Goal: Task Accomplishment & Management: Manage account settings

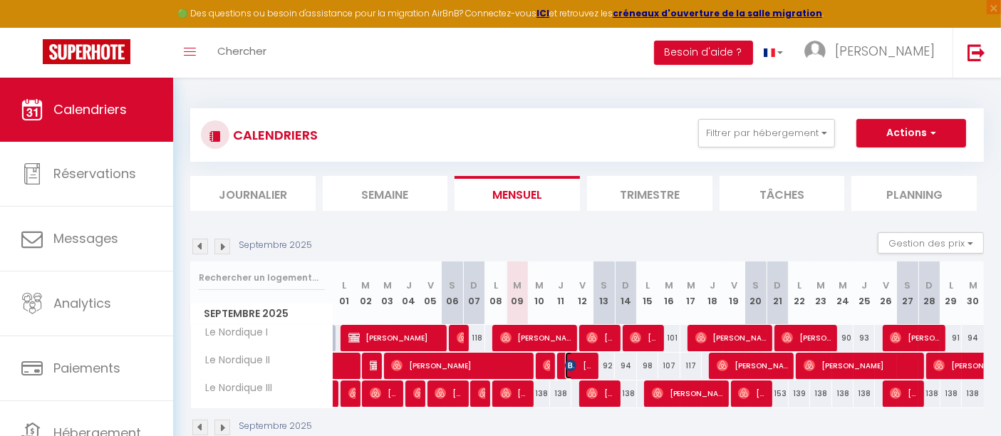
click at [581, 367] on span "[PERSON_NAME]-[PERSON_NAME]" at bounding box center [579, 365] width 29 height 27
select select "OK"
select select "KO"
select select "0"
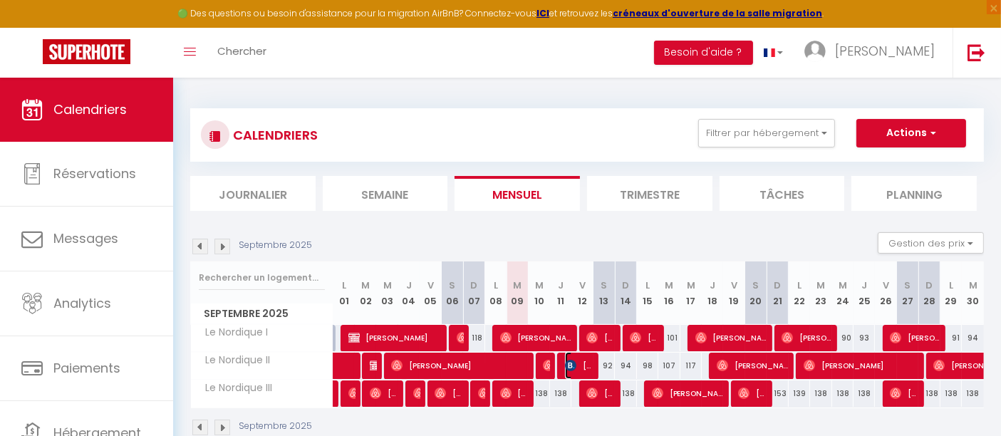
select select "1"
select select
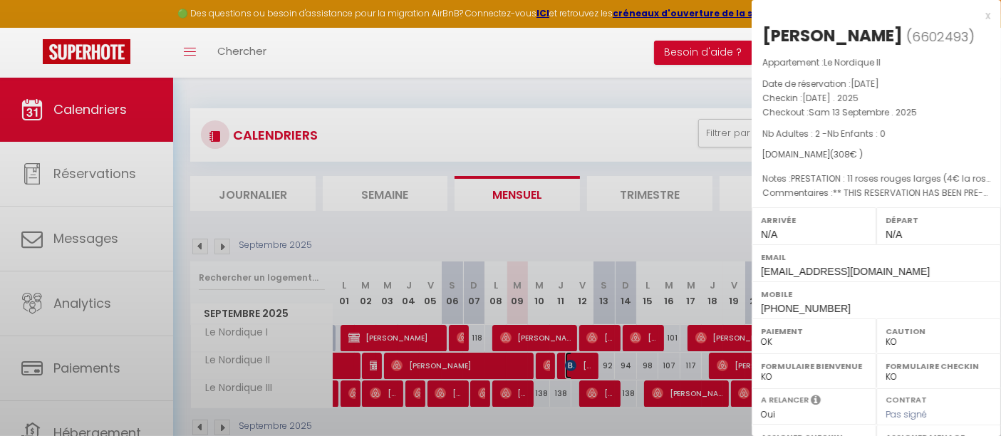
select select "39762"
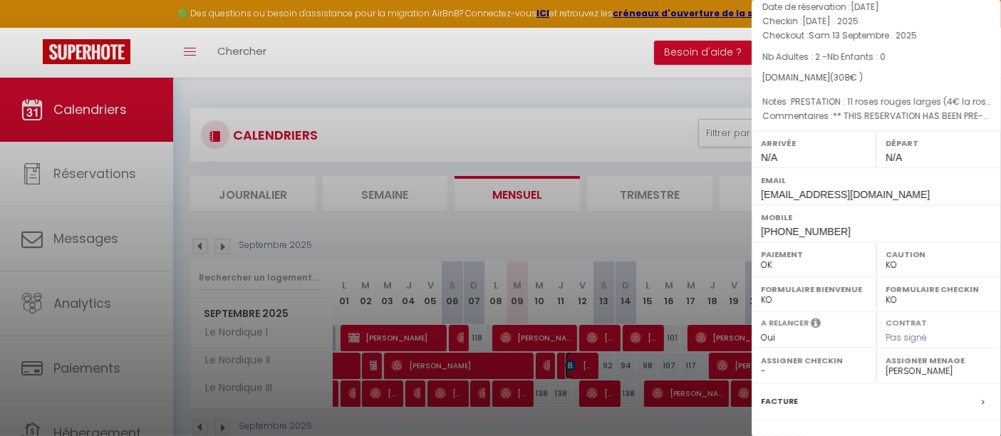
scroll to position [79, 0]
click at [608, 149] on div at bounding box center [500, 218] width 1001 height 436
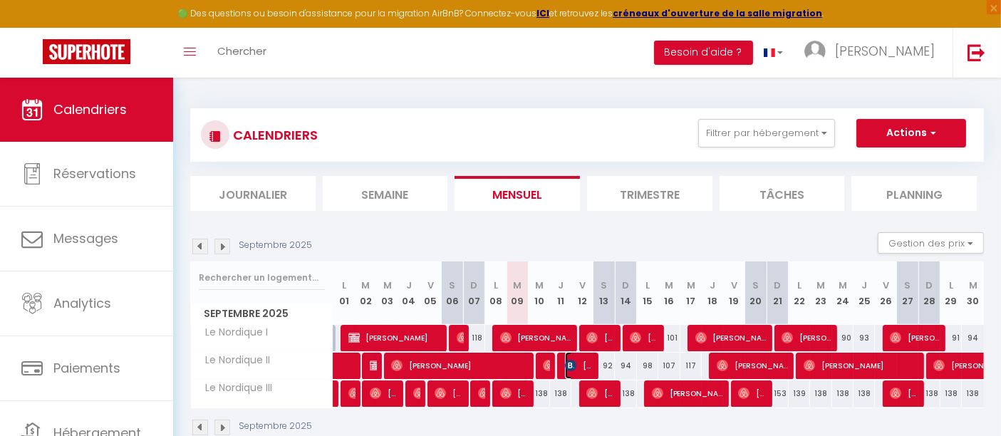
click at [584, 362] on span "Mickael Pintasilgo-correia" at bounding box center [579, 365] width 29 height 27
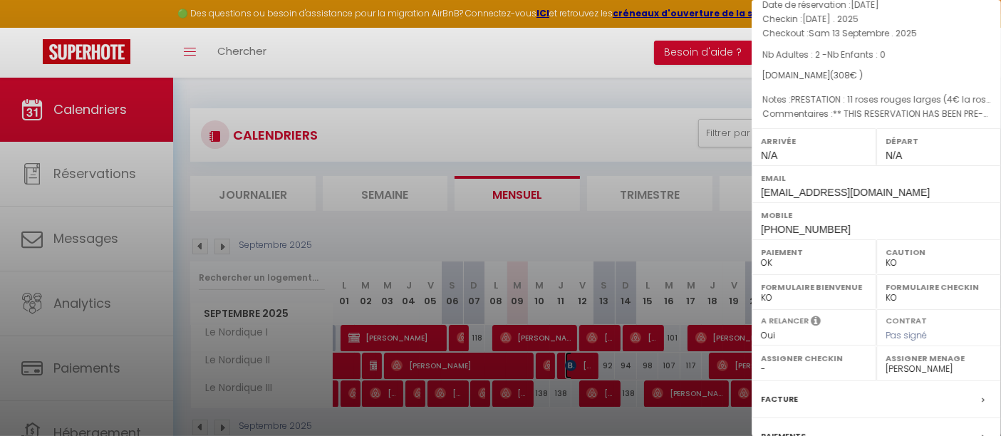
scroll to position [269, 0]
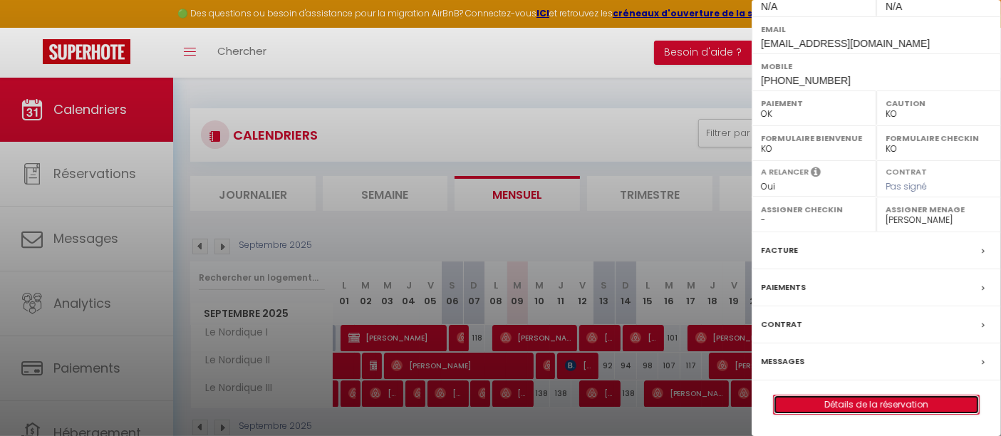
click at [851, 409] on link "Détails de la réservation" at bounding box center [876, 404] width 205 height 19
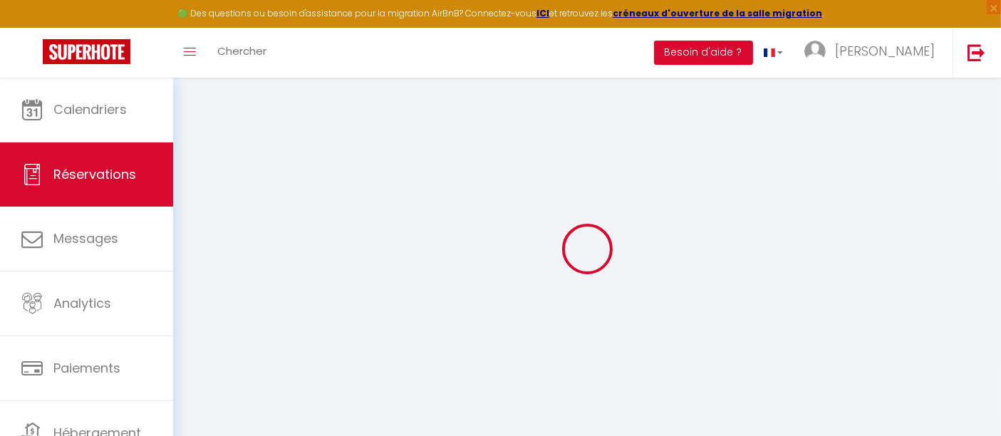
select select
checkbox input "false"
select select
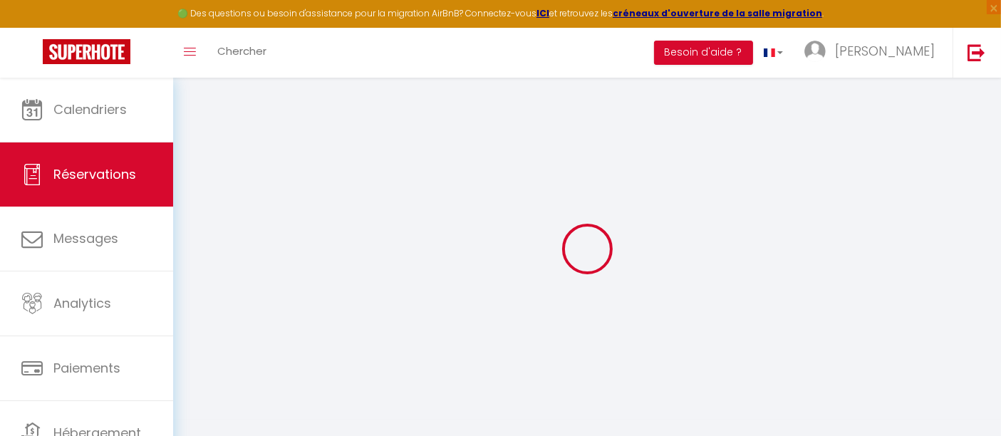
checkbox input "false"
type textarea "** THIS RESERVATION HAS BEEN PRE-PAID ** Reservation has a cancellation grace p…"
type textarea "PRESTATION : 11 roses rouges larges (4€ la rose) + une carte avecle message : "…"
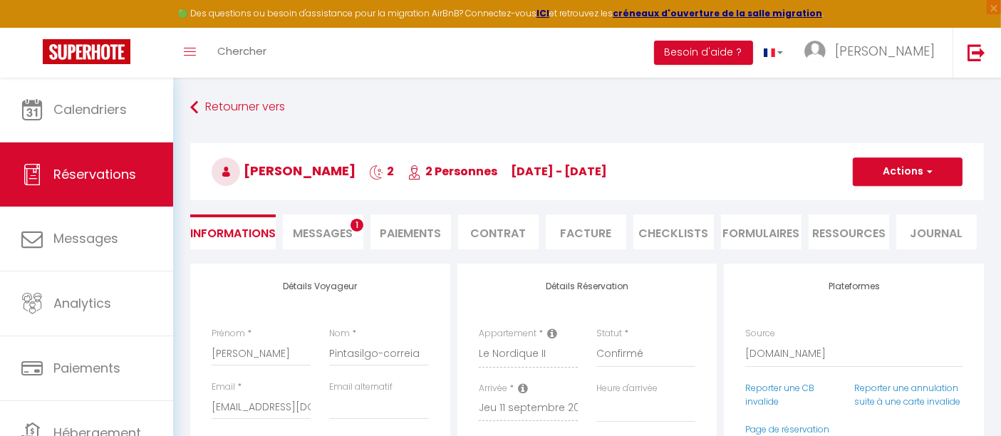
type input "70"
select select
checkbox input "false"
select select
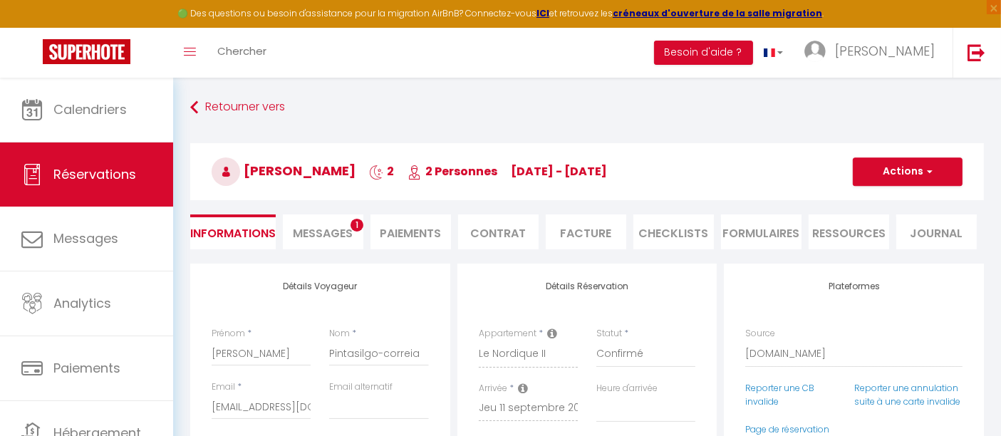
select select
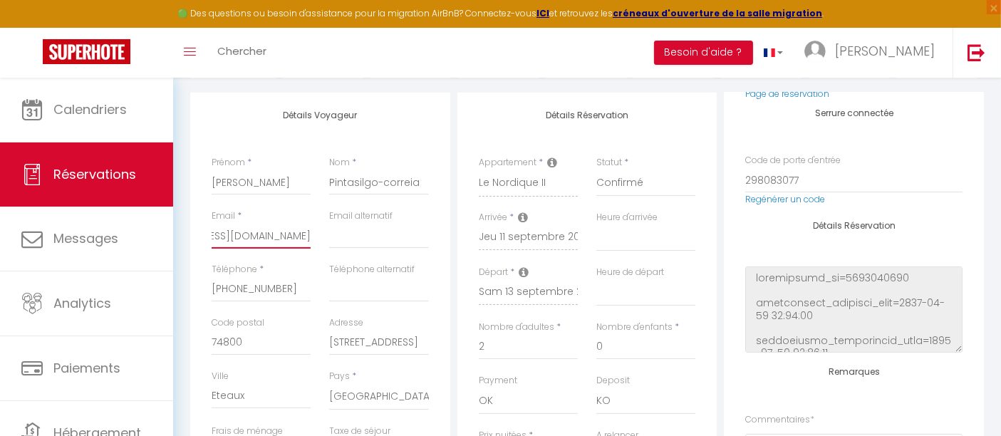
scroll to position [0, 74]
drag, startPoint x: 288, startPoint y: 232, endPoint x: 315, endPoint y: 238, distance: 27.7
click at [315, 238] on div "Email * mpinta.297105@guest.booking.com" at bounding box center [261, 235] width 118 height 53
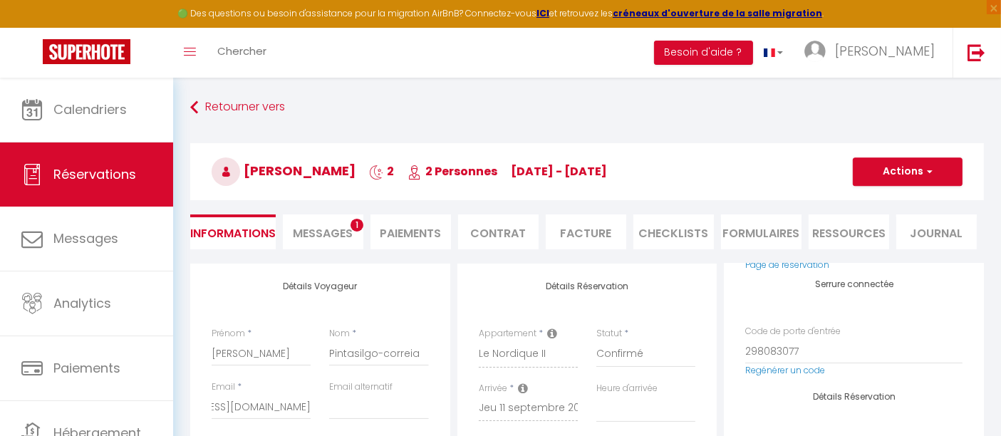
scroll to position [0, 0]
click at [315, 223] on li "Messages 1" at bounding box center [323, 231] width 81 height 35
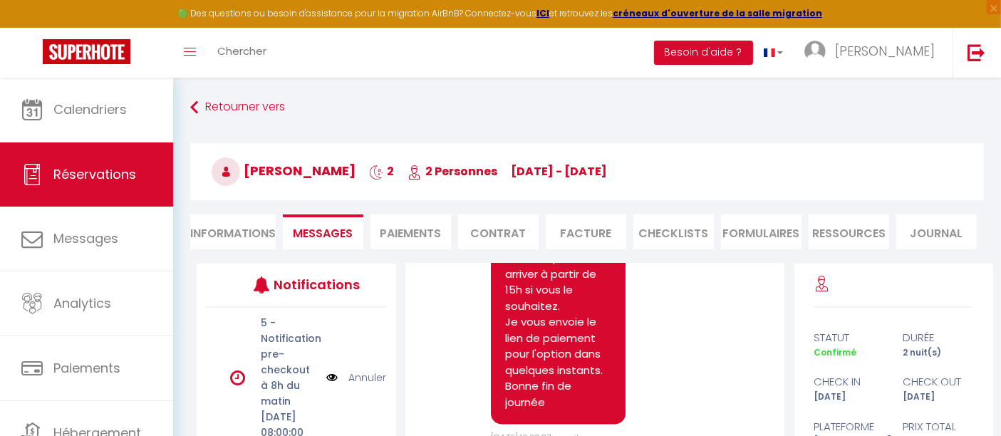
click at [435, 229] on li "Paiements" at bounding box center [411, 231] width 81 height 35
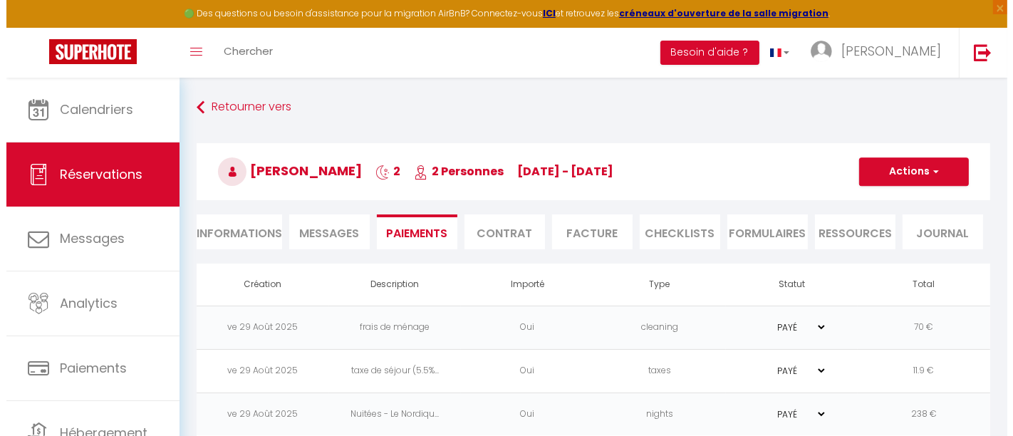
scroll to position [77, 0]
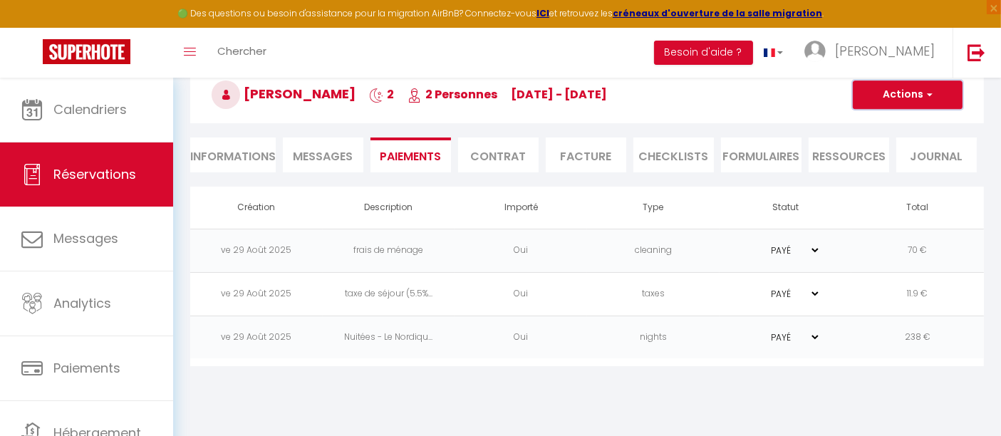
click at [902, 100] on button "Actions" at bounding box center [908, 95] width 110 height 29
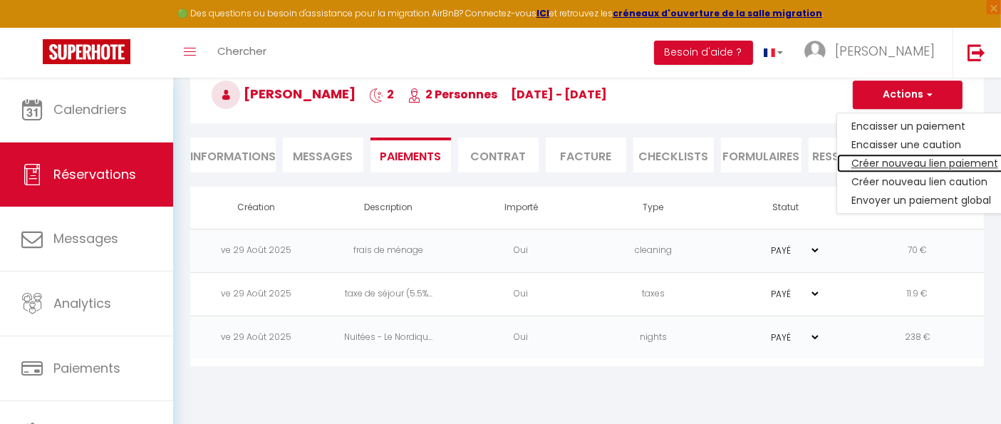
click at [886, 157] on link "Créer nouveau lien paiement" at bounding box center [924, 163] width 175 height 19
select select "nights"
type input "mpinta.297105@guest.booking.com"
select select "11942"
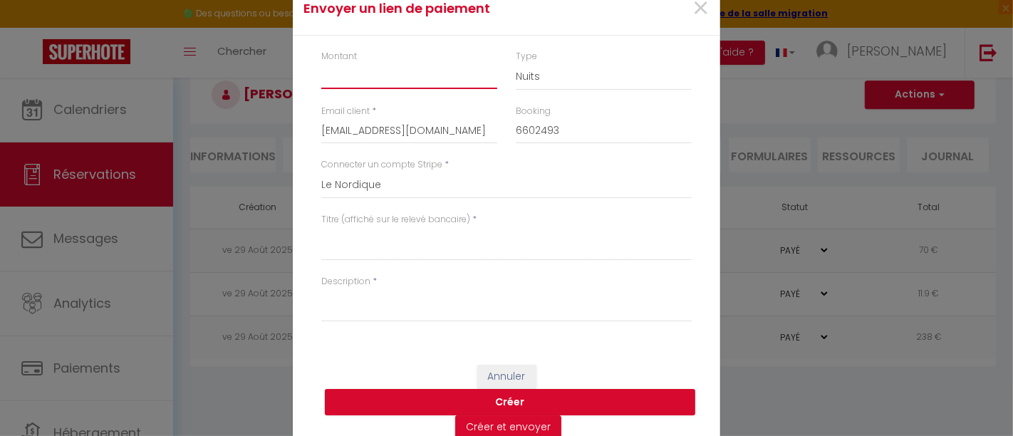
click at [400, 70] on input "Montant" at bounding box center [409, 76] width 176 height 26
type input "90"
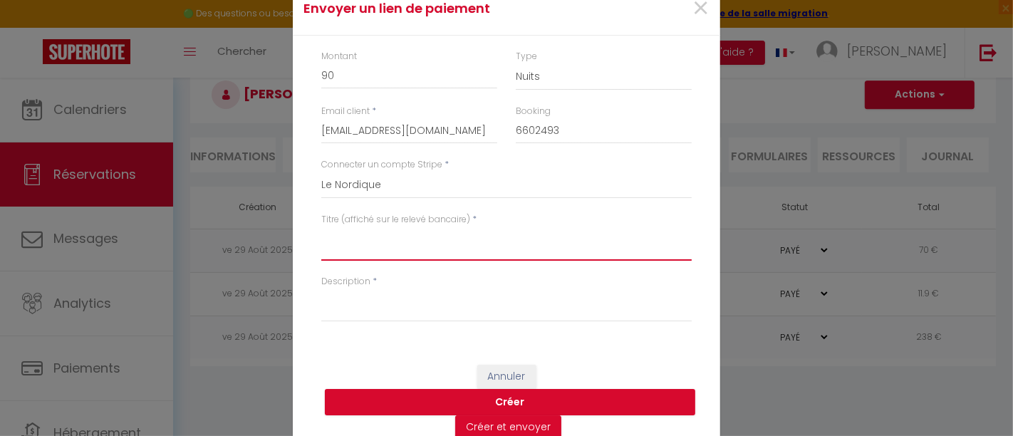
click at [363, 253] on textarea "Titre (affiché sur le relevé bancaire)" at bounding box center [506, 244] width 371 height 34
drag, startPoint x: 391, startPoint y: 231, endPoint x: 299, endPoint y: 235, distance: 92.0
click at [299, 235] on div "Montant 90 Type Nuits Frais de ménage Taxe de séjour Autre Email client * mpint…" at bounding box center [507, 193] width 428 height 315
type textarea "Roses et carte"
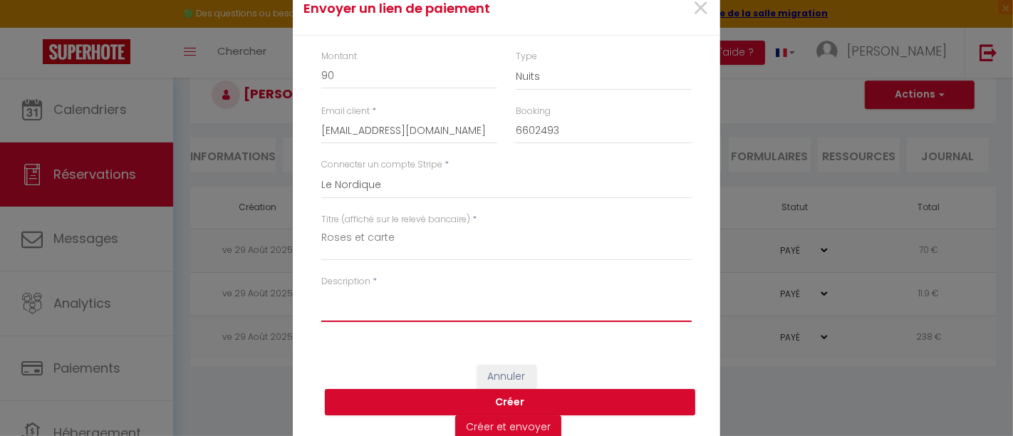
click at [356, 314] on textarea "Description" at bounding box center [506, 305] width 371 height 34
paste textarea "Roses et carte"
type textarea "Roses et carte"
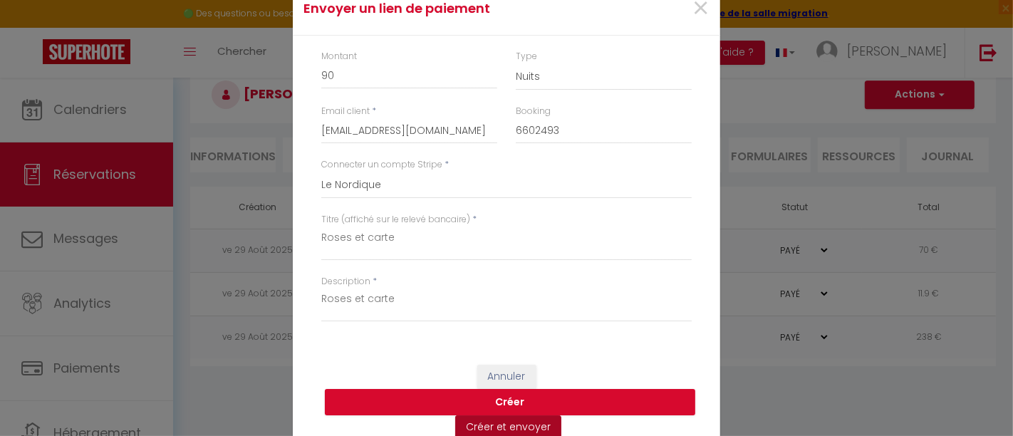
click at [466, 425] on button "Créer et envoyer" at bounding box center [508, 427] width 106 height 24
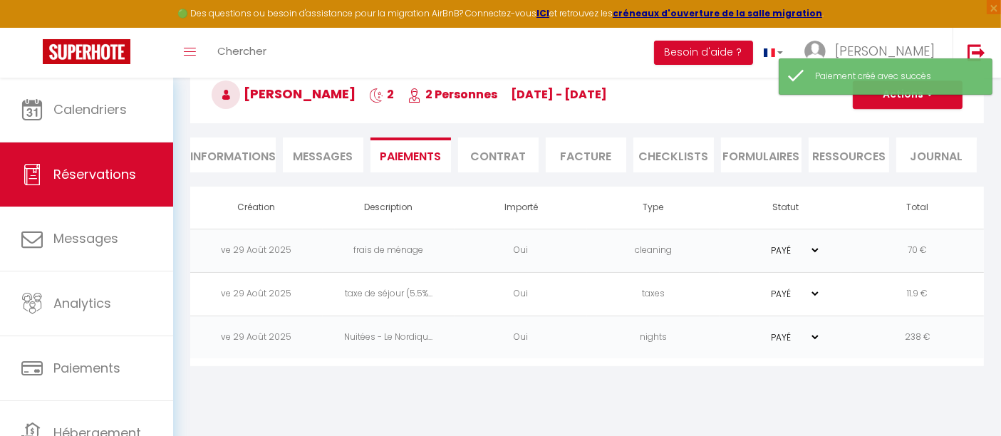
select select "fr"
type input "mpinta.297105@guest.booking.com"
type input "Demande de paiement"
type textarea "Bonjour, Nous vous invitons à cliquer sur le lien ci-dessous pour effectuer le …"
select select "0"
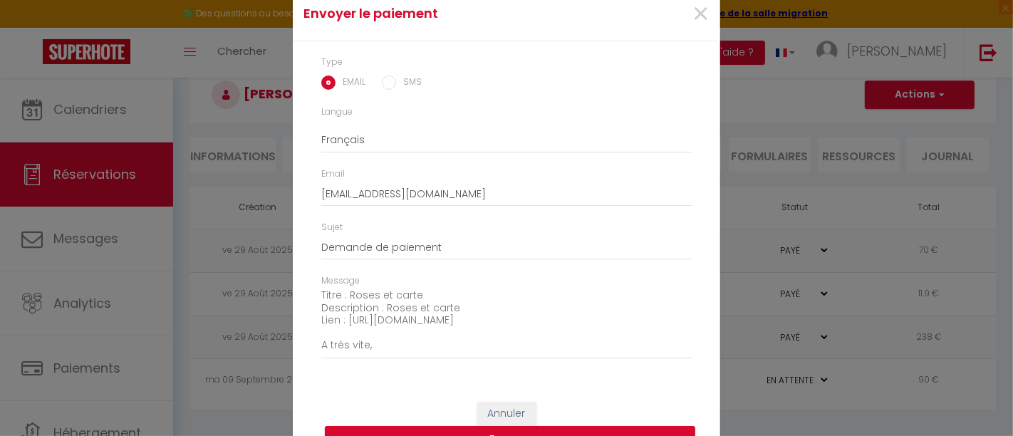
scroll to position [82, 0]
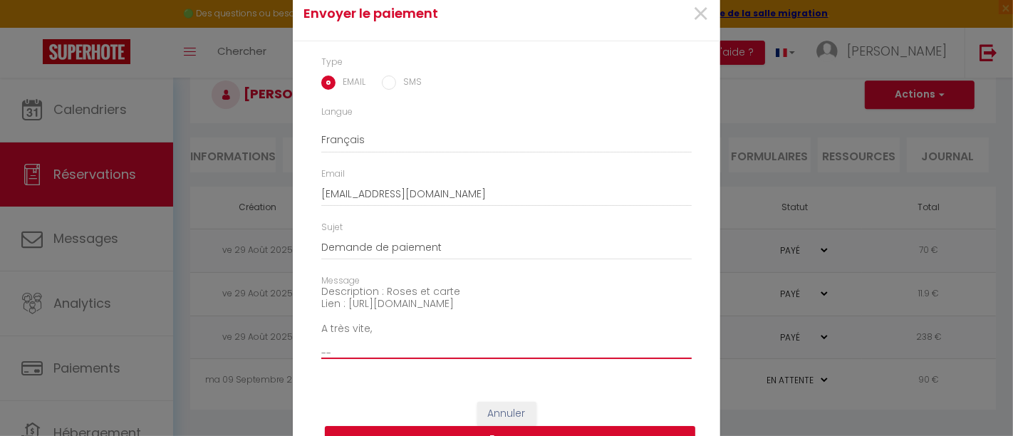
click at [381, 290] on textarea "Bonjour, Nous vous invitons à cliquer sur le lien ci-dessous pour effectuer le …" at bounding box center [506, 324] width 371 height 72
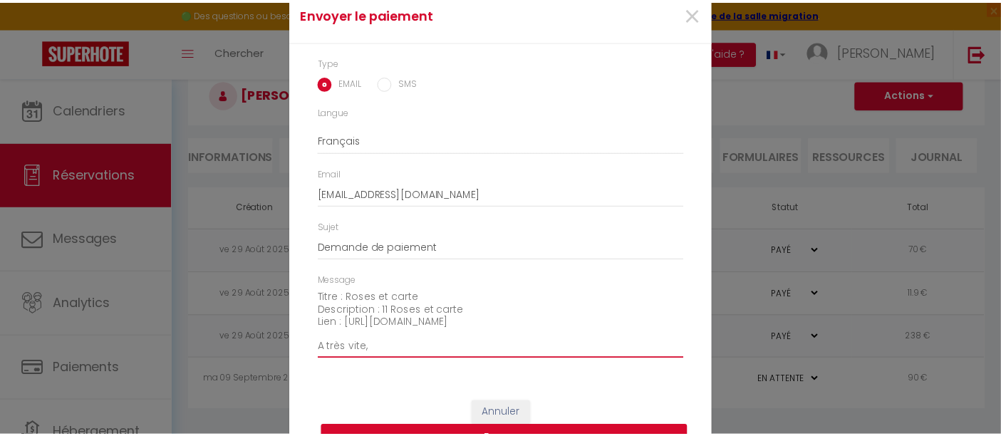
scroll to position [65, 0]
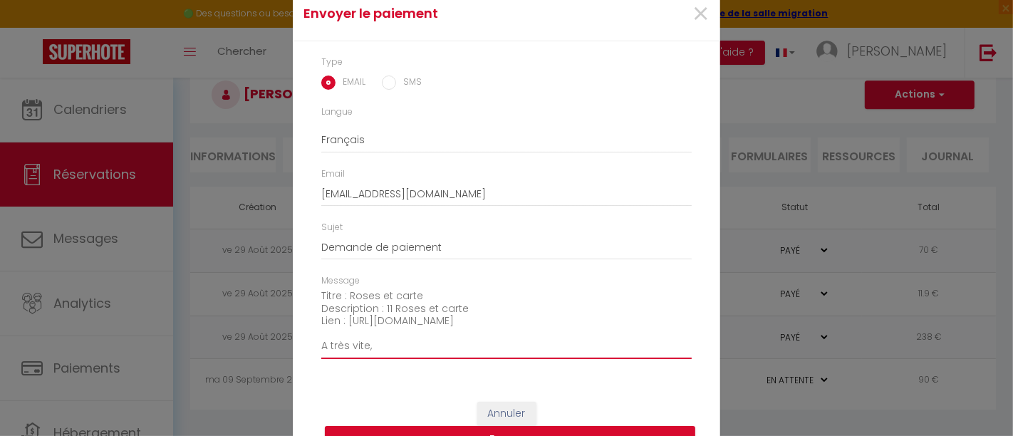
click at [342, 296] on textarea "Bonjour, Nous vous invitons à cliquer sur le lien ci-dessous pour effectuer le …" at bounding box center [506, 324] width 371 height 72
type textarea "Bonjour, Nous vous invitons à cliquer sur le lien ci-dessous pour effectuer le …"
click at [489, 406] on button "Annuler" at bounding box center [506, 414] width 59 height 24
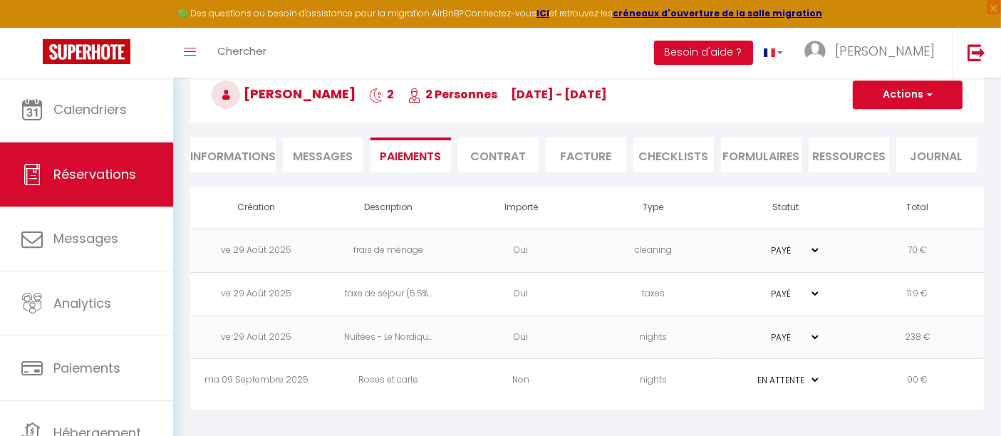
click at [850, 374] on td "PAYÉ EN ATTENTE" at bounding box center [786, 380] width 133 height 43
click at [358, 378] on td "Roses et carte" at bounding box center [389, 380] width 133 height 43
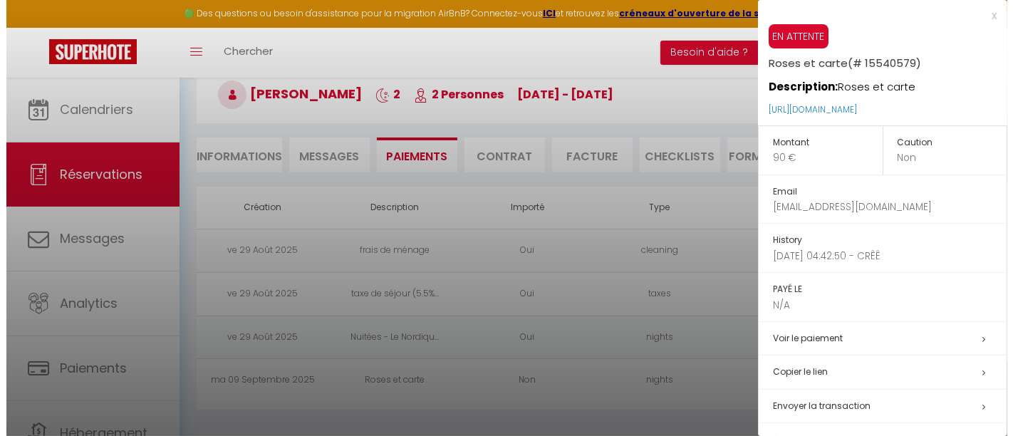
scroll to position [36, 0]
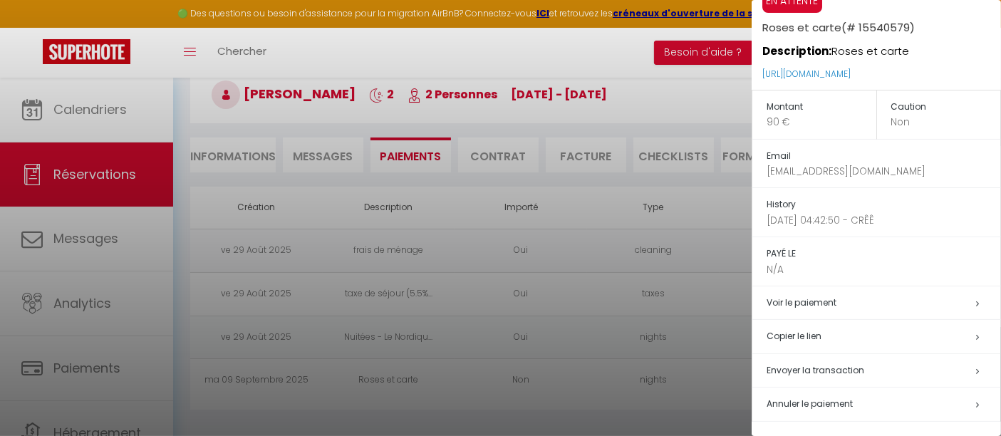
click at [823, 400] on span "Annuler le paiement" at bounding box center [810, 404] width 86 height 12
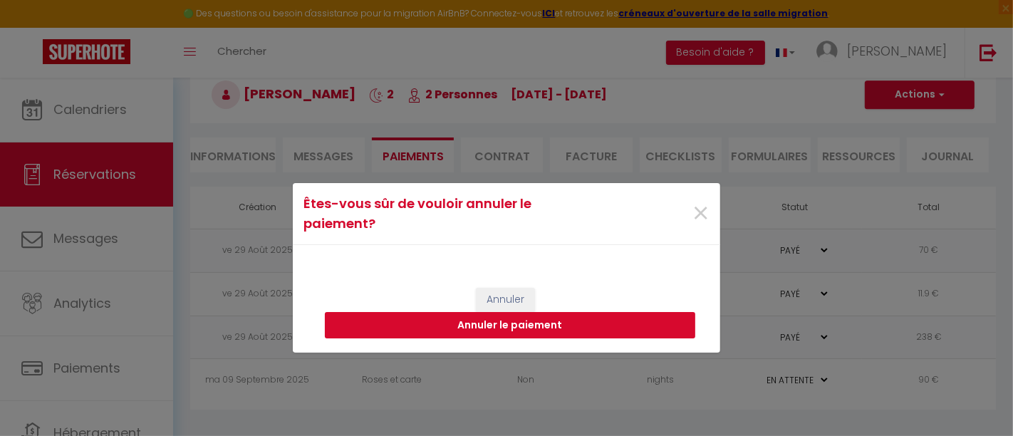
click at [528, 331] on button "Annuler le paiement" at bounding box center [510, 325] width 371 height 27
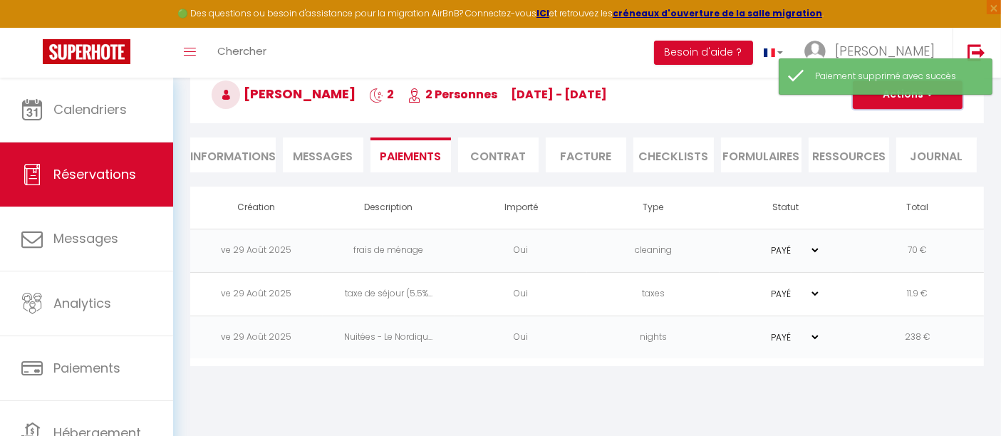
click at [926, 98] on span "button" at bounding box center [928, 94] width 9 height 13
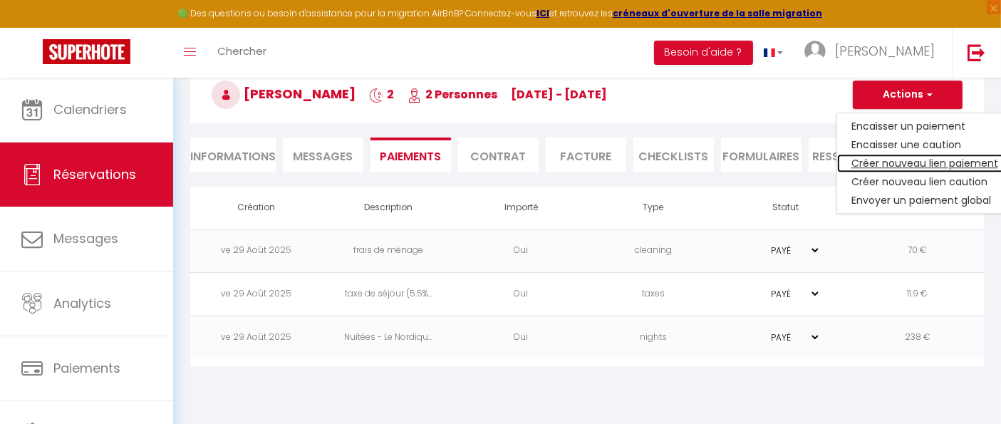
click at [891, 160] on link "Créer nouveau lien paiement" at bounding box center [924, 163] width 175 height 19
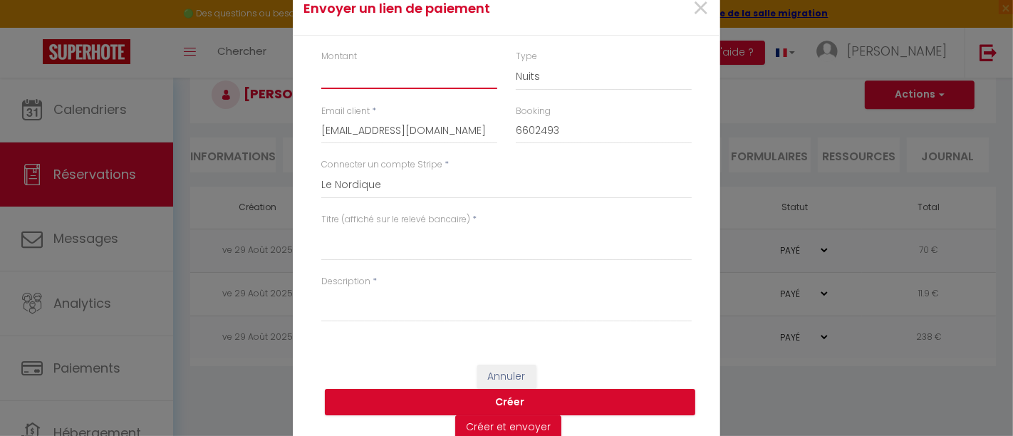
click at [380, 82] on input "Montant" at bounding box center [409, 76] width 176 height 26
type input "90"
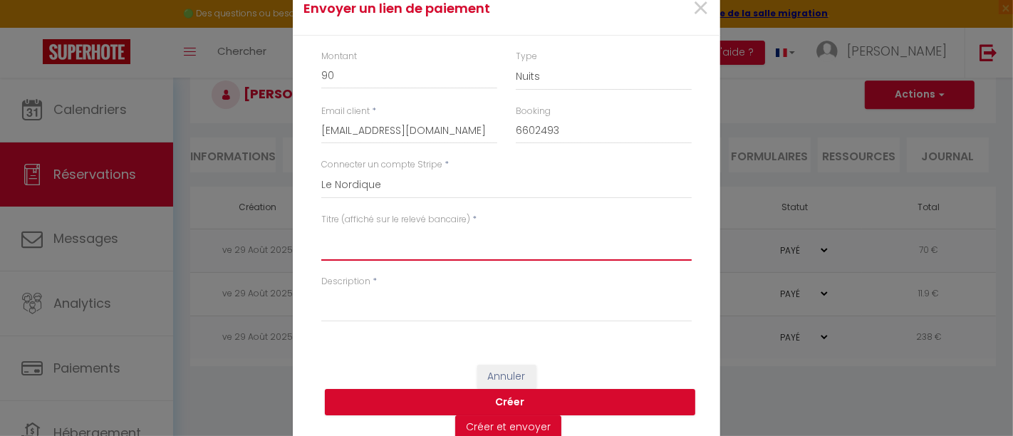
click at [342, 248] on textarea "Titre (affiché sur le relevé bancaire)" at bounding box center [506, 244] width 371 height 34
type textarea "11 roses et carte"
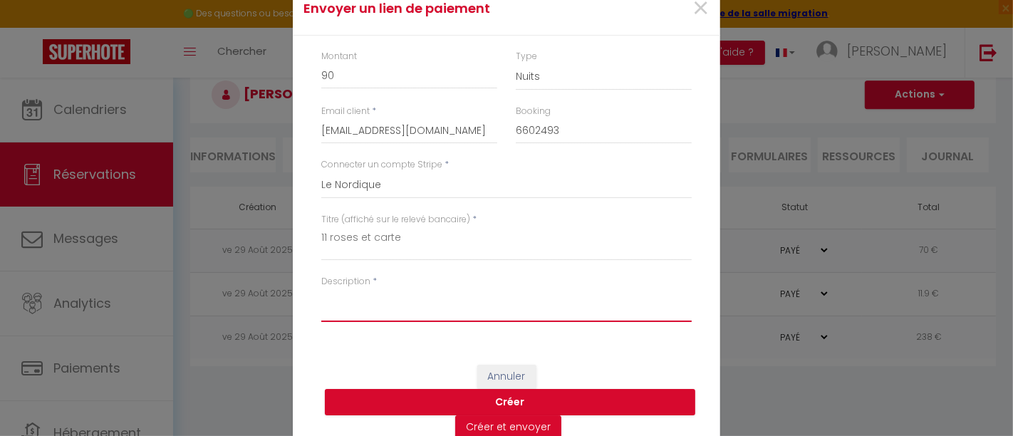
click at [361, 322] on textarea "Description" at bounding box center [506, 305] width 371 height 34
paste textarea "11 roses et carte"
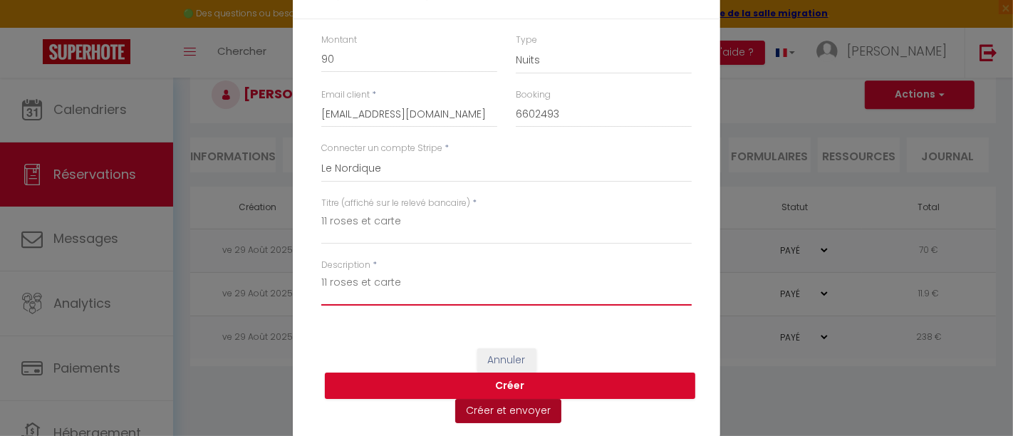
type textarea "11 roses et carte"
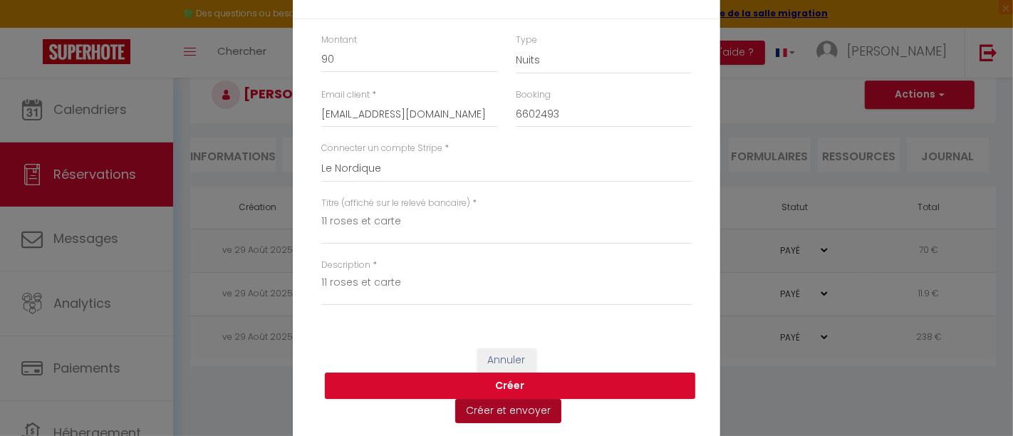
click at [484, 412] on button "Créer et envoyer" at bounding box center [508, 411] width 106 height 24
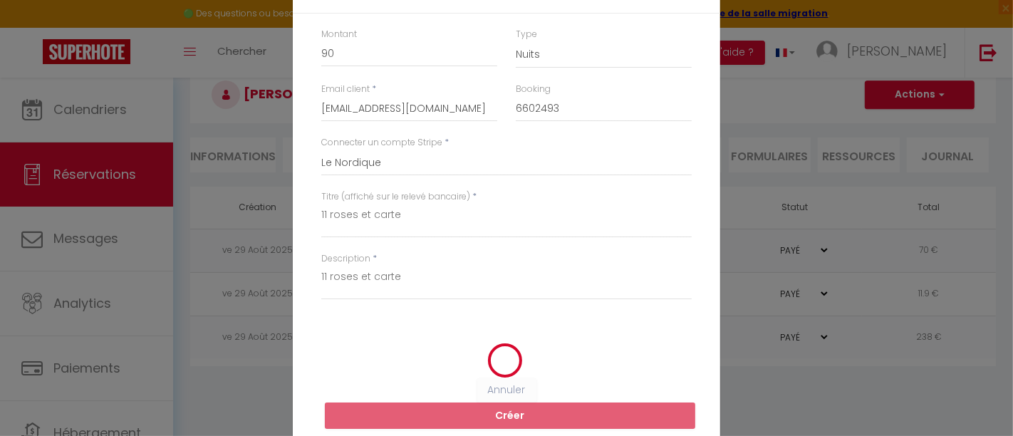
scroll to position [0, 0]
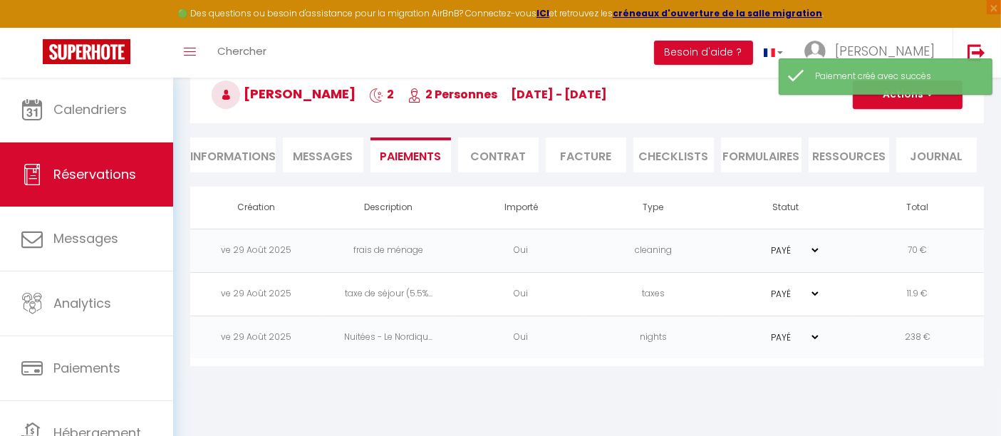
type textarea "Bonjour, Nous vous invitons à cliquer sur le lien ci-dessous pour effectuer le …"
select select "0"
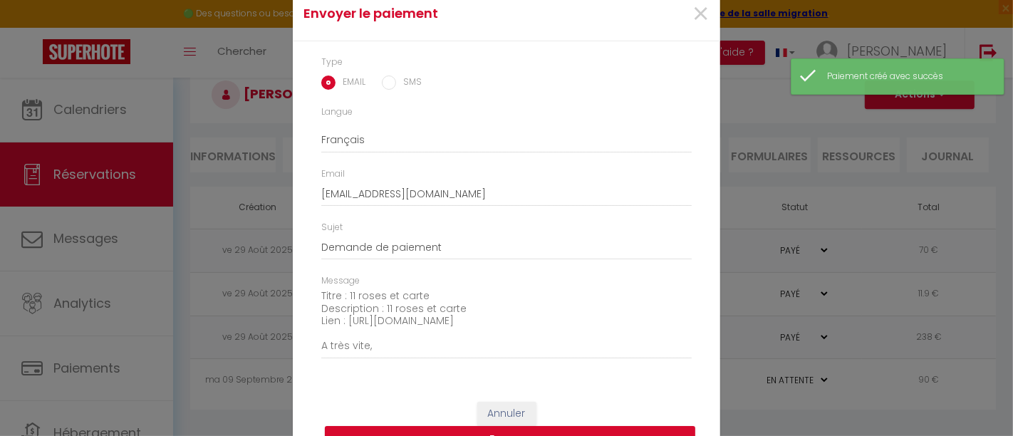
scroll to position [71, 0]
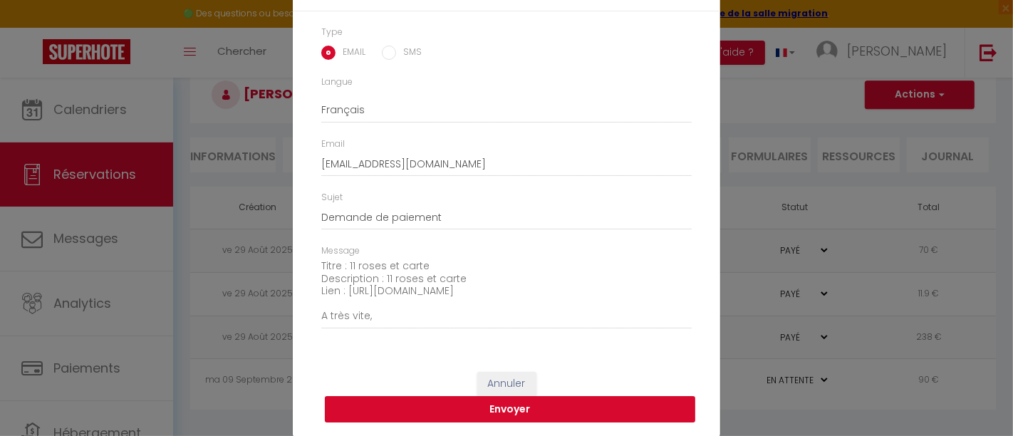
click at [493, 408] on button "Envoyer" at bounding box center [510, 409] width 371 height 27
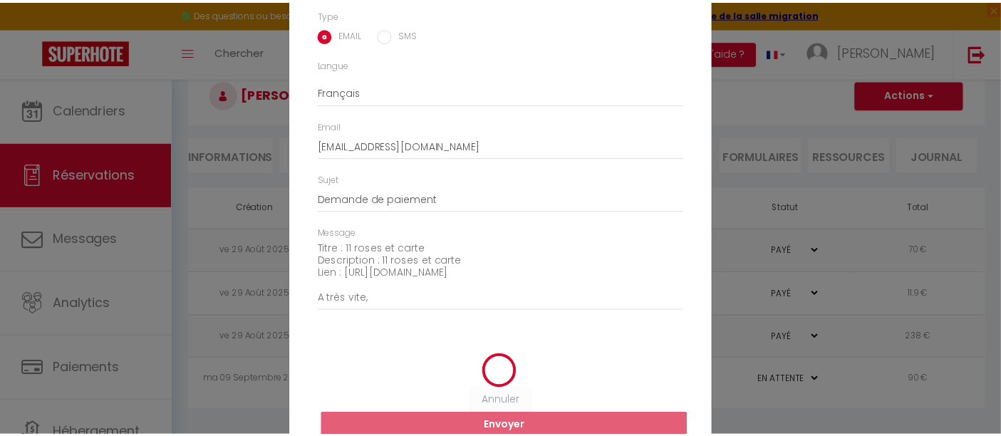
scroll to position [53, 0]
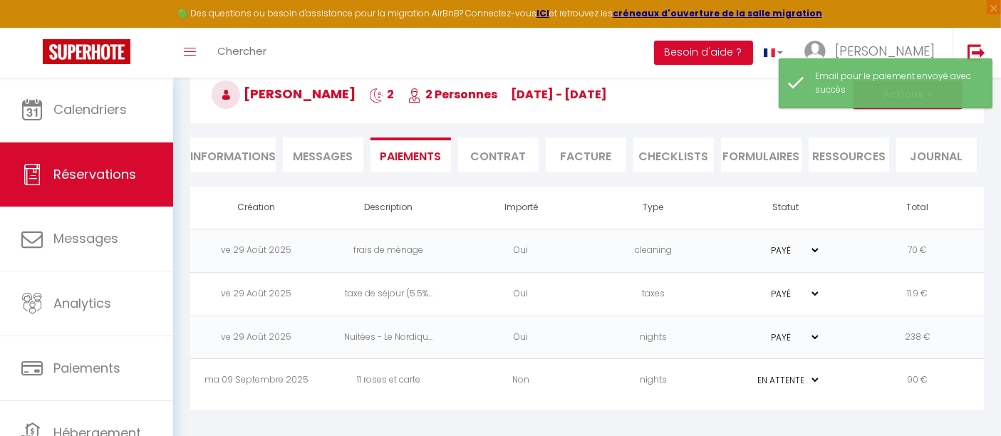
click at [332, 152] on span "Messages" at bounding box center [324, 156] width 60 height 16
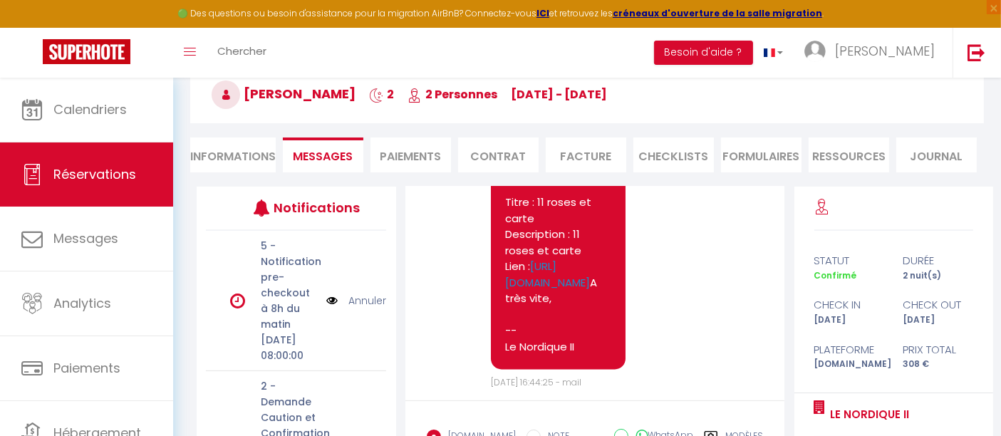
scroll to position [2951, 0]
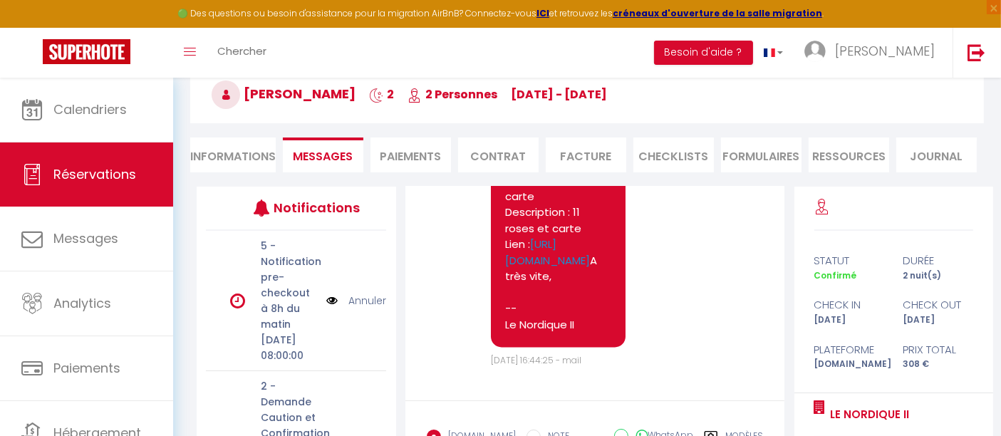
click at [241, 155] on li "Informations" at bounding box center [233, 155] width 86 height 35
select select
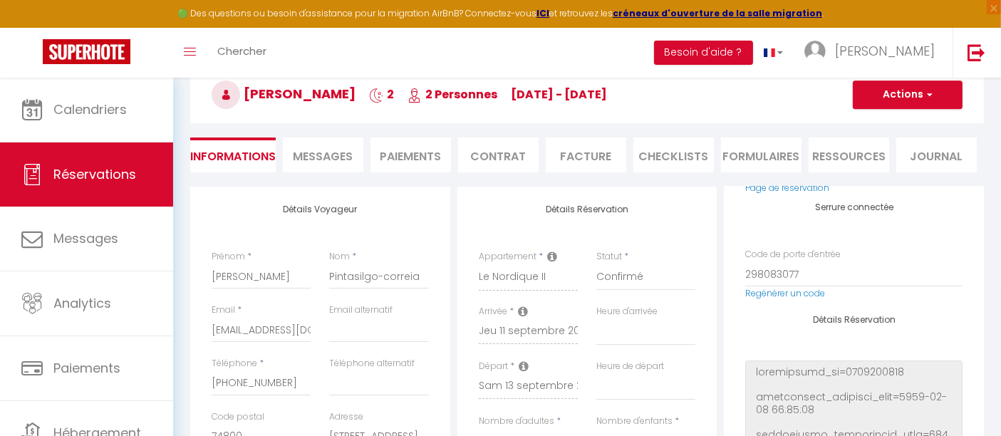
select select
checkbox input "false"
select select
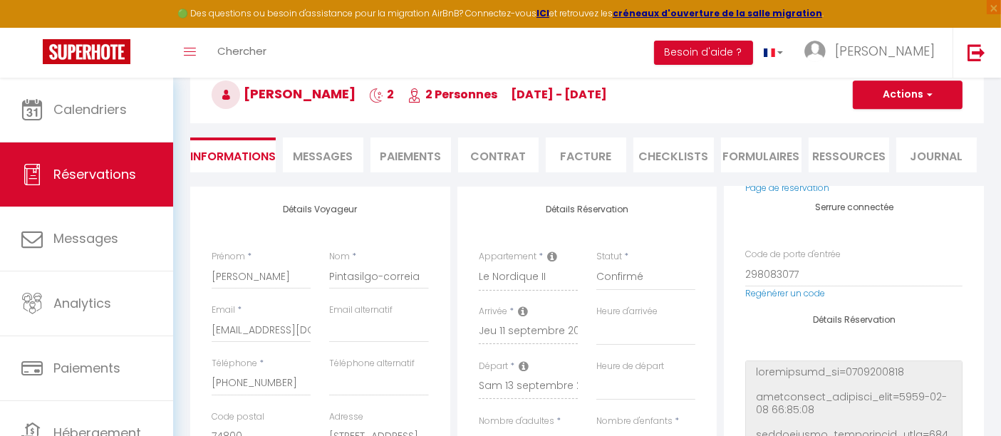
checkbox input "false"
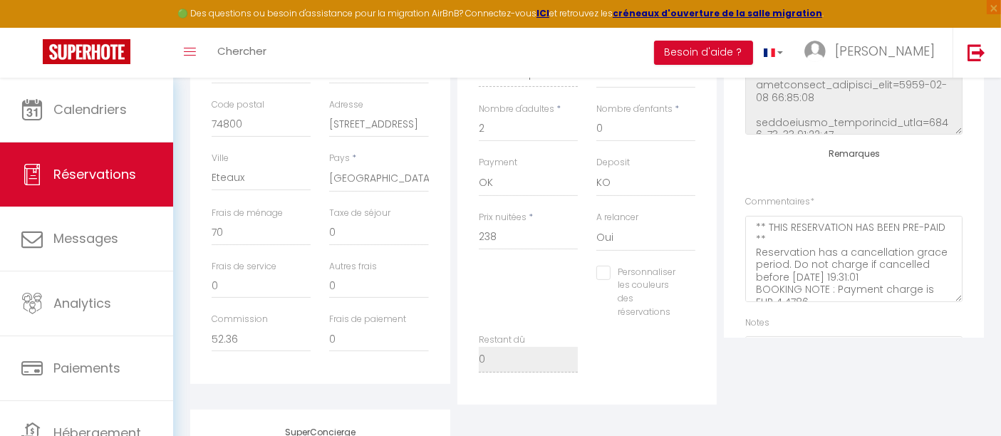
scroll to position [390, 0]
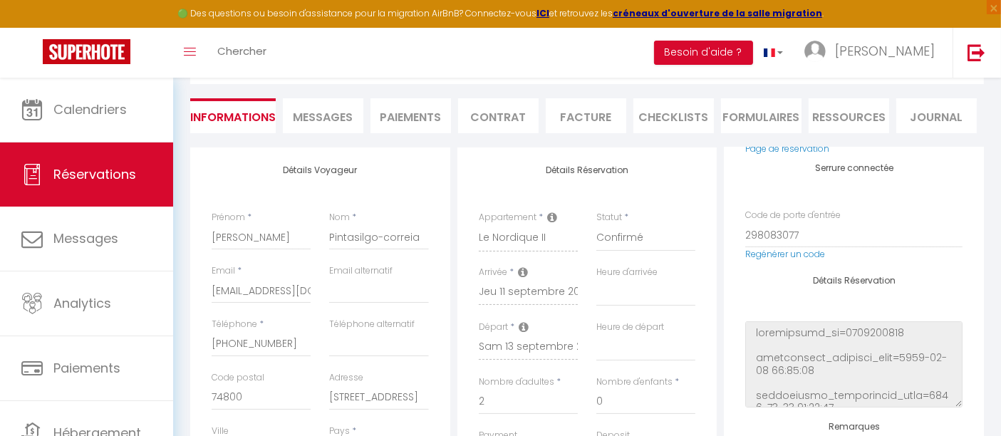
select select
checkbox input "false"
select select
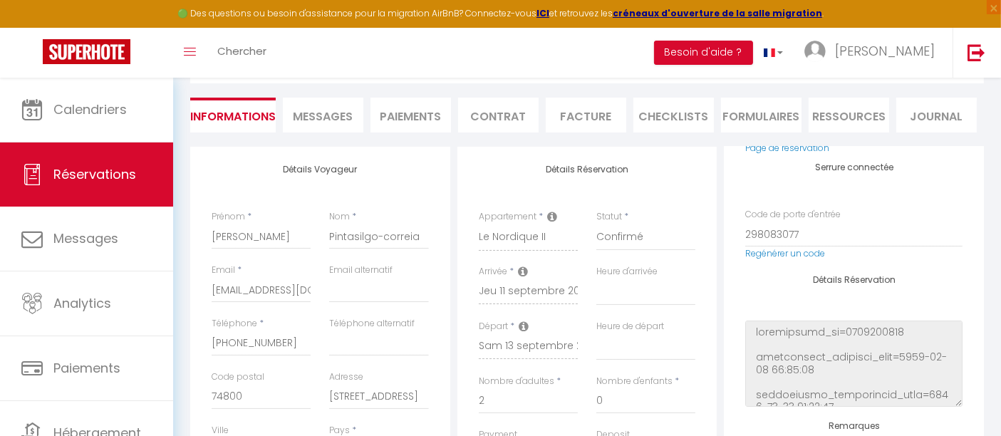
select select
checkbox input "false"
select select
checkbox input "false"
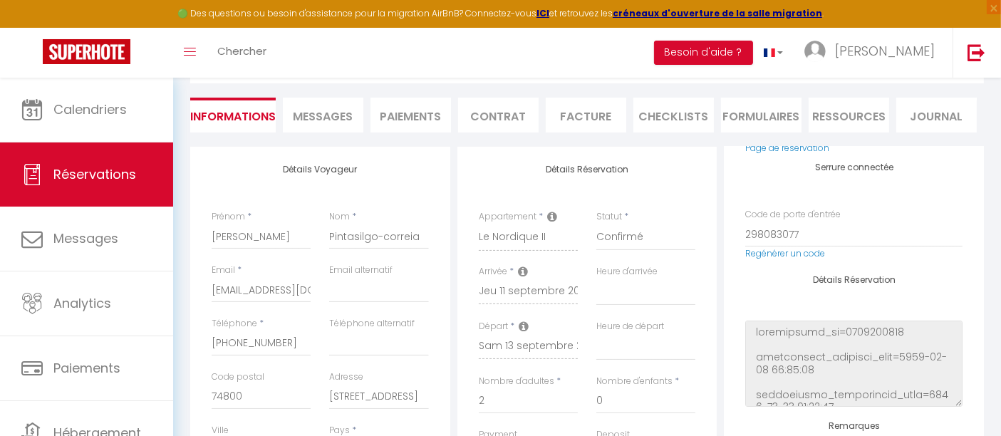
select select
checkbox input "false"
select select
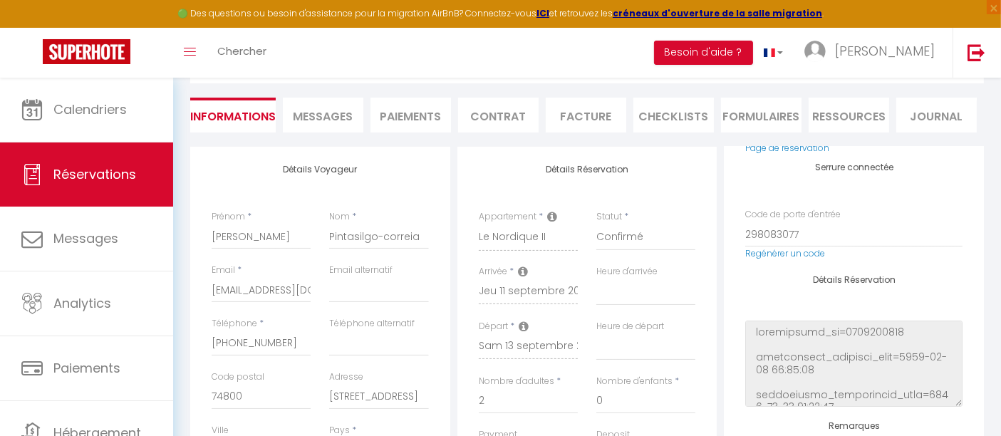
checkbox input "false"
select select
checkbox input "false"
select select
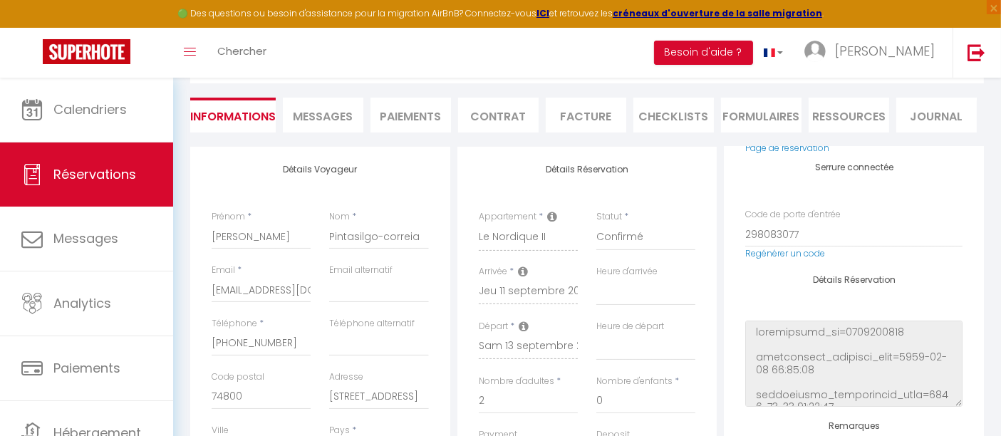
select select
checkbox input "false"
select select
checkbox input "false"
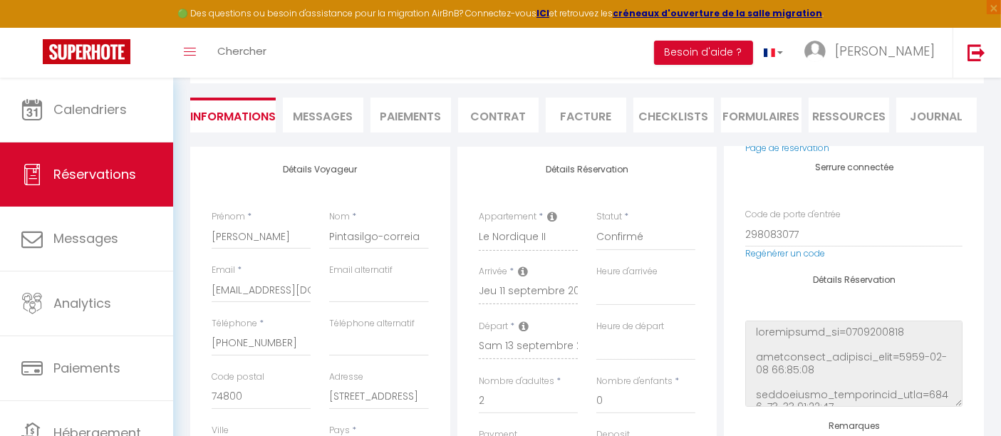
select select
checkbox input "false"
select select
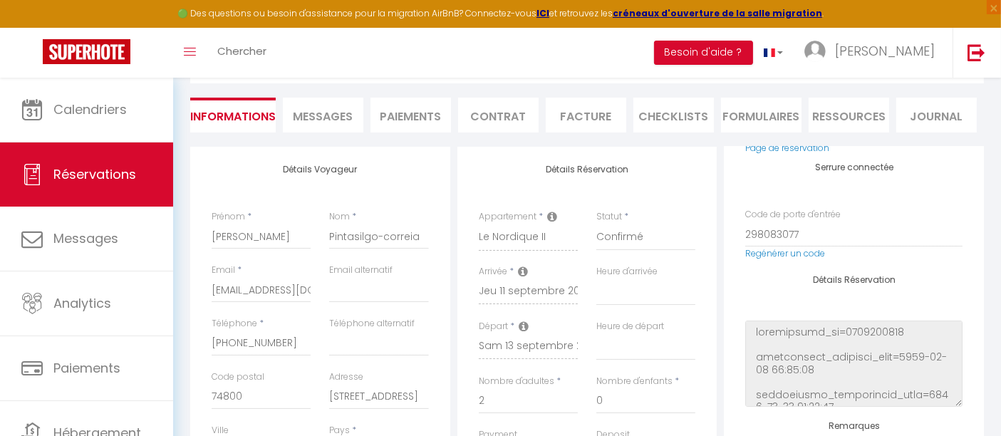
checkbox input "false"
select select
checkbox input "false"
select select
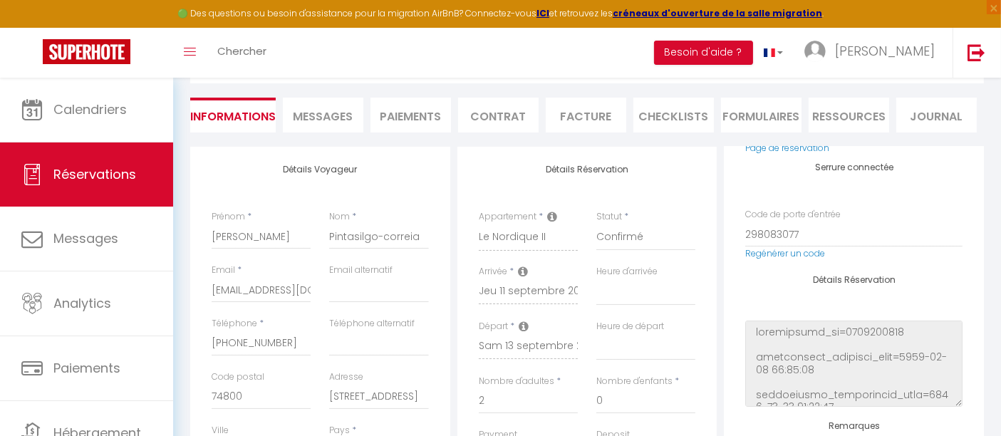
select select
checkbox input "false"
select select
checkbox input "false"
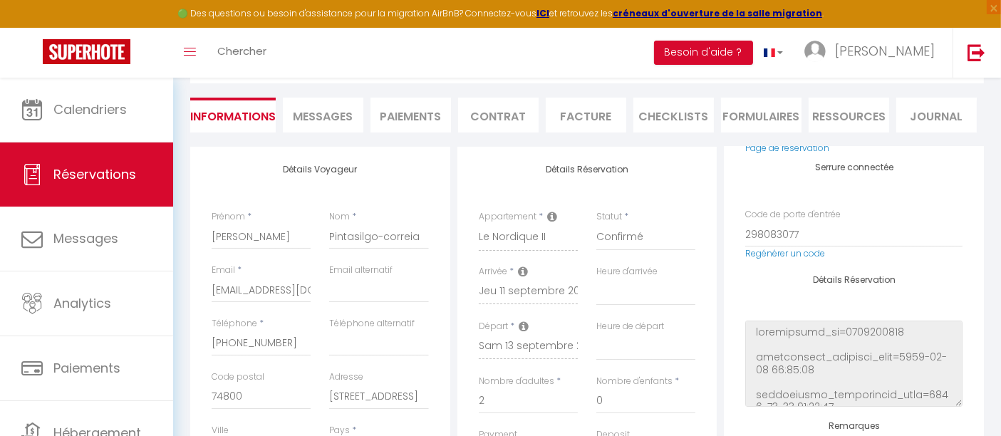
select select
checkbox input "false"
select select
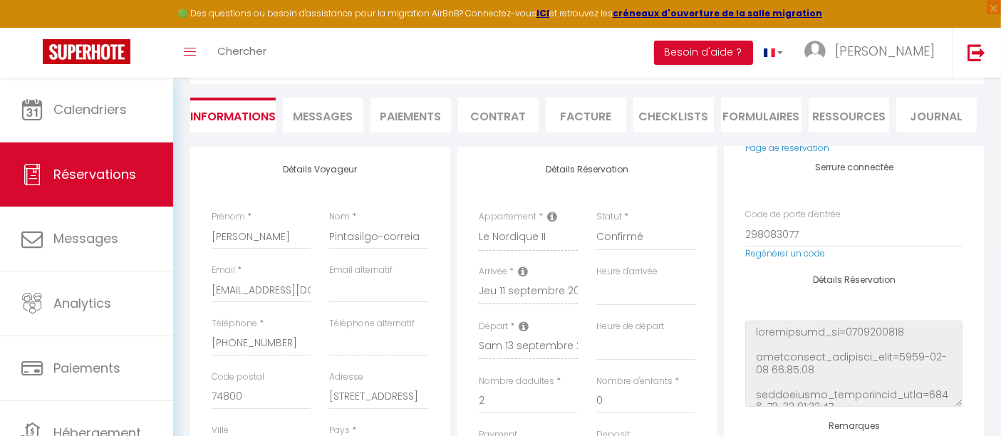
checkbox input "false"
select select
checkbox input "false"
select select
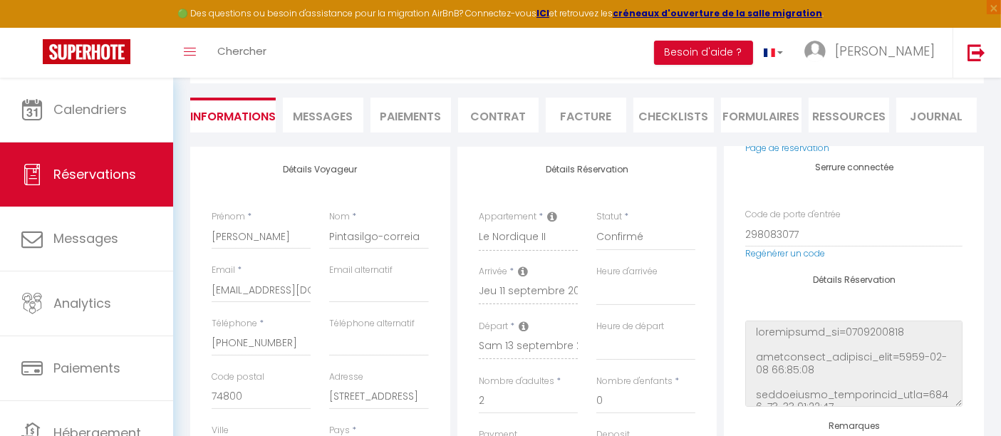
select select
checkbox input "false"
select select
checkbox input "false"
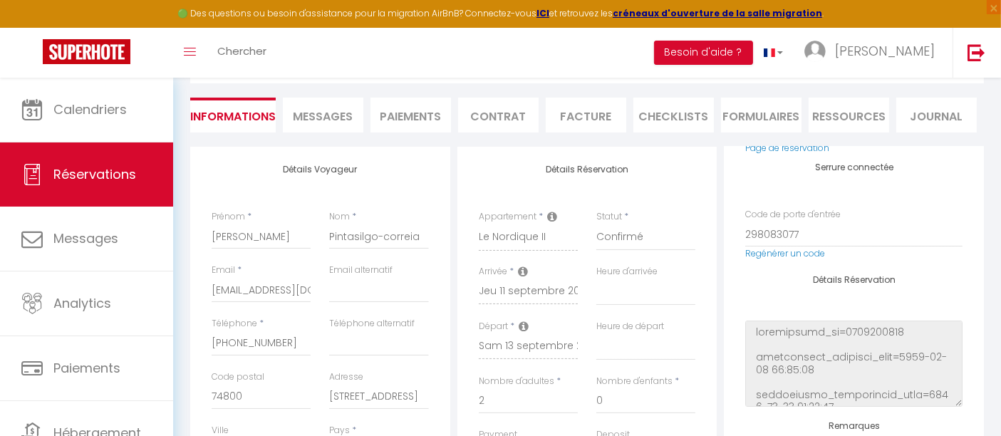
select select
checkbox input "false"
select select
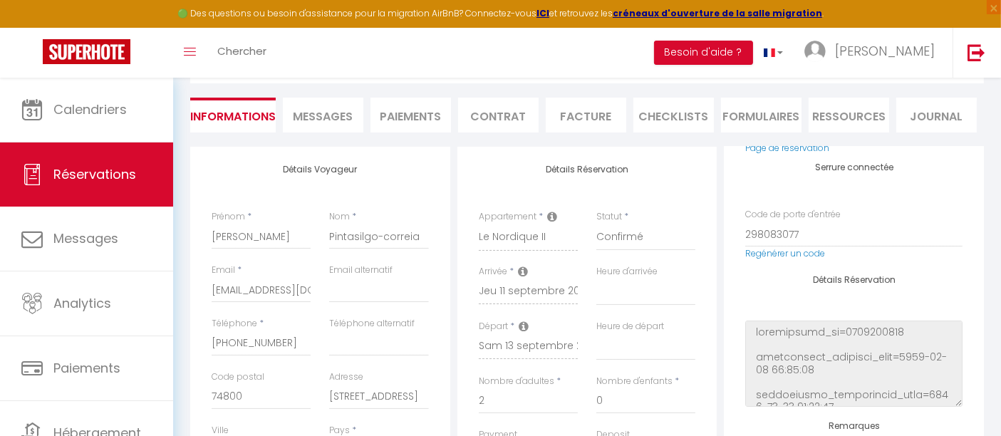
checkbox input "false"
select select
checkbox input "false"
select select
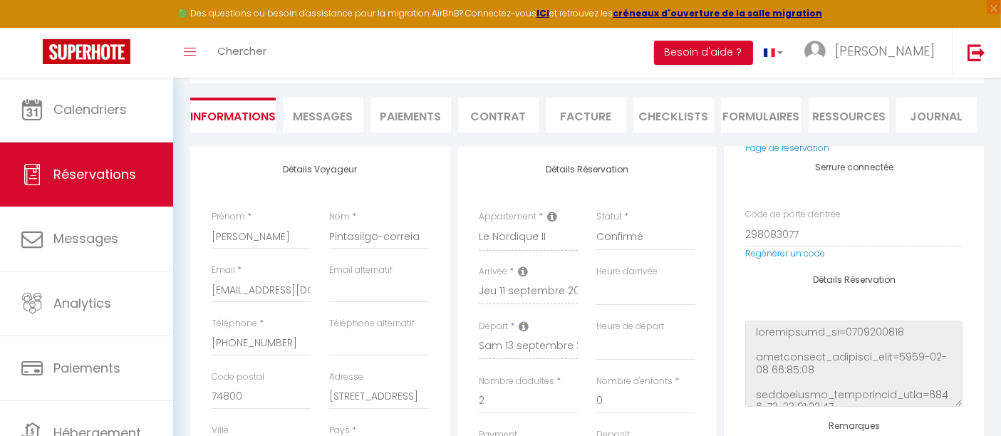
select select
checkbox input "false"
select select
checkbox input "false"
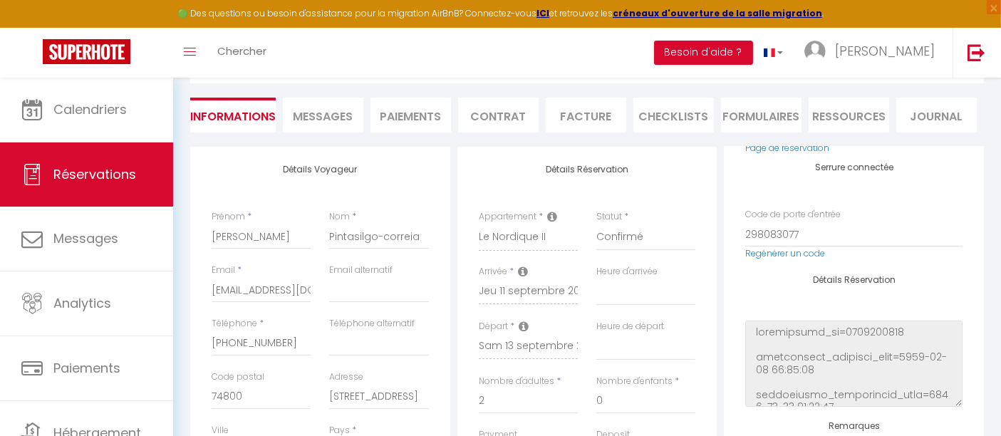
select select
checkbox input "false"
select select
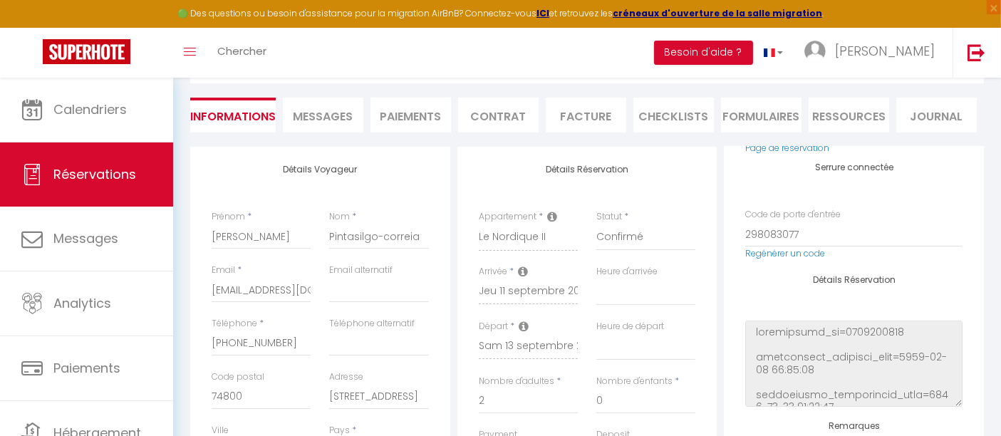
checkbox input "false"
select select
checkbox input "false"
select select
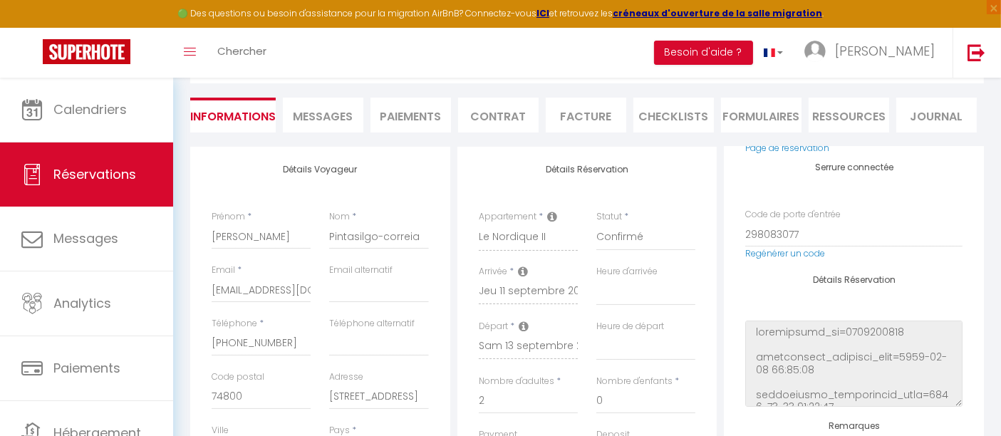
select select
checkbox input "false"
select select
checkbox input "false"
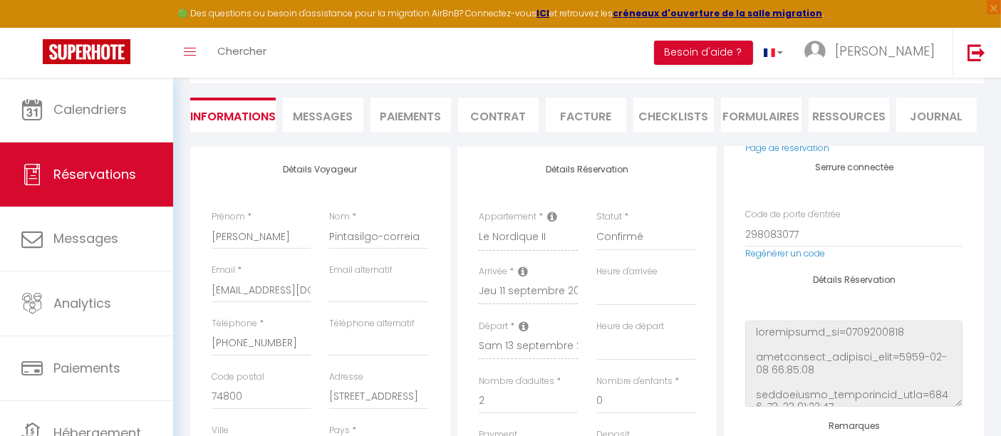
select select
checkbox input "false"
select select
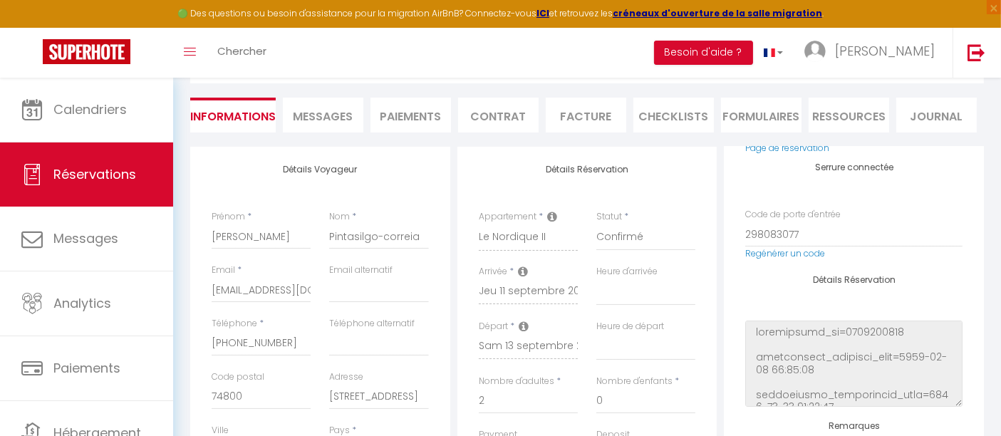
checkbox input "false"
select select
checkbox input "false"
select select
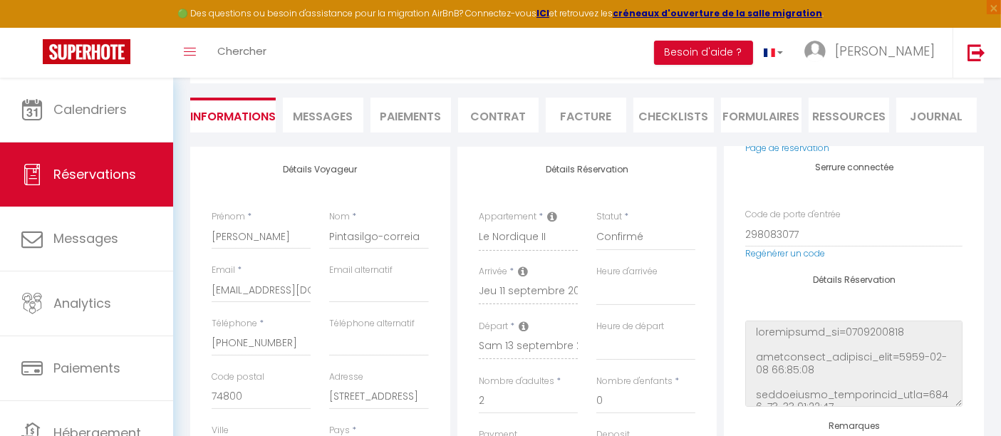
select select
checkbox input "false"
select select
checkbox input "false"
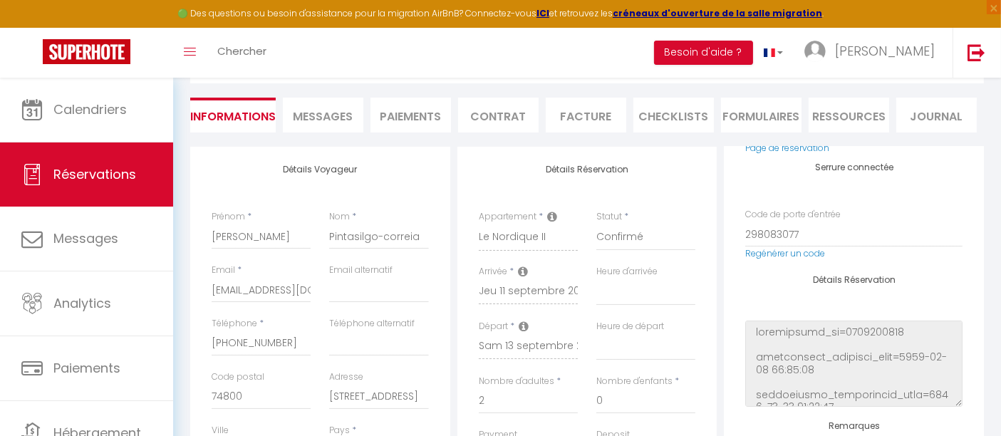
select select
checkbox input "false"
select select
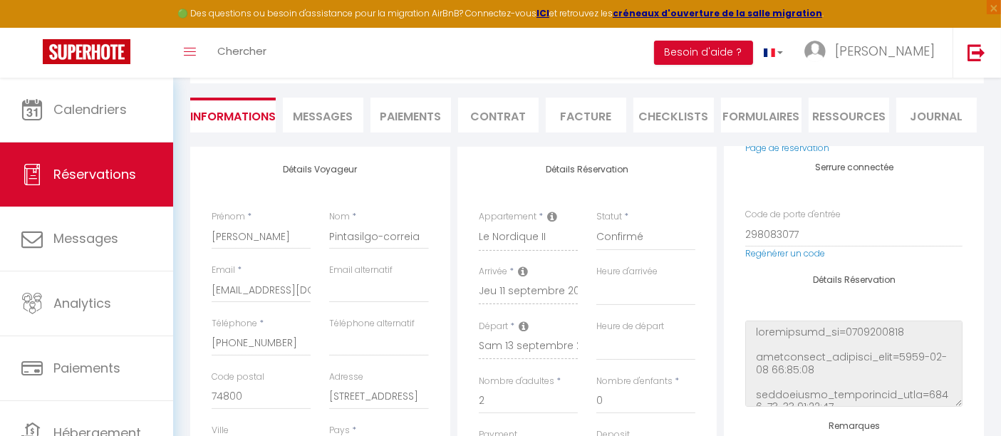
checkbox input "false"
select select
checkbox input "false"
select select
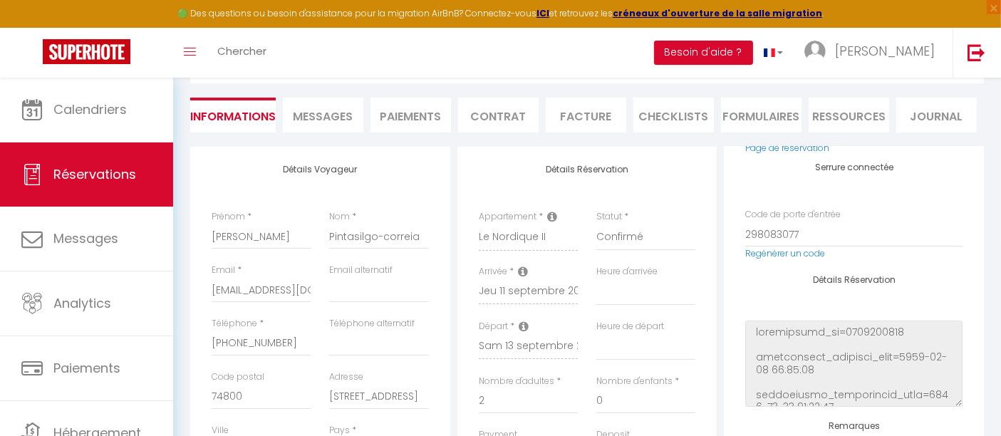
select select
checkbox input "false"
select select
checkbox input "false"
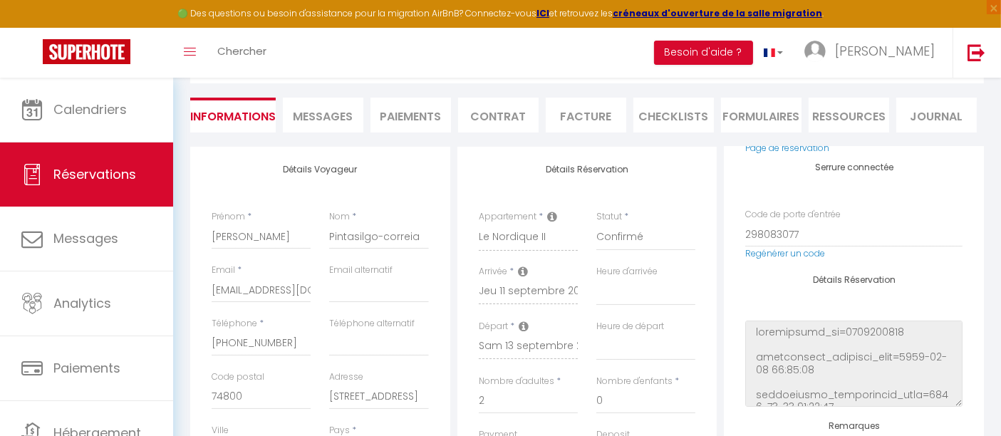
select select
checkbox input "false"
select select
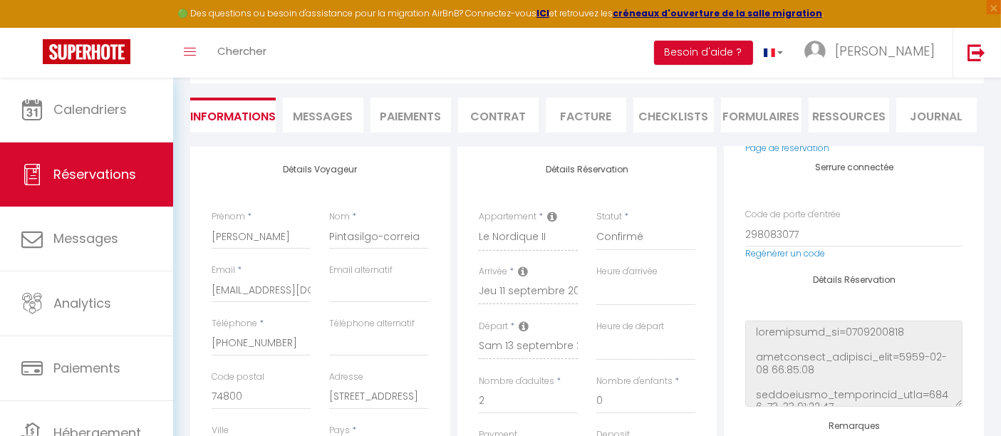
checkbox input "false"
select select
checkbox input "false"
select select
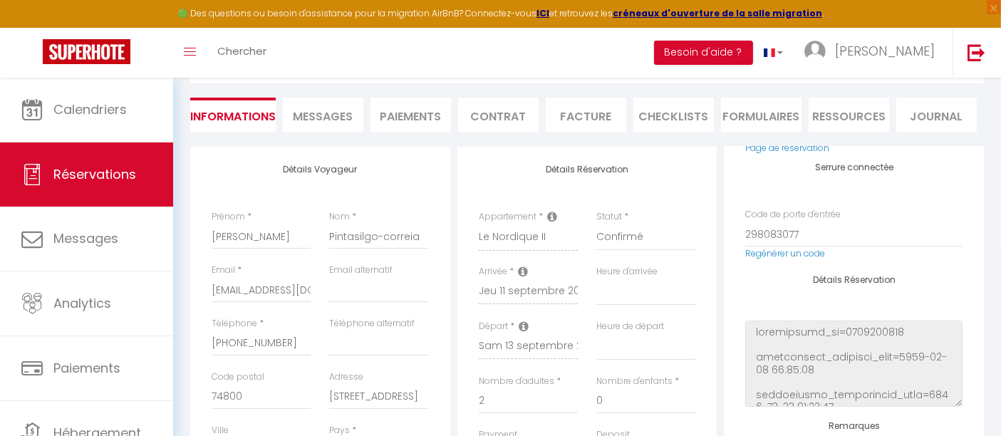
select select
checkbox input "false"
select select
checkbox input "false"
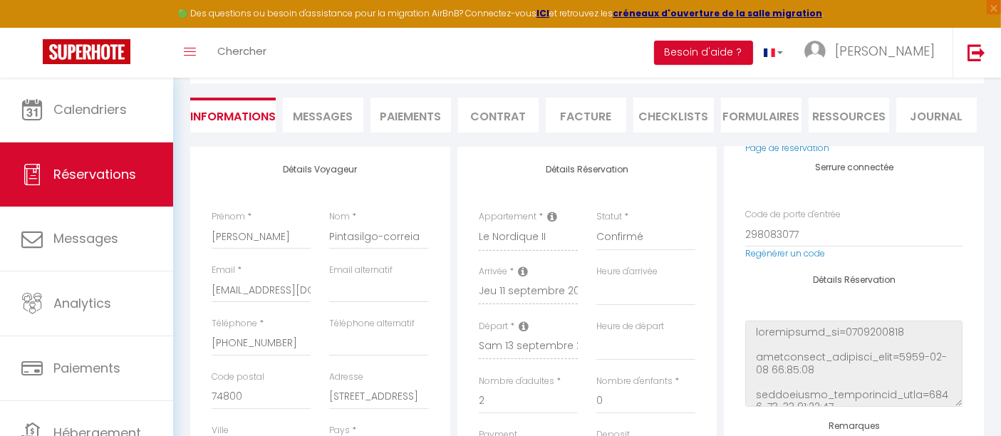
select select
checkbox input "false"
select select
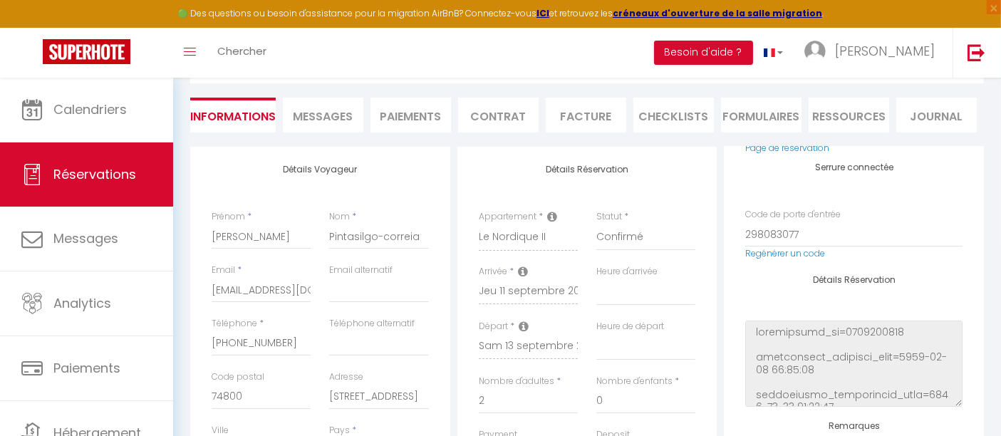
checkbox input "false"
select select
checkbox input "false"
click at [411, 115] on li "Paiements" at bounding box center [411, 115] width 81 height 35
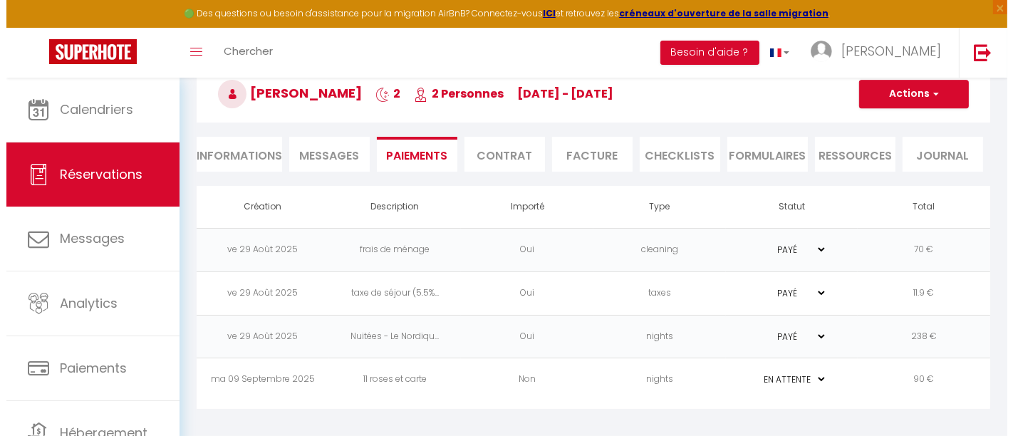
scroll to position [77, 0]
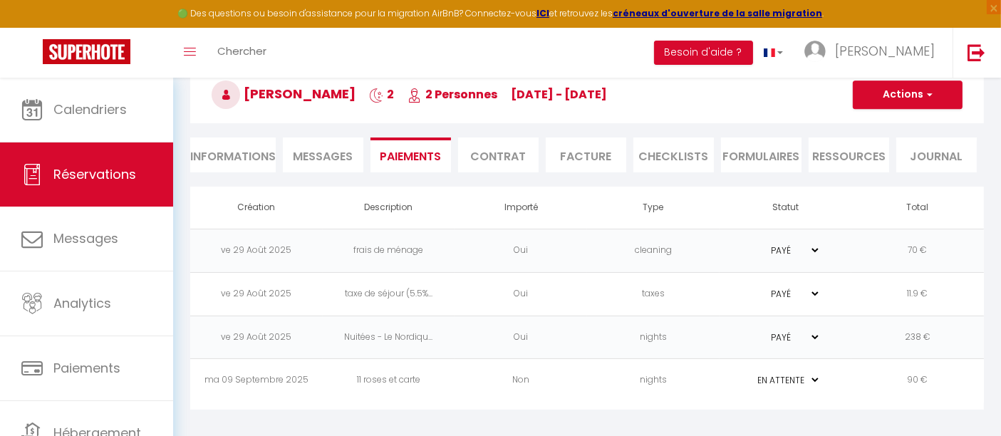
click at [390, 376] on td "11 roses et carte" at bounding box center [389, 380] width 133 height 43
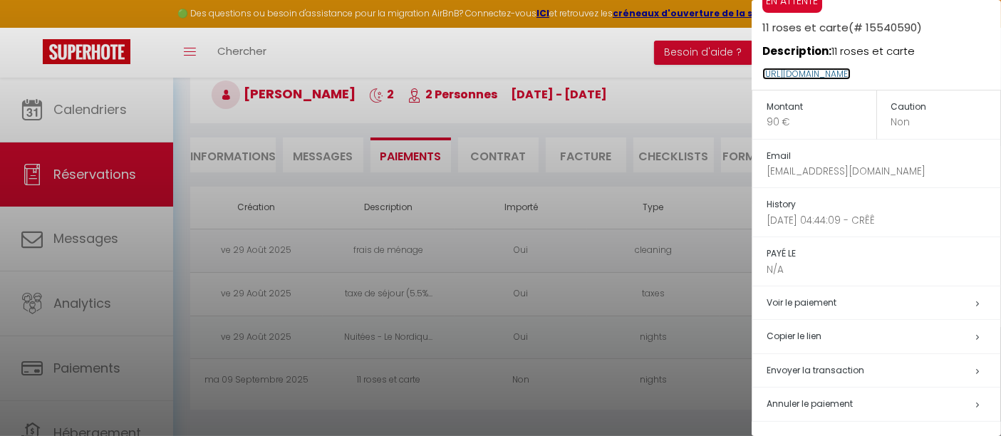
click at [851, 69] on link "https://superhote.com/applink/p/3fVabyhI" at bounding box center [806, 74] width 88 height 12
click at [416, 227] on div at bounding box center [500, 218] width 1001 height 436
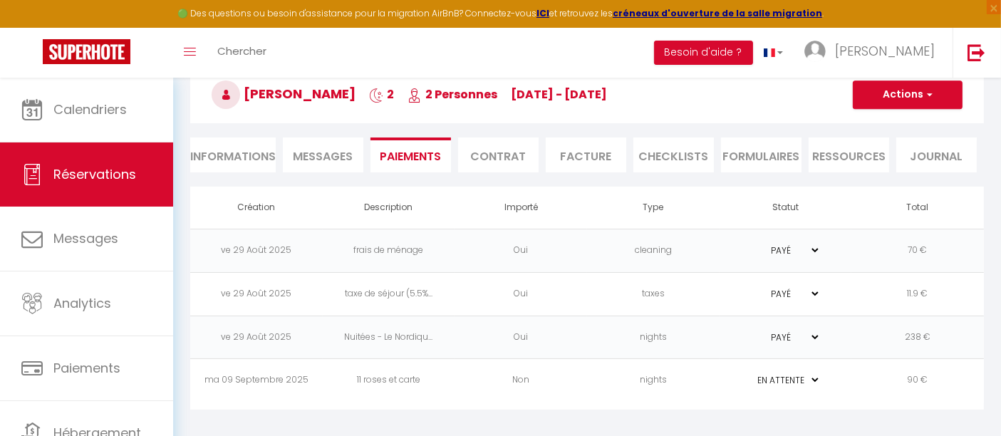
click at [439, 376] on td "11 roses et carte" at bounding box center [389, 380] width 133 height 43
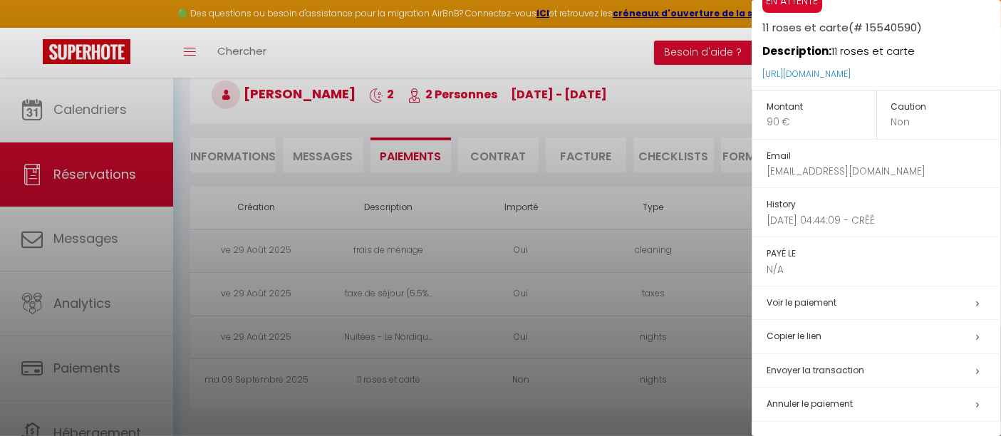
click at [862, 366] on h5 "Envoyer la transaction" at bounding box center [884, 371] width 234 height 16
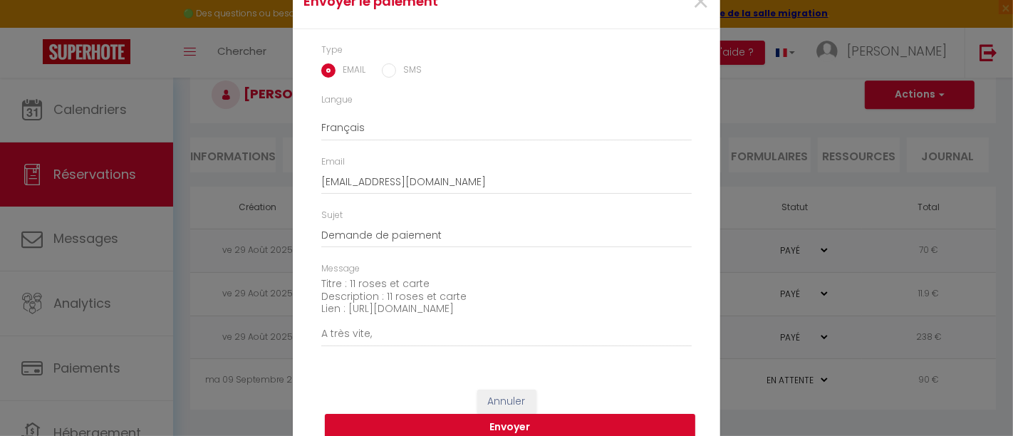
click at [388, 73] on input "SMS" at bounding box center [389, 70] width 14 height 14
radio input "true"
radio input "false"
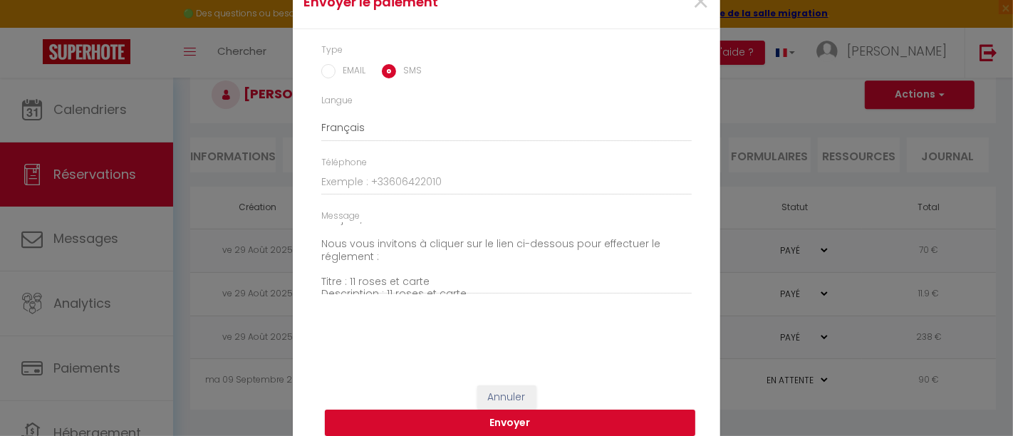
scroll to position [0, 0]
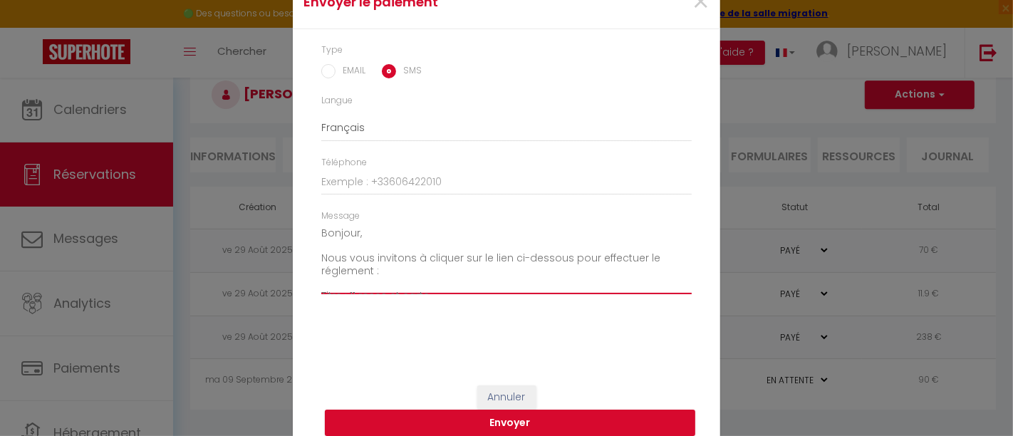
click at [321, 257] on textarea "Bonjour, Nous vous invitons à cliquer sur le lien ci-dessous pour effectuer le …" at bounding box center [506, 258] width 371 height 72
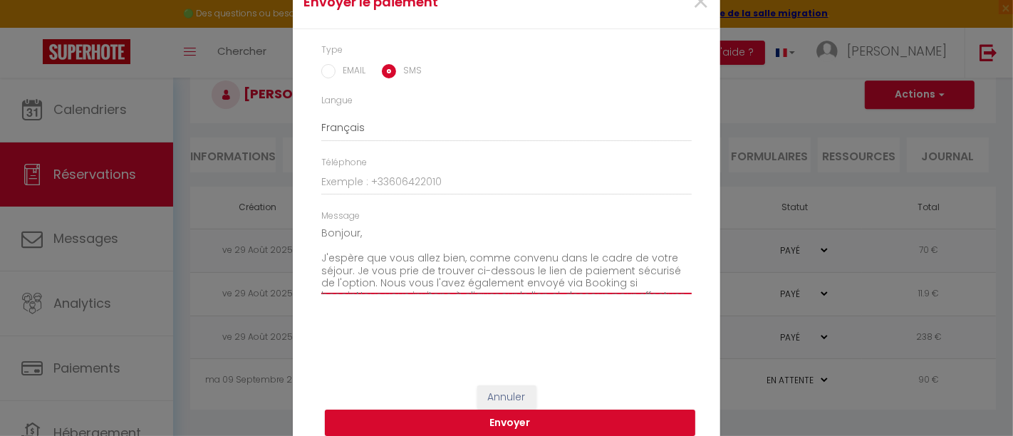
scroll to position [9, 0]
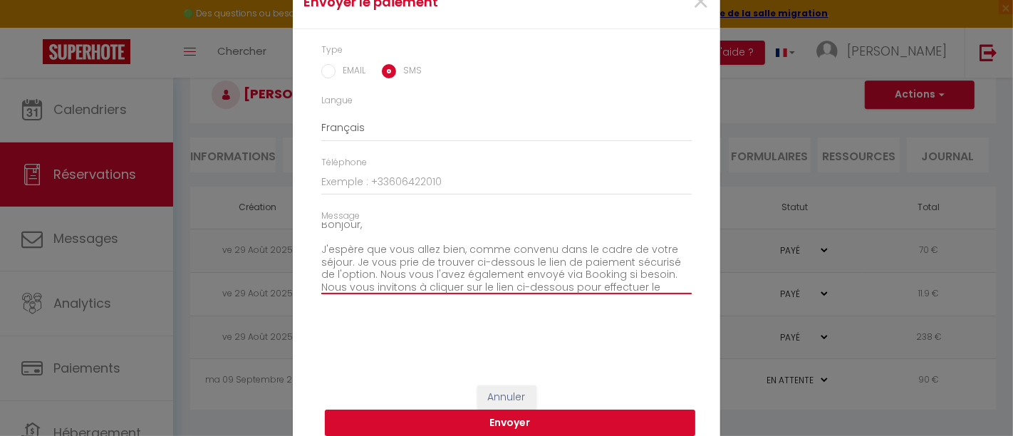
click at [346, 263] on textarea "Bonjour, J'espère que vous allez bien, comme convenu dans le cadre de votre séj…" at bounding box center [506, 258] width 371 height 72
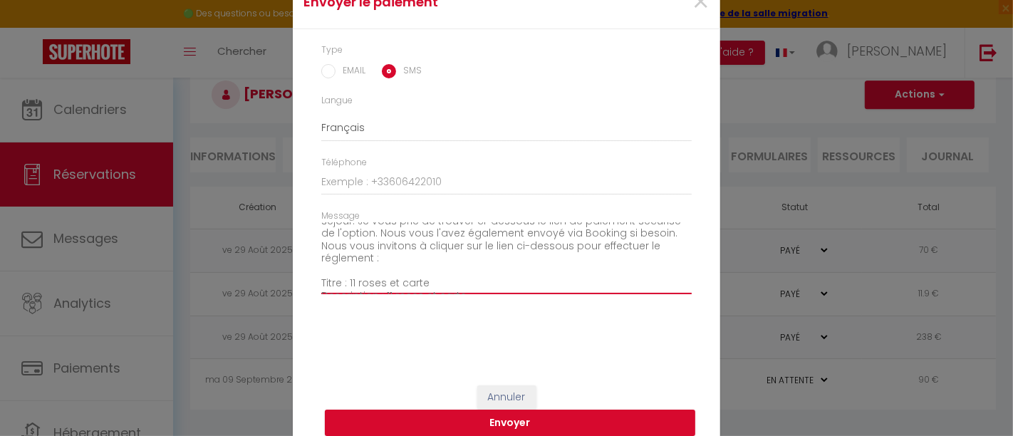
scroll to position [51, 0]
drag, startPoint x: 364, startPoint y: 257, endPoint x: 314, endPoint y: 247, distance: 50.9
click at [314, 247] on div "Message Bonjour, J'espère que vous allez bien, comme convenu dans le cadre de v…" at bounding box center [506, 258] width 389 height 99
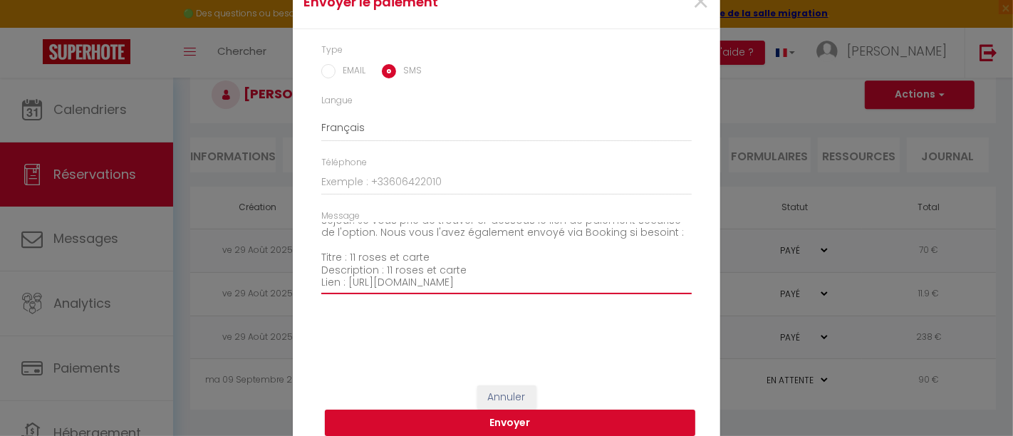
drag, startPoint x: 467, startPoint y: 267, endPoint x: 309, endPoint y: 254, distance: 158.7
click at [312, 254] on div "Message Bonjour, J'espère que vous allez bien, comme convenu dans le cadre de v…" at bounding box center [506, 258] width 389 height 99
click at [331, 261] on textarea "Bonjour, J'espère que vous allez bien, comme convenu dans le cadre de votre séj…" at bounding box center [506, 258] width 371 height 72
click at [339, 271] on textarea "Bonjour, J'espère que vous allez bien, comme convenu dans le cadre de votre séj…" at bounding box center [506, 258] width 371 height 72
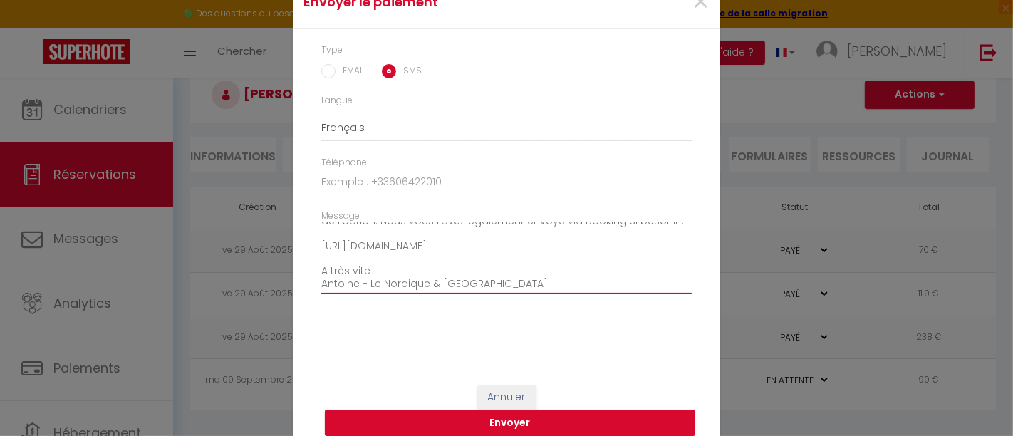
scroll to position [4, 0]
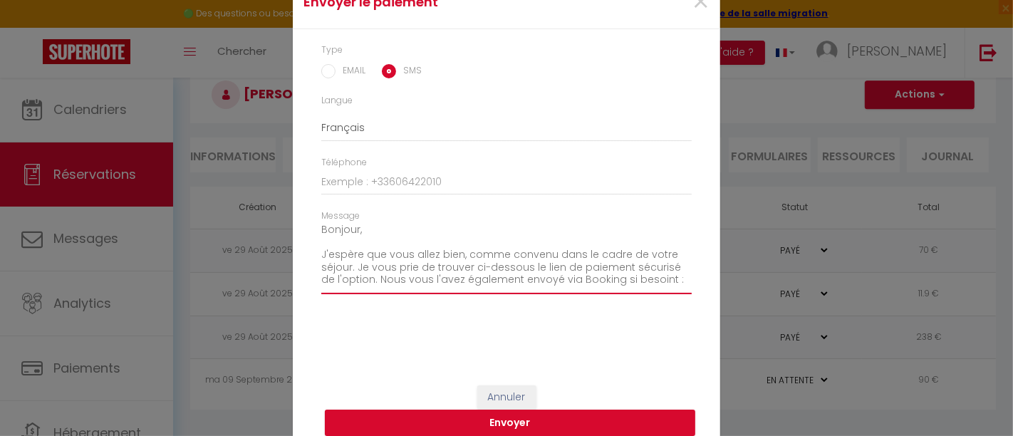
click at [653, 279] on textarea "Bonjour, J'espère que vous allez bien, comme convenu dans le cadre de votre séj…" at bounding box center [506, 258] width 371 height 72
click at [400, 276] on textarea "Bonjour, J'espère que vous allez bien, comme convenu dans le cadre de votre séj…" at bounding box center [506, 258] width 371 height 72
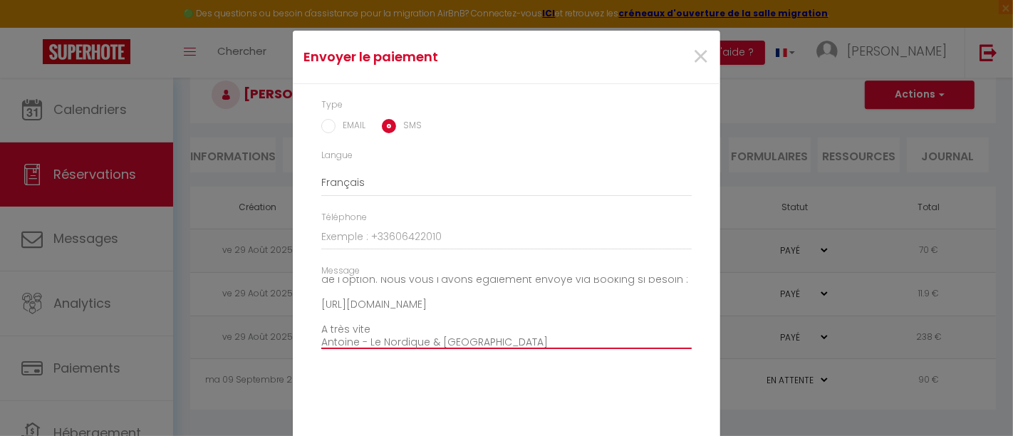
scroll to position [68, 0]
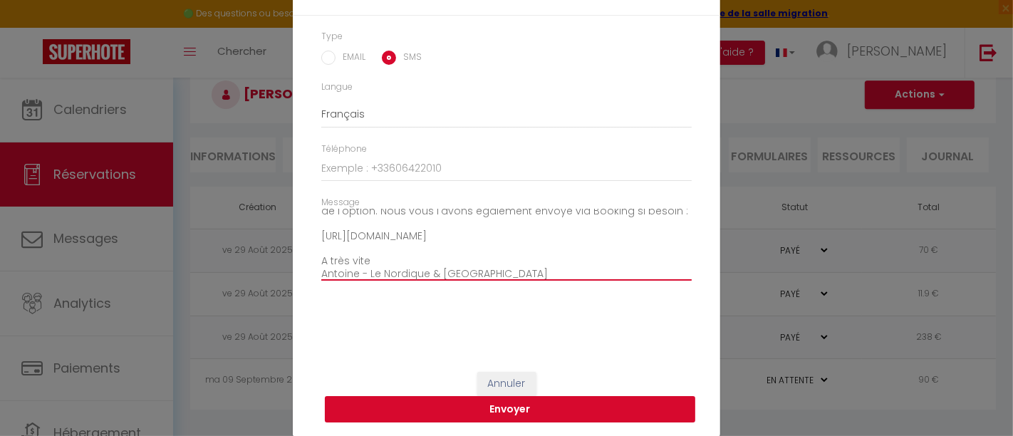
type textarea "Bonjour, J'espère que vous allez bien, comme convenu dans le cadre de votre séj…"
click at [529, 410] on button "Envoyer" at bounding box center [510, 409] width 371 height 27
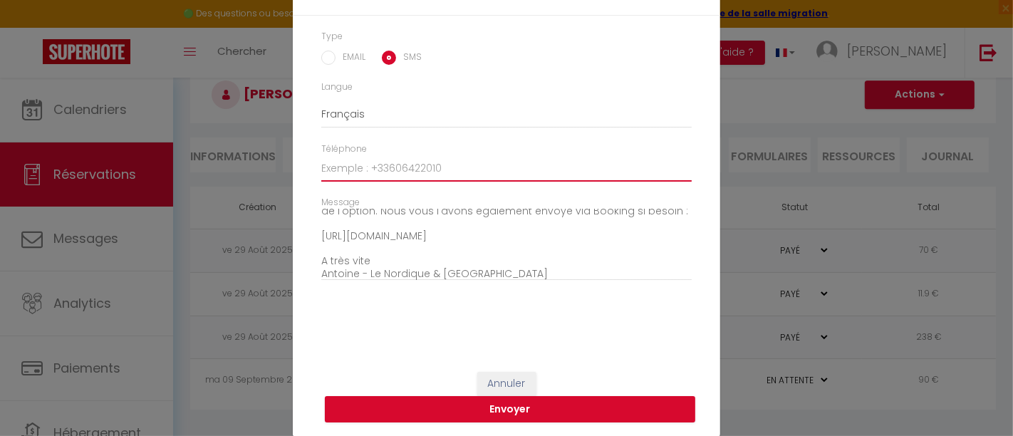
click at [411, 174] on input "Téléphone" at bounding box center [506, 169] width 371 height 26
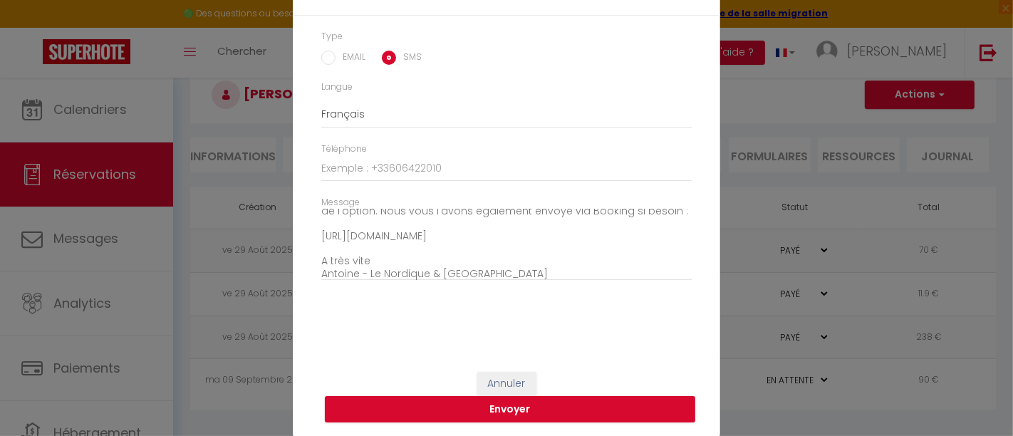
click at [162, 280] on div "Envoyer le paiement × Type EMAIL SMS Langue Anglais Français Espagnol Portugais…" at bounding box center [506, 218] width 1013 height 436
click at [250, 233] on div "Envoyer le paiement × Type EMAIL SMS Langue Anglais Français Espagnol Portugais…" at bounding box center [506, 218] width 1013 height 436
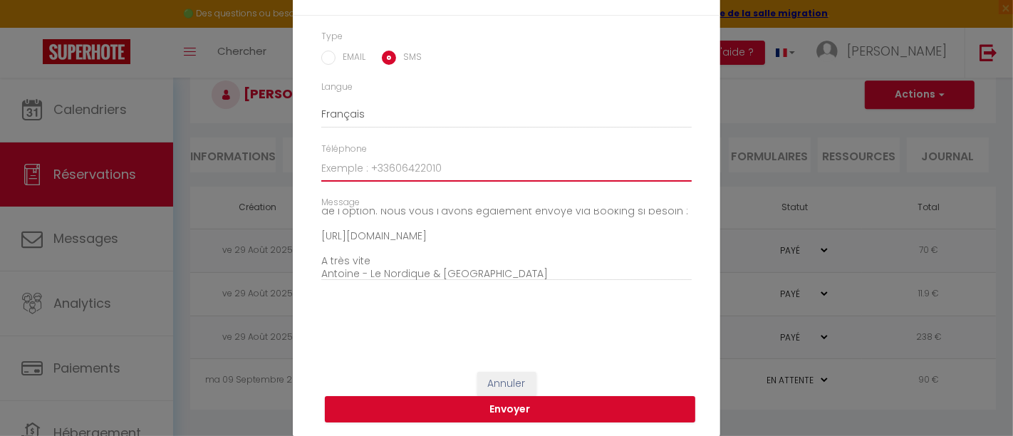
click at [426, 167] on input "Téléphone" at bounding box center [506, 169] width 371 height 26
paste input "+33648549341"
type input "+33648549341"
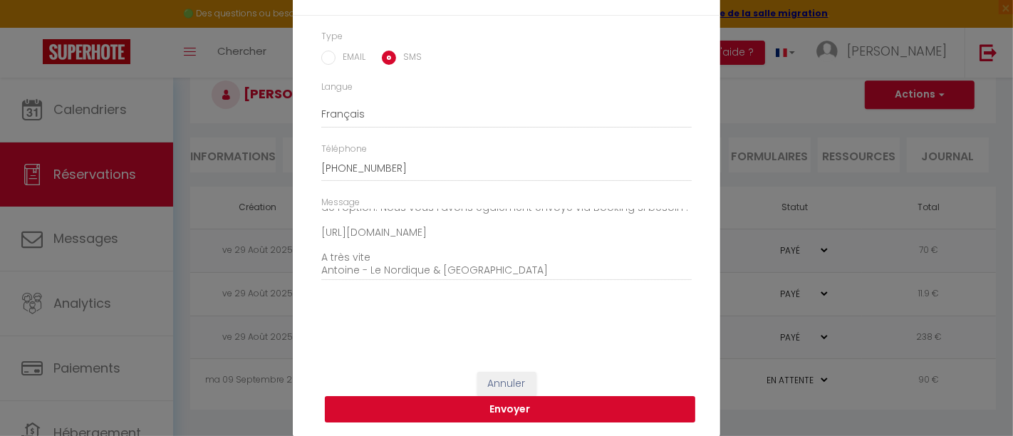
click at [482, 404] on button "Envoyer" at bounding box center [510, 409] width 371 height 27
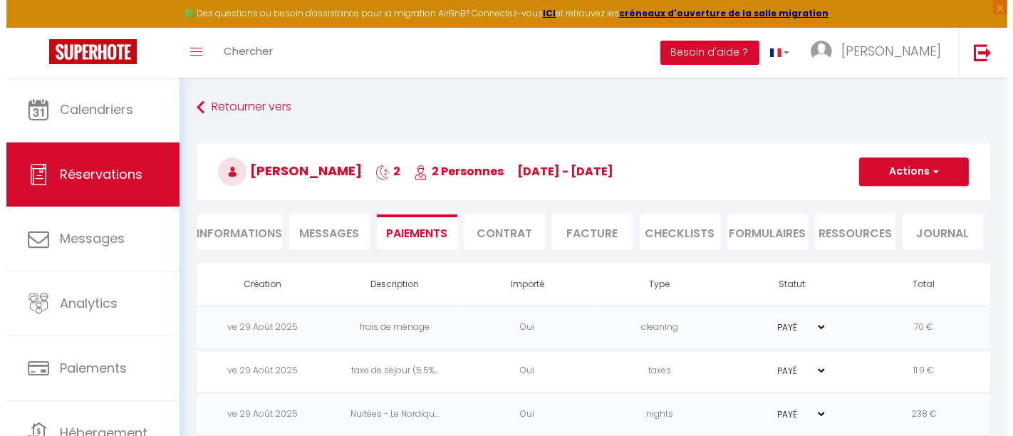
scroll to position [77, 0]
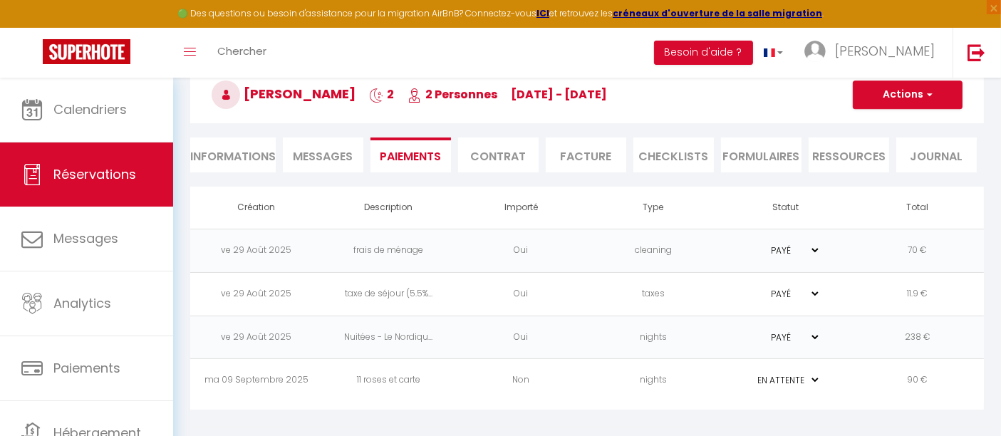
click at [897, 385] on td "90 €" at bounding box center [918, 380] width 133 height 43
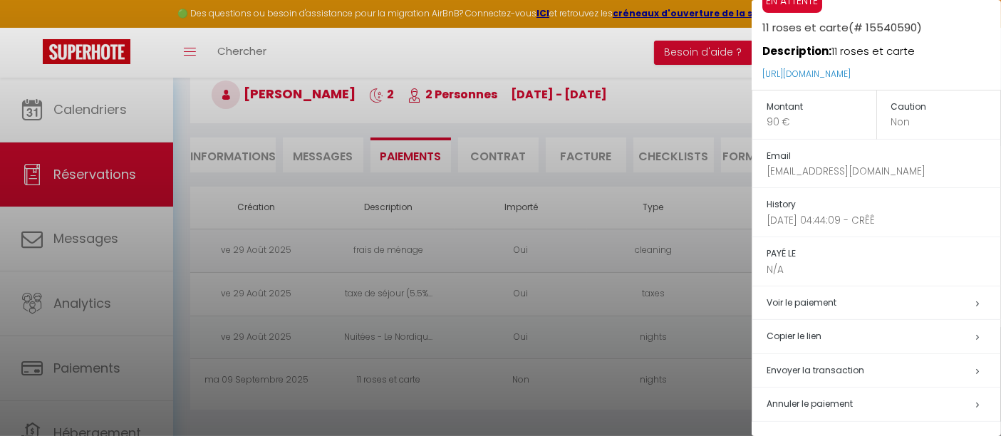
click at [864, 369] on h5 "Envoyer la transaction" at bounding box center [884, 371] width 234 height 16
type textarea "Bonjour, Nous vous invitons à cliquer sur le lien ci-dessous pour effectuer le …"
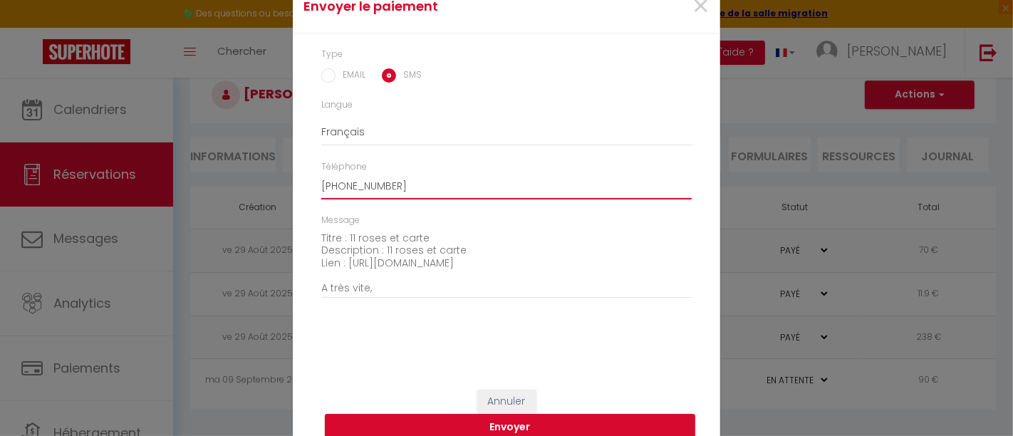
drag, startPoint x: 405, startPoint y: 187, endPoint x: 140, endPoint y: 156, distance: 266.8
click at [140, 156] on div "Envoyer le paiement × Type EMAIL SMS Langue Anglais Français Espagnol Portugais…" at bounding box center [506, 218] width 1013 height 436
click at [511, 431] on button "Envoyer" at bounding box center [510, 427] width 371 height 27
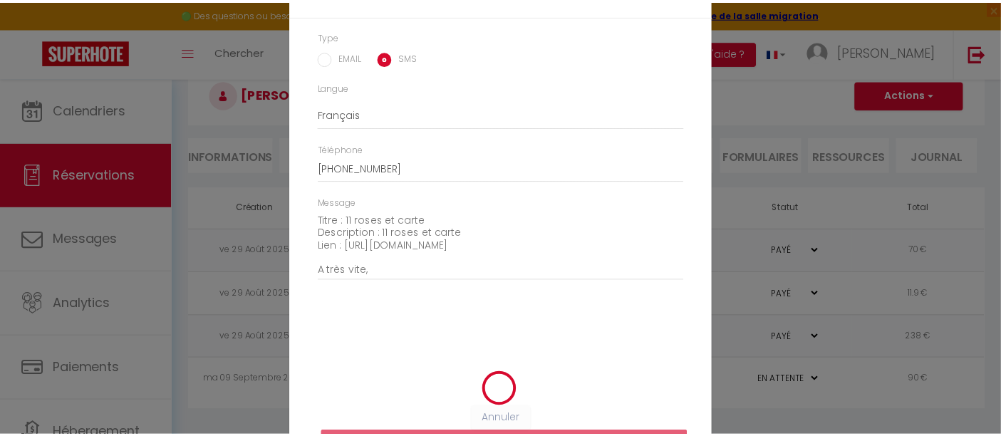
scroll to position [32, 0]
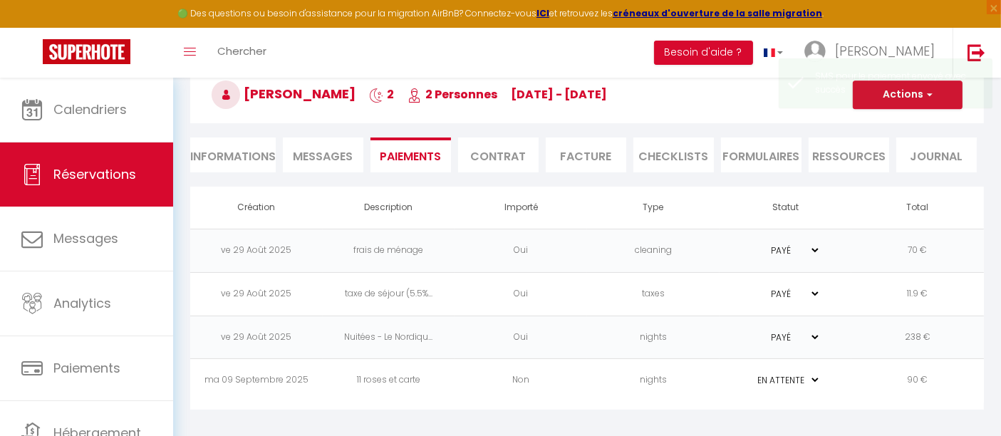
click at [932, 378] on td "90 €" at bounding box center [918, 380] width 133 height 43
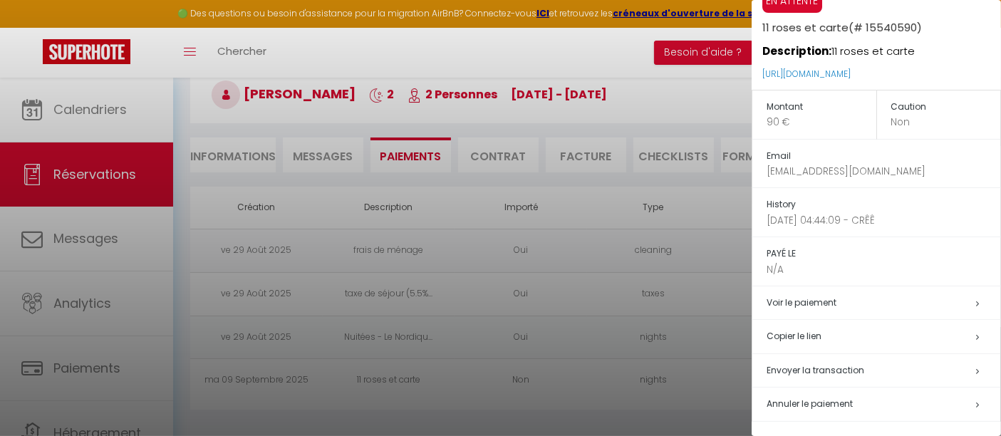
click at [847, 369] on span "Envoyer la transaction" at bounding box center [816, 370] width 98 height 12
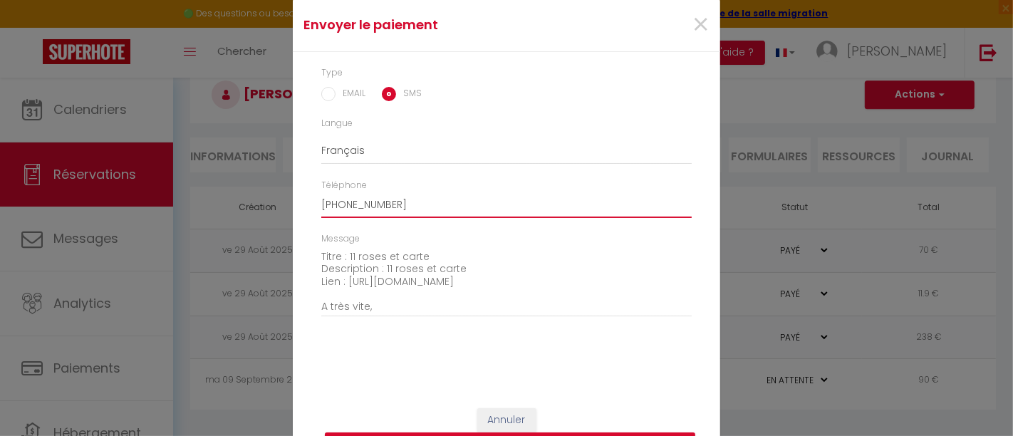
drag, startPoint x: 447, startPoint y: 208, endPoint x: 130, endPoint y: 165, distance: 320.0
click at [130, 165] on div "Envoyer le paiement × Type EMAIL SMS Langue Anglais Français Espagnol Portugais…" at bounding box center [506, 218] width 1013 height 436
paste input "48549341"
type input "+33648549341"
click at [502, 416] on button "Annuler" at bounding box center [506, 420] width 59 height 24
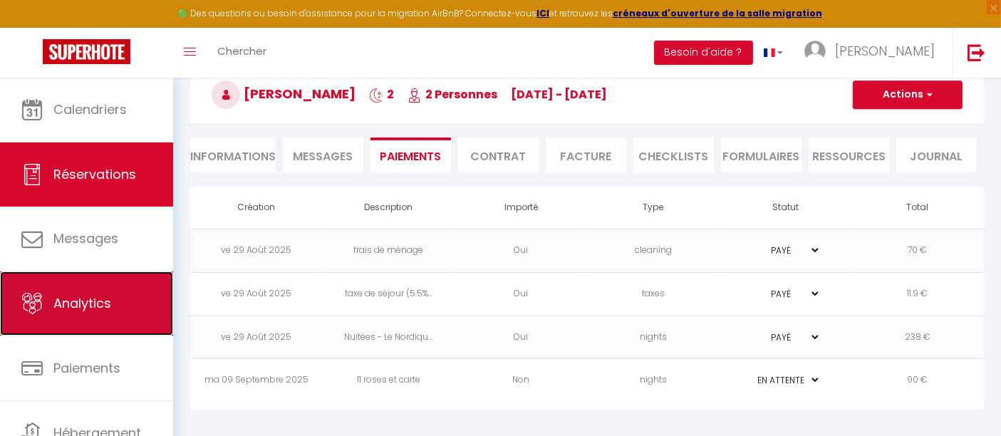
click at [91, 299] on span "Analytics" at bounding box center [82, 303] width 58 height 18
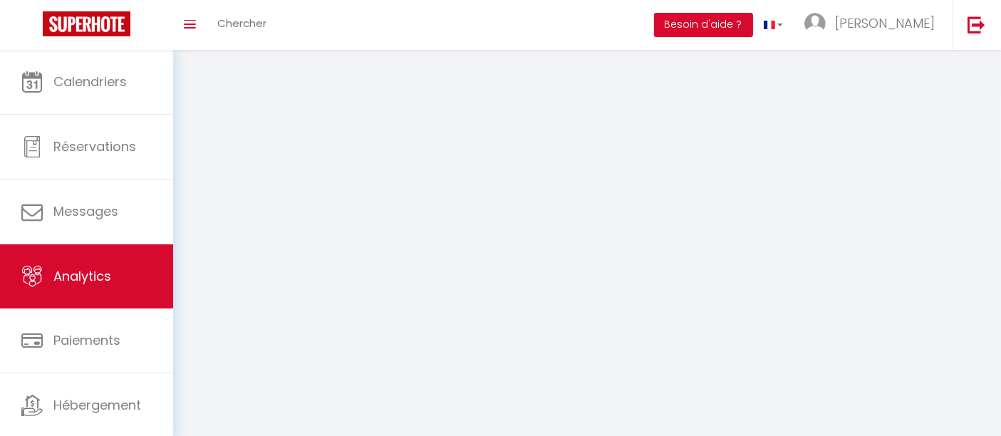
select select "2025"
select select "9"
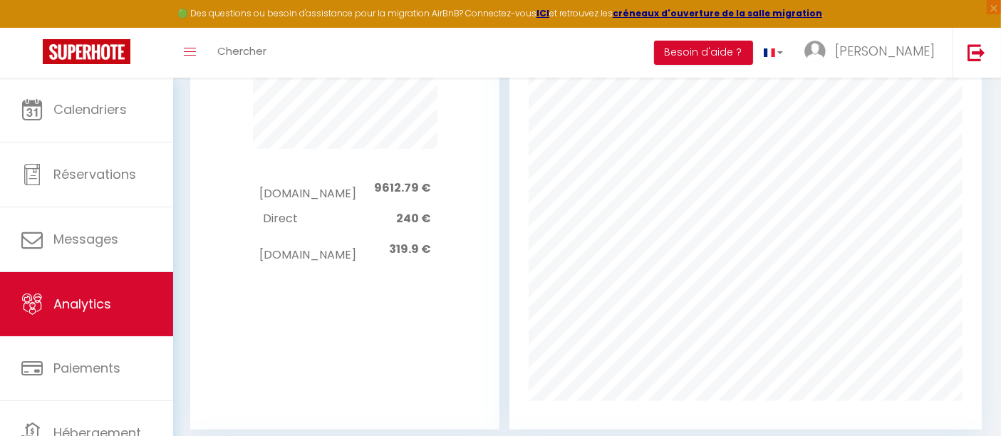
scroll to position [1321, 0]
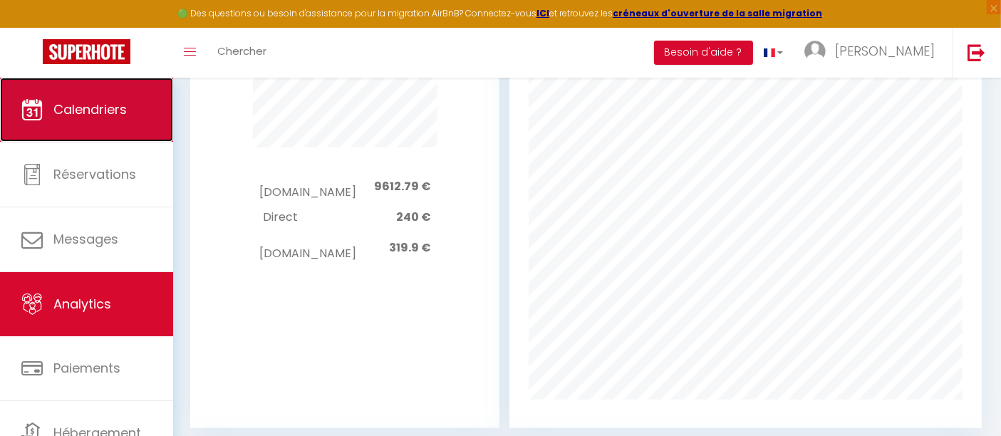
click at [106, 103] on span "Calendriers" at bounding box center [89, 109] width 73 height 18
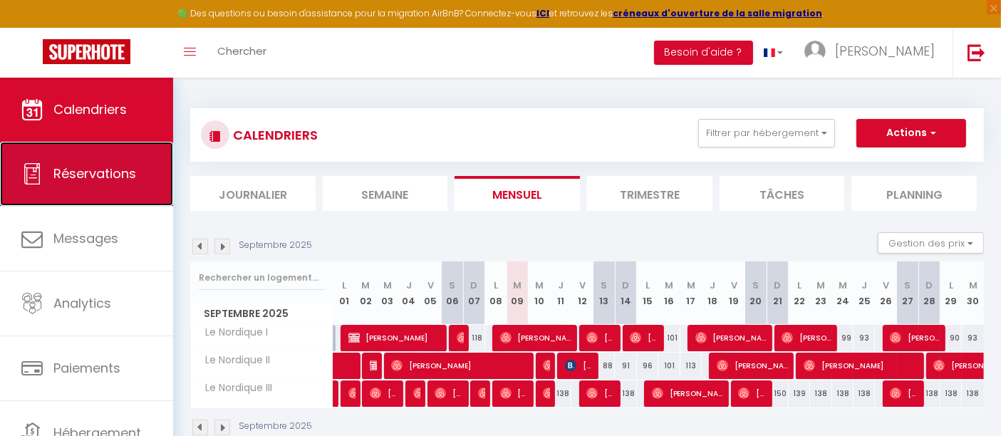
click at [95, 165] on span "Réservations" at bounding box center [94, 174] width 83 height 18
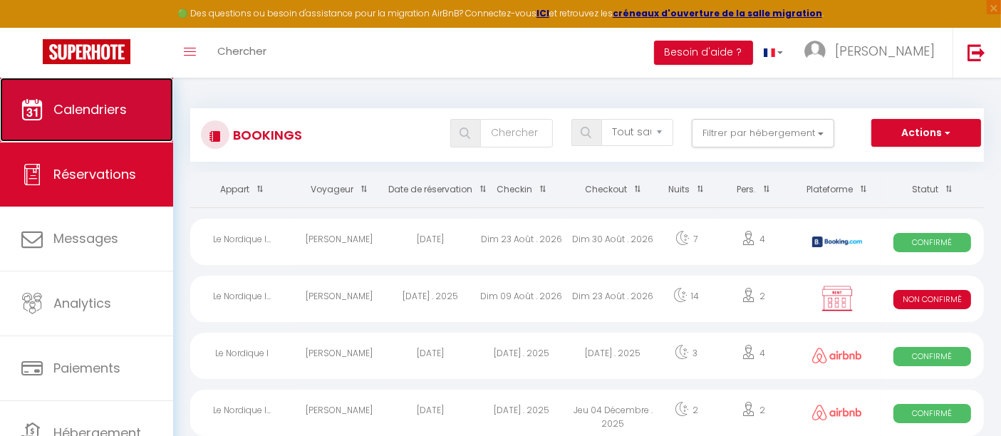
click at [95, 121] on link "Calendriers" at bounding box center [86, 110] width 173 height 64
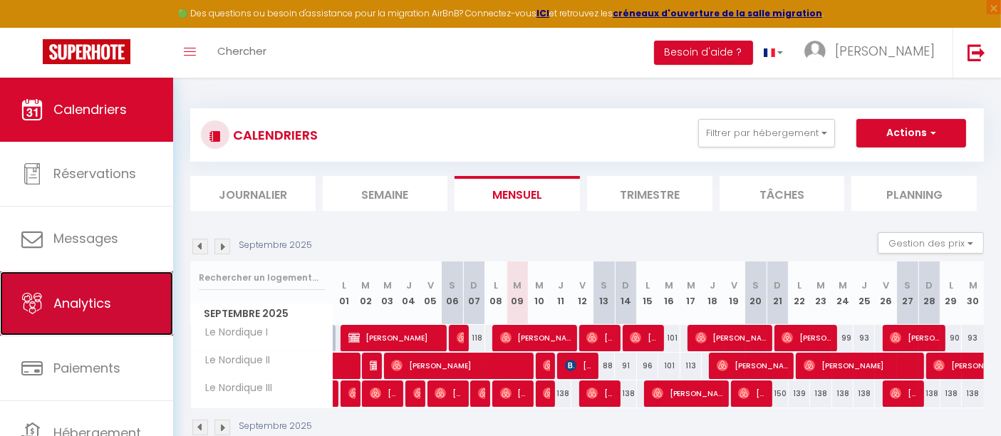
click at [88, 312] on span "Analytics" at bounding box center [82, 303] width 58 height 18
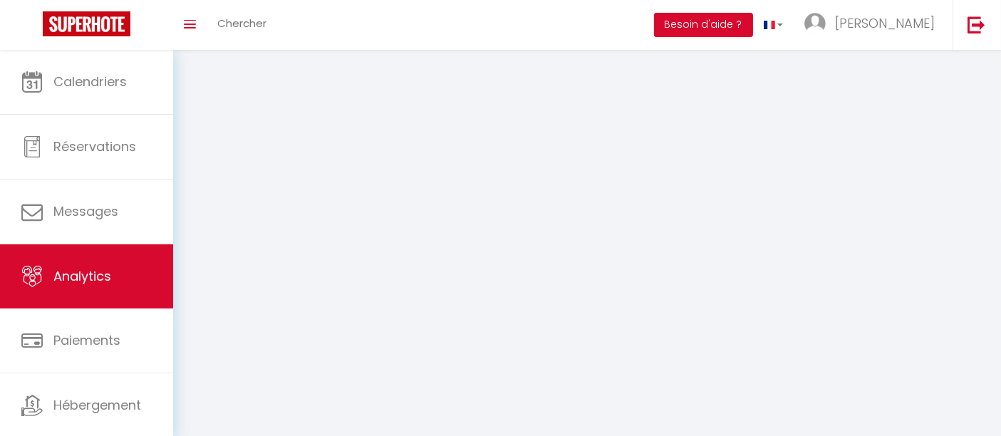
select select "2025"
select select "9"
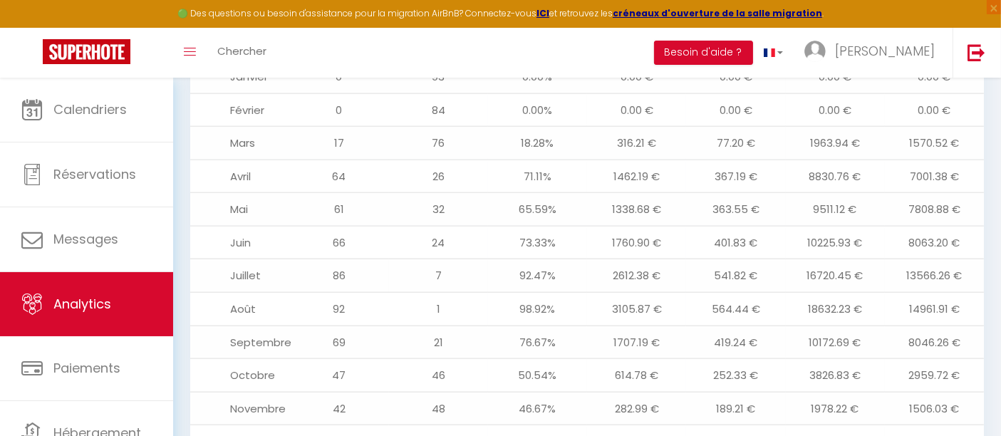
scroll to position [1767, 0]
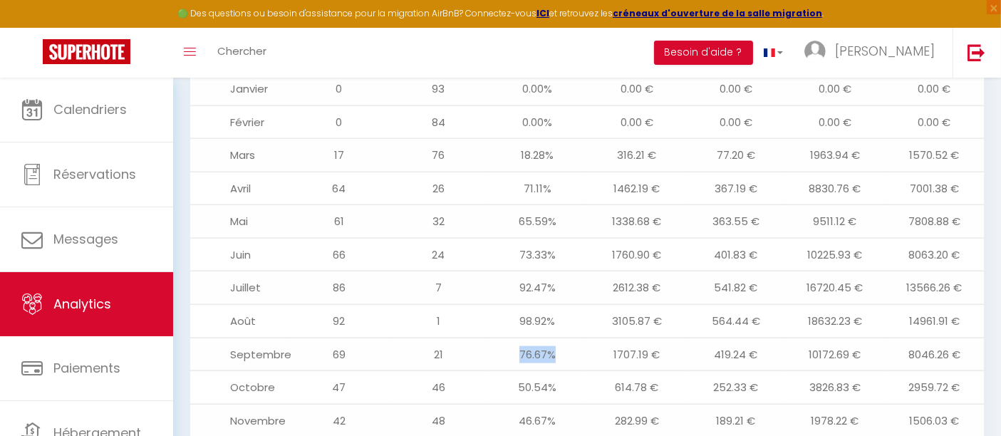
drag, startPoint x: 554, startPoint y: 350, endPoint x: 519, endPoint y: 353, distance: 35.0
click at [519, 353] on td "76.67%" at bounding box center [537, 354] width 99 height 33
click at [518, 353] on td "76.67%" at bounding box center [537, 354] width 99 height 33
drag, startPoint x: 518, startPoint y: 353, endPoint x: 554, endPoint y: 351, distance: 36.4
click at [554, 351] on td "76.67%" at bounding box center [537, 354] width 99 height 33
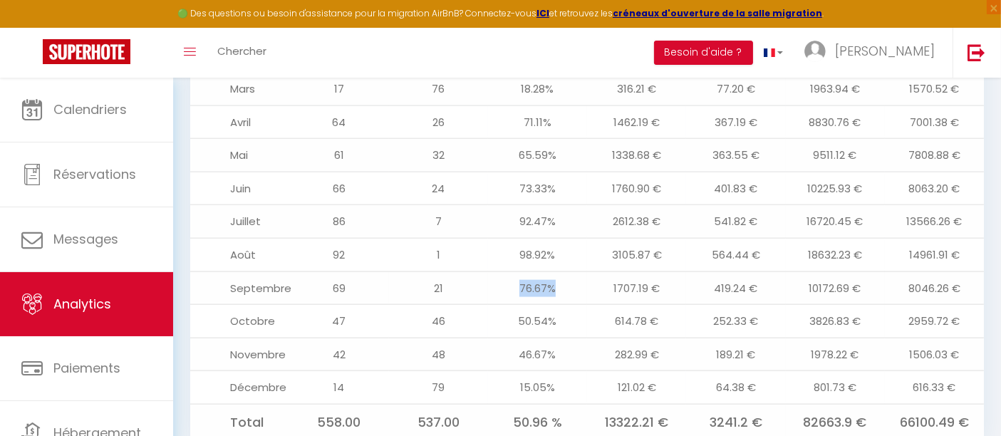
scroll to position [1881, 0]
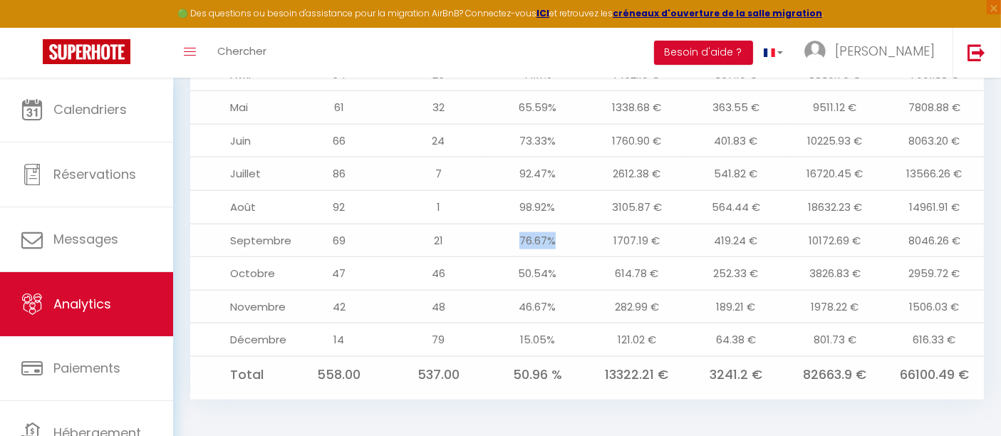
click at [536, 233] on td "76.67%" at bounding box center [537, 240] width 99 height 33
drag, startPoint x: 601, startPoint y: 373, endPoint x: 678, endPoint y: 367, distance: 77.2
click at [678, 367] on td "13322.21 €" at bounding box center [636, 374] width 99 height 36
drag, startPoint x: 802, startPoint y: 368, endPoint x: 867, endPoint y: 368, distance: 65.6
click at [867, 368] on td "82663.9 €" at bounding box center [835, 374] width 99 height 36
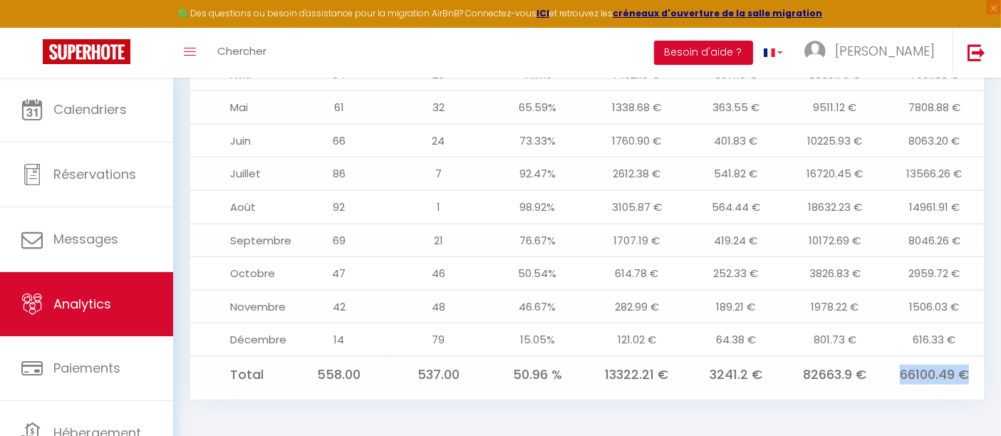
drag, startPoint x: 898, startPoint y: 368, endPoint x: 978, endPoint y: 376, distance: 80.2
click at [978, 376] on td "66100.49 €" at bounding box center [934, 374] width 99 height 36
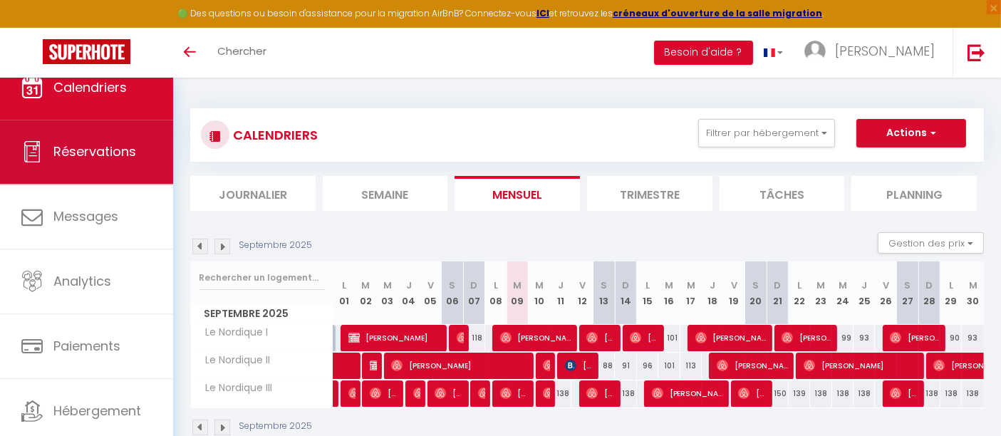
click at [112, 157] on span "Réservations" at bounding box center [94, 152] width 83 height 18
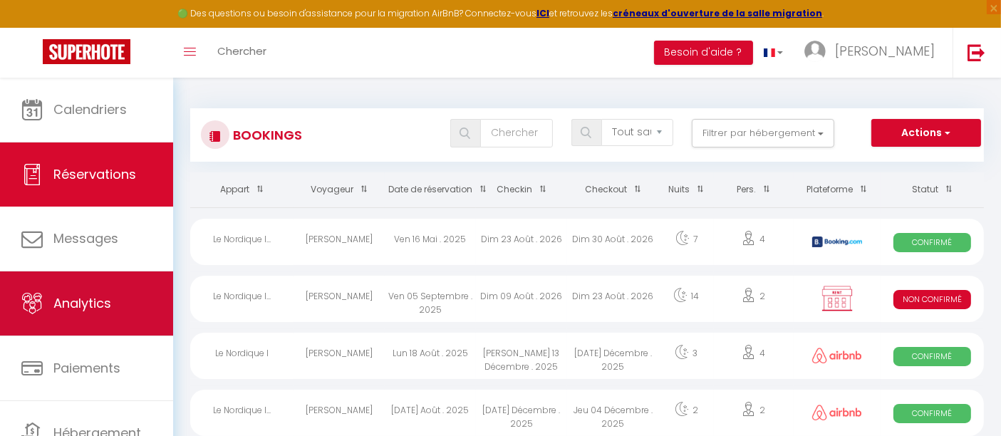
scroll to position [63, 0]
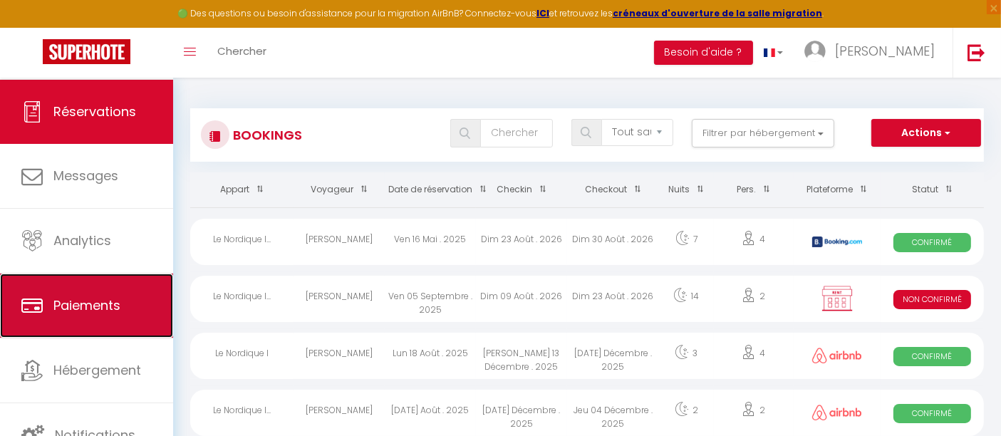
click at [93, 318] on link "Paiements" at bounding box center [86, 306] width 173 height 64
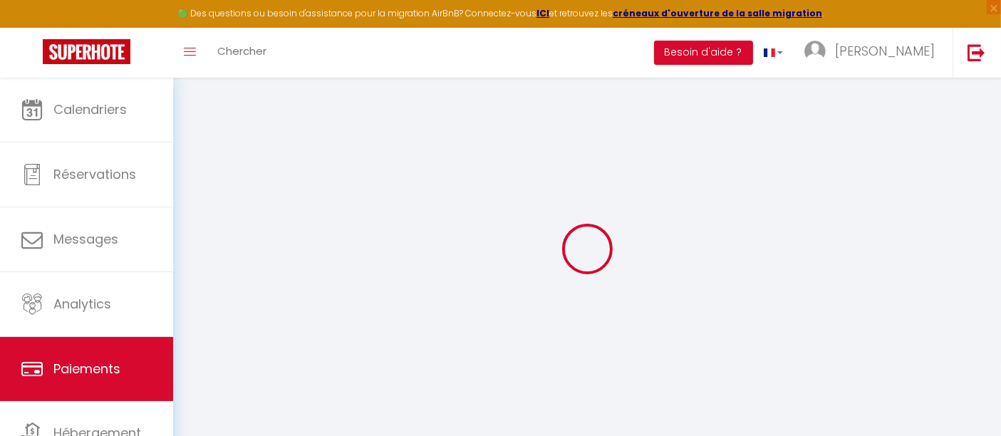
select select "2"
select select "0"
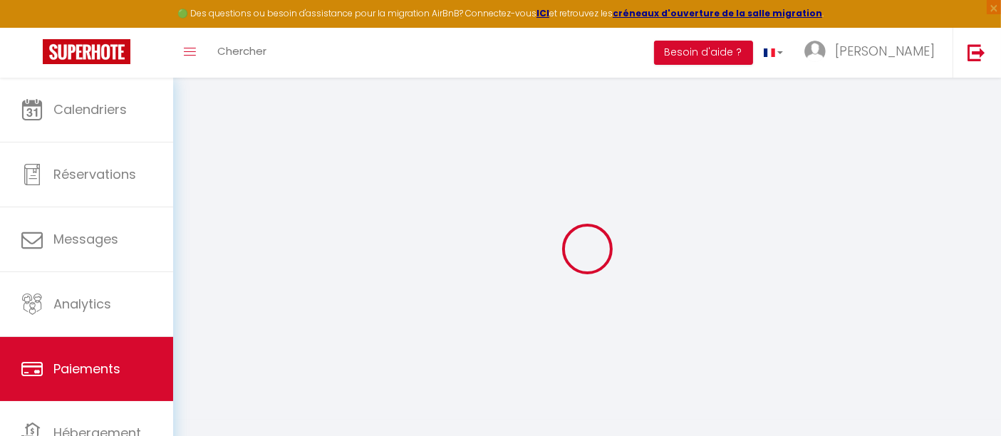
select select "0"
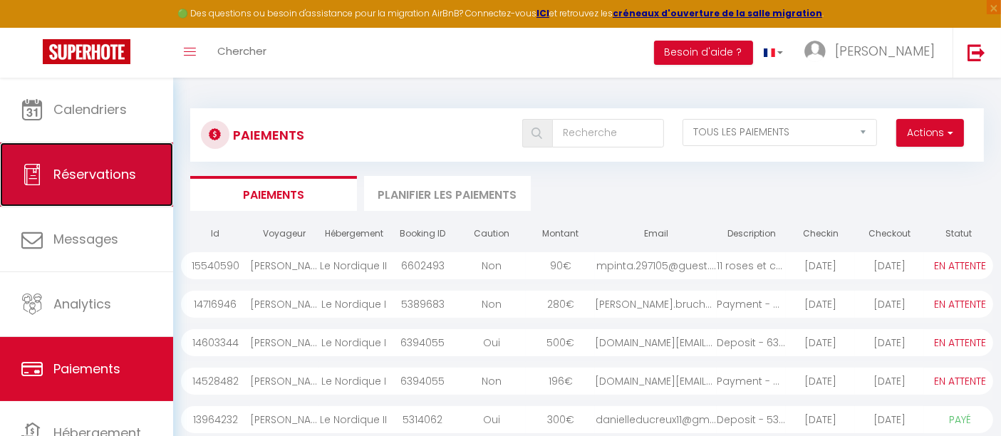
click at [95, 180] on span "Réservations" at bounding box center [94, 174] width 83 height 18
select select "not_cancelled"
select select
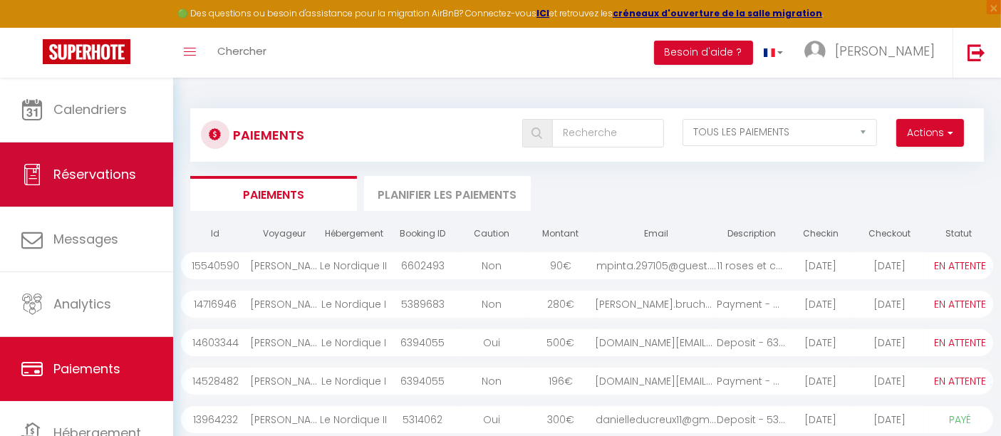
select select
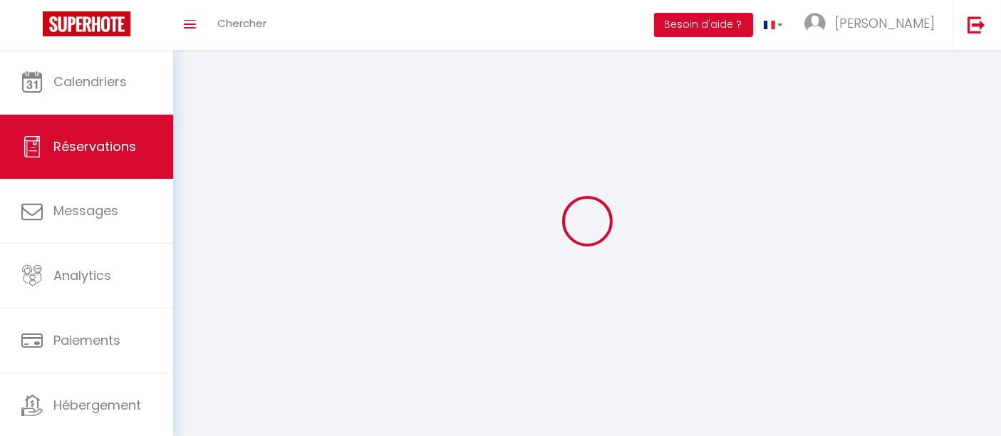
select select
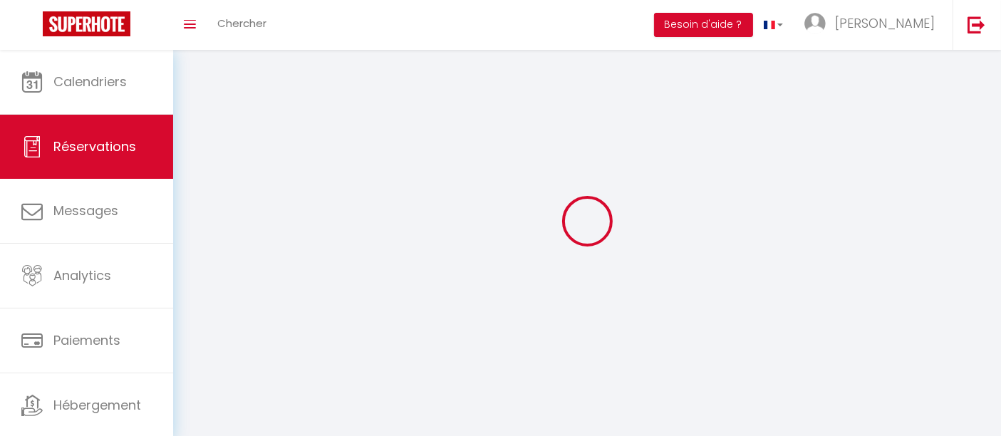
select select
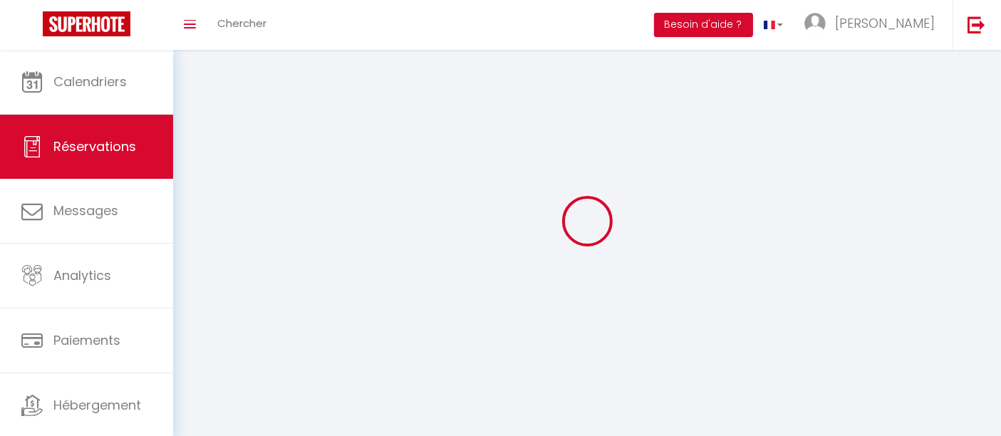
select select
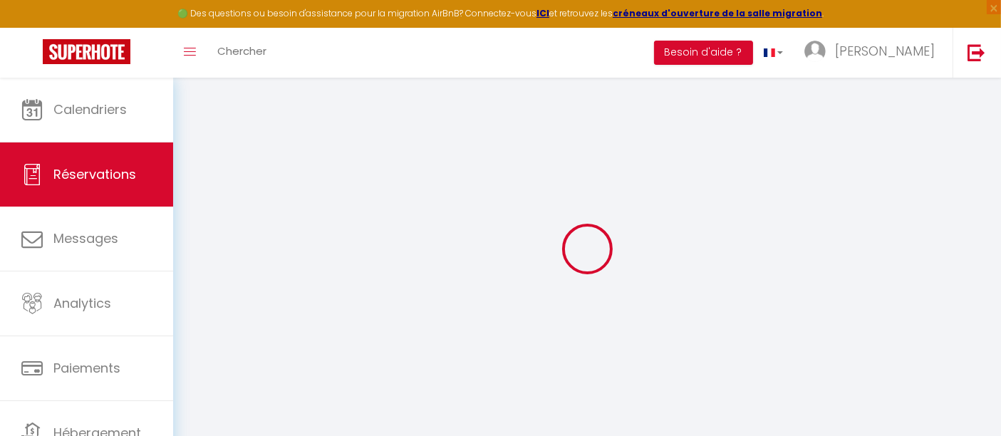
select select
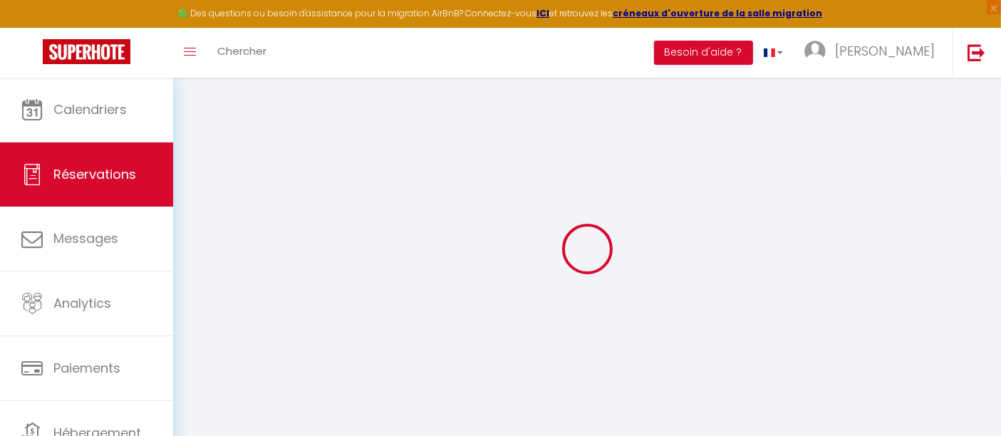
select select
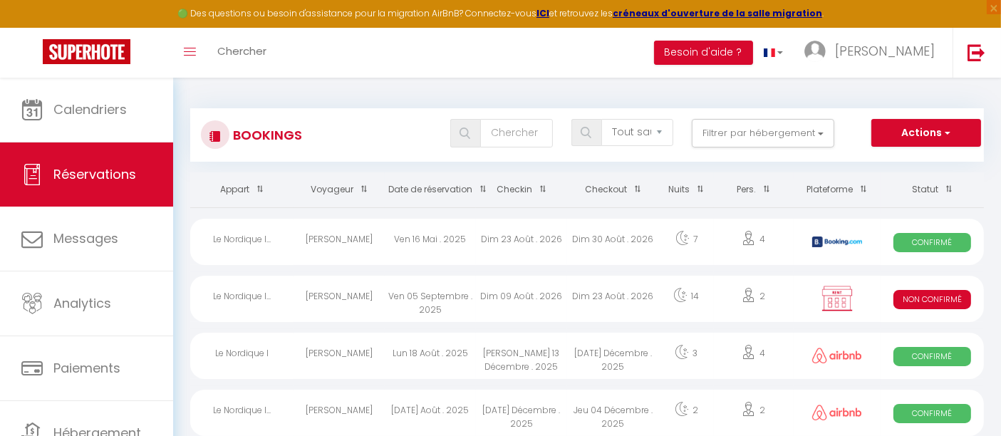
click at [765, 235] on div "4" at bounding box center [753, 242] width 79 height 46
select select "OK"
select select "KO"
select select "1"
select select "0"
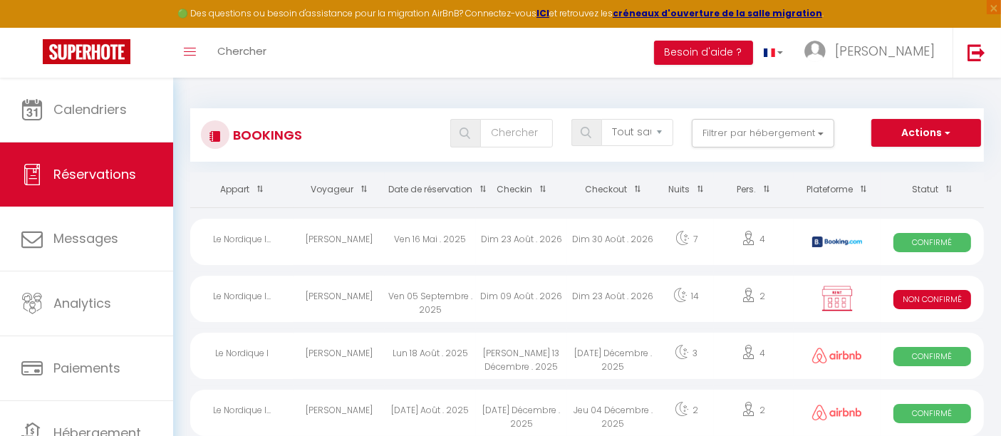
select select "1"
select select
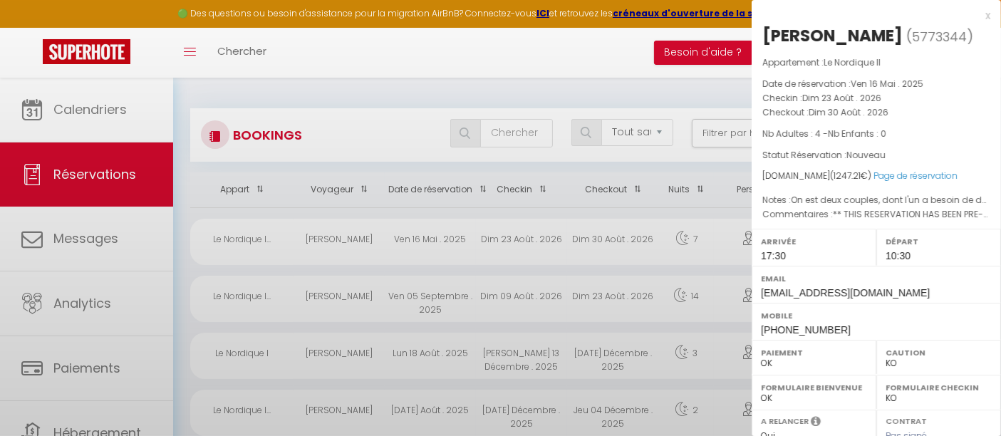
select select "39762"
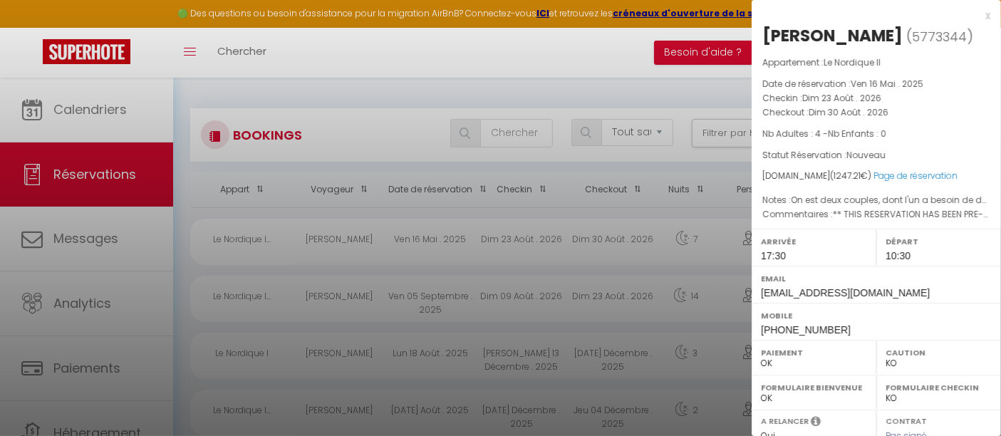
scroll to position [245, 0]
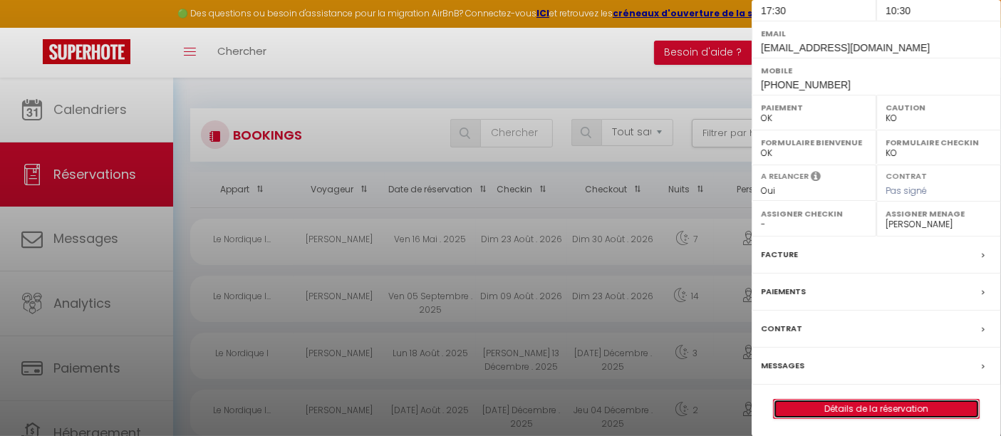
click at [873, 413] on link "Détails de la réservation" at bounding box center [876, 409] width 205 height 19
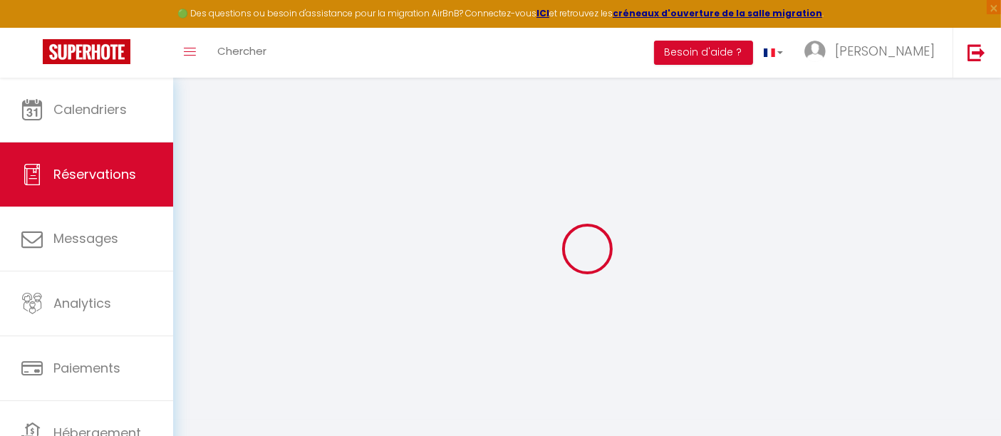
type input "Wei"
type input "JI"
type input "wji.472876@guest.booking.com"
type input "wei.xiong@neuf.fr"
type input "+33660675334"
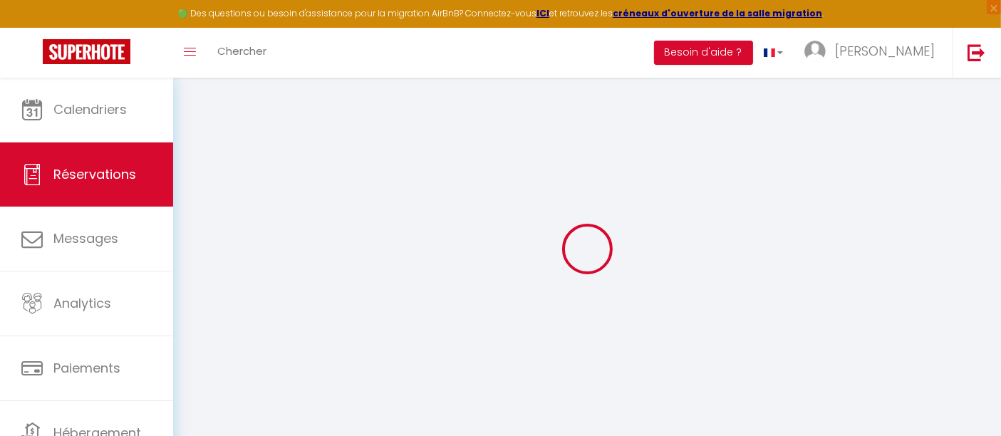
type input "+33660675334"
type input "77600"
type input "14 SENTE DES CARRIERES"
type input "BUSSY-SAINT-GEORGES"
select select "FR"
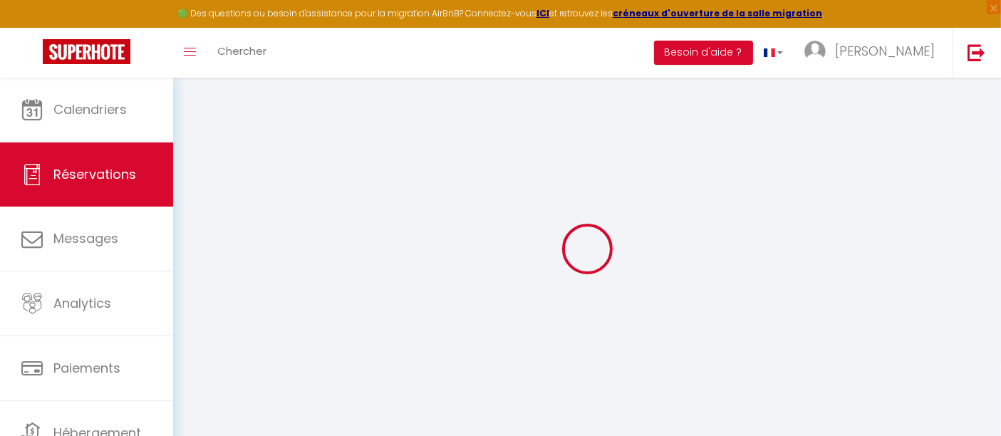
type input "202.5"
type input "17.46"
select select "58416"
select select "1"
select select
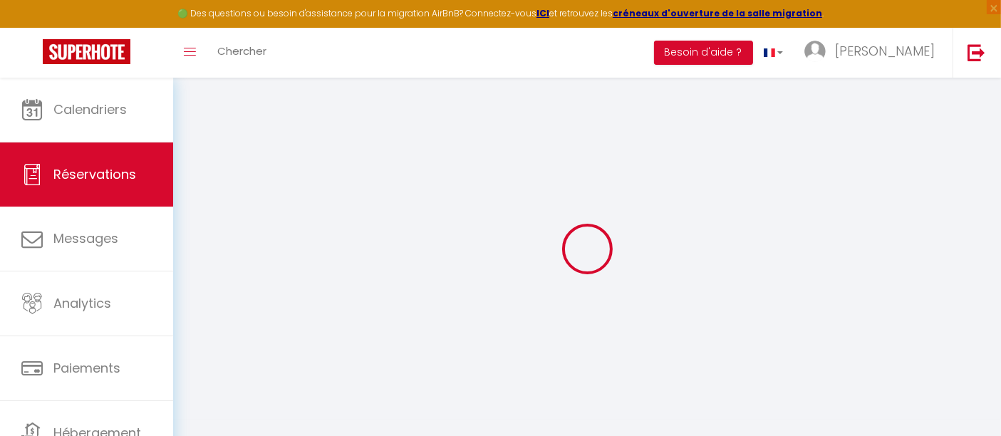
select select
type input "4"
select select "12"
select select
type input "1121.15"
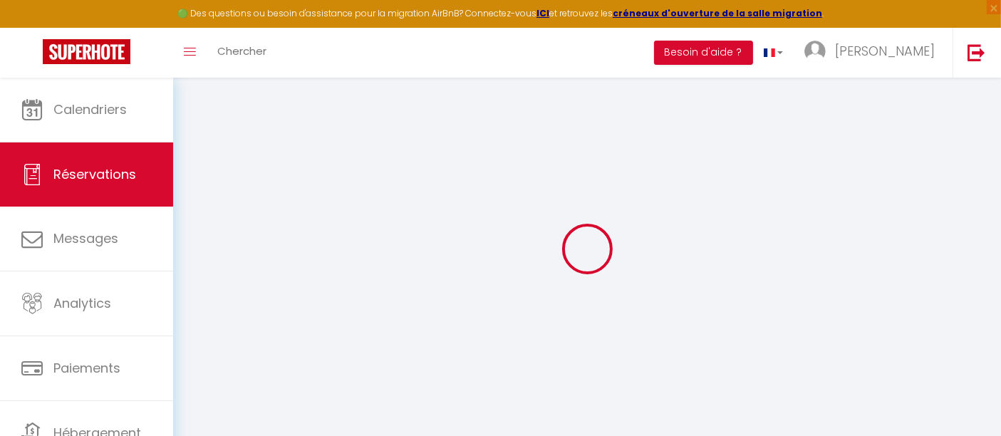
checkbox input "false"
type input "0"
select select "2"
type input "0"
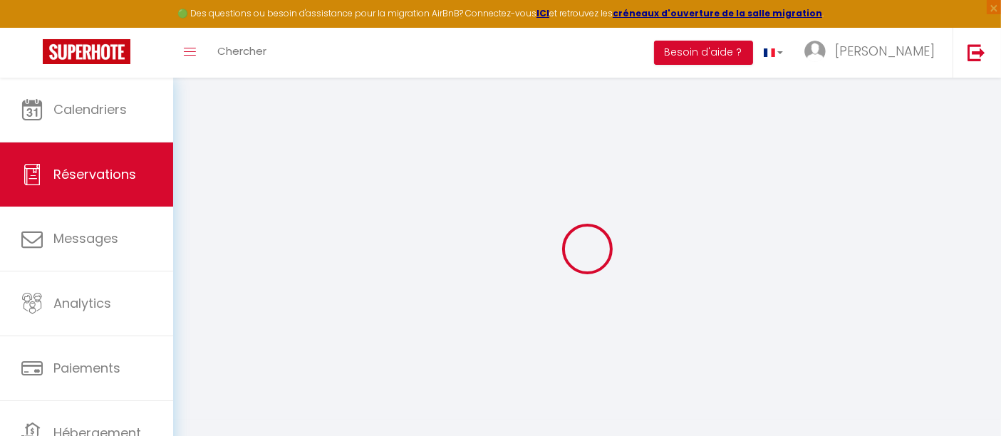
type input "0"
select select
select select "14"
checkbox input "false"
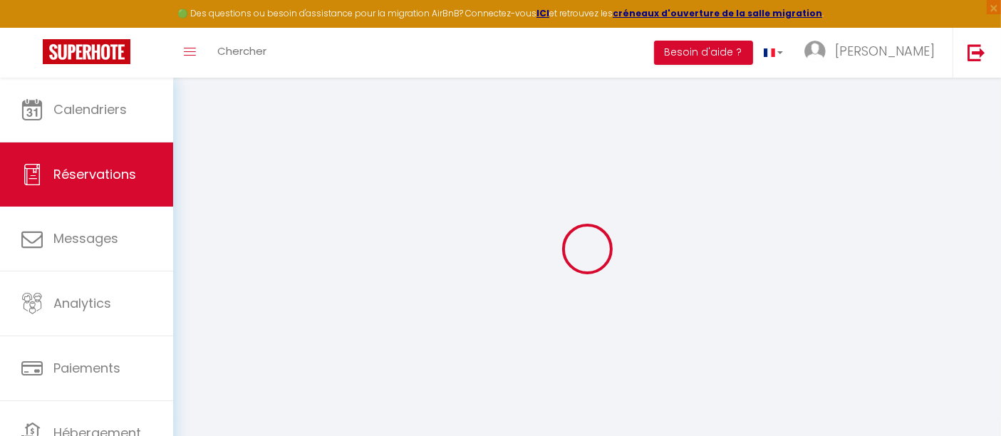
select select
checkbox input "false"
select select
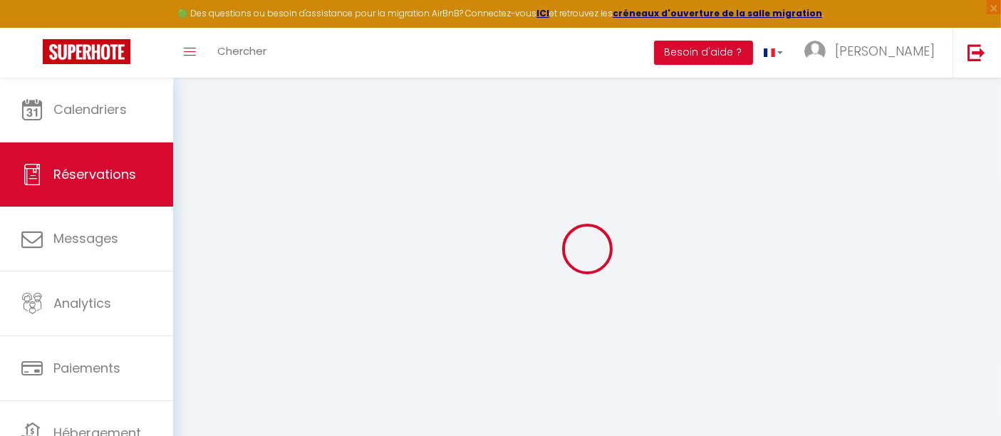
checkbox input "false"
select select
checkbox input "false"
type textarea "** THIS RESERVATION HAS BEEN PRE-PAID ** BOOKING NOTE : Payment charge is EUR 1…"
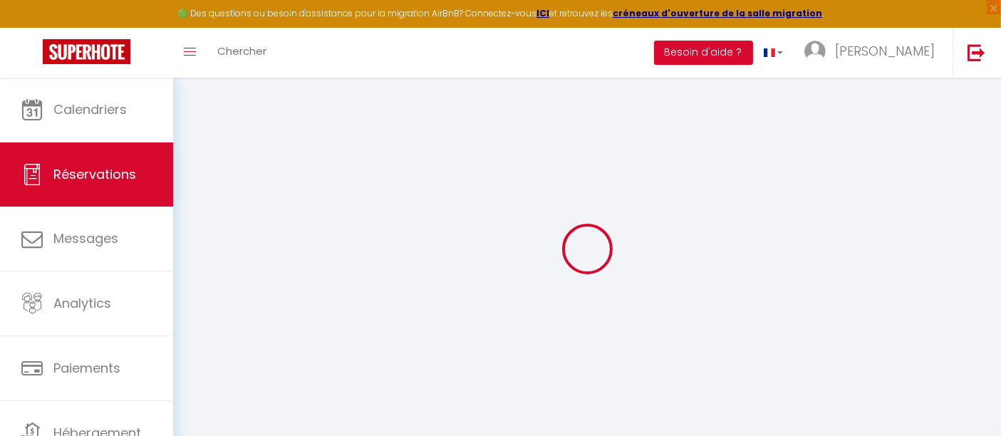
type textarea "On est deux couples, dont l'un a besoin de deux lits. Je voudrais savoir si vou…"
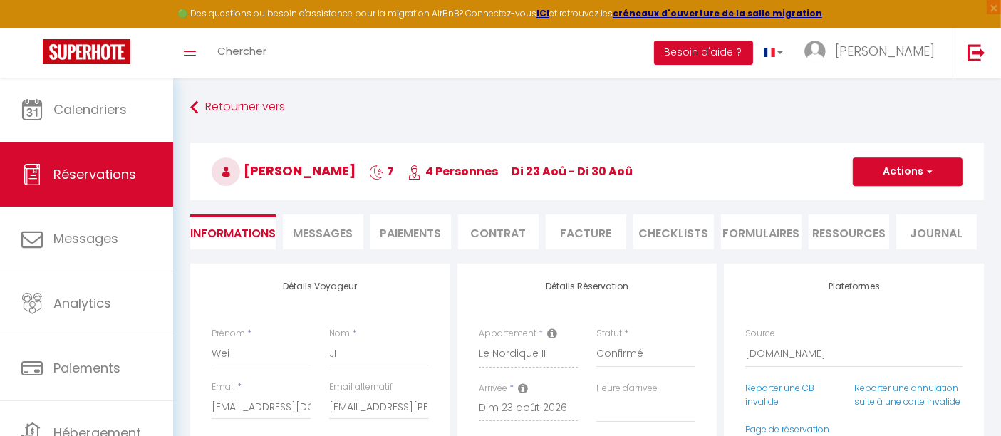
type input "70"
type input "56.06"
select select
checkbox input "false"
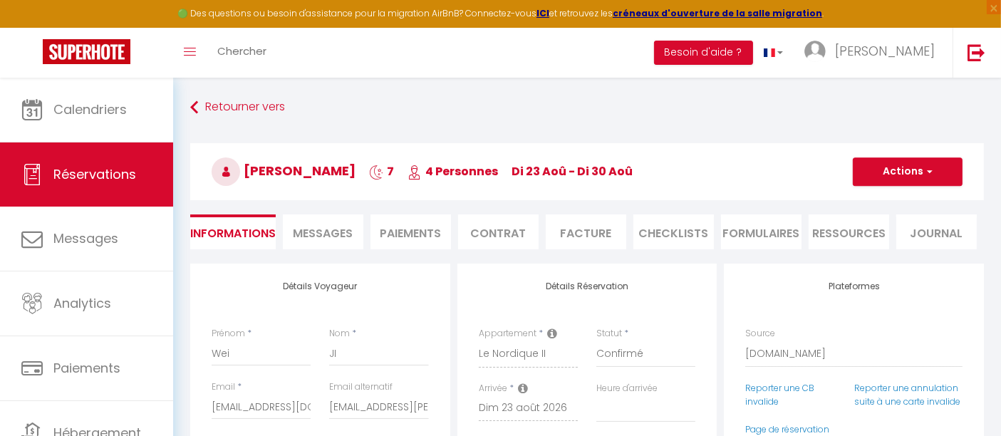
select select "17:30"
select select "10:30"
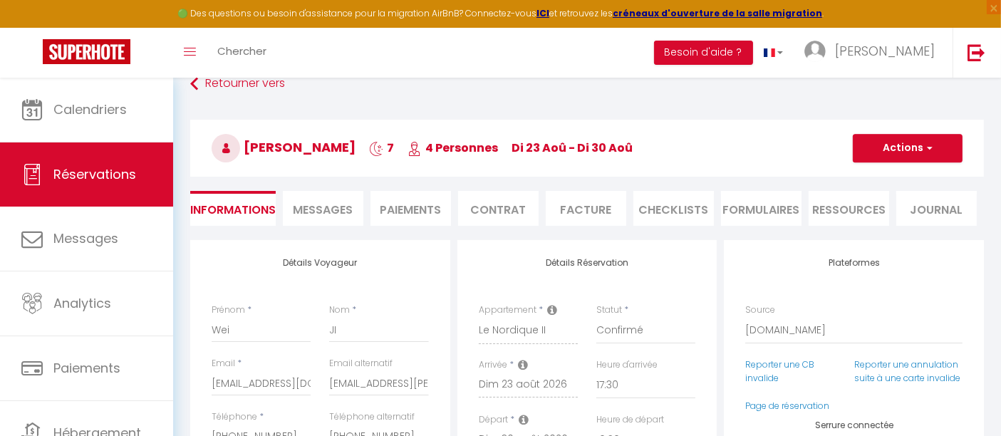
scroll to position [23, 0]
click at [352, 212] on span "Messages" at bounding box center [324, 210] width 60 height 16
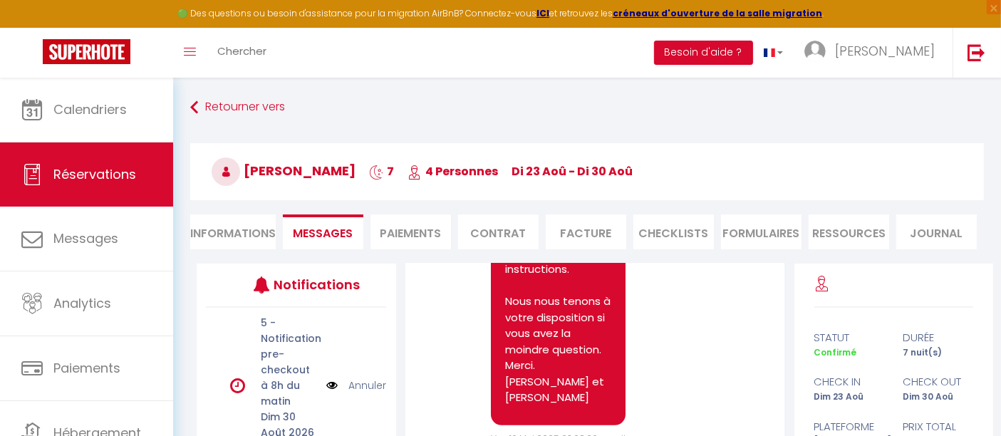
click at [423, 233] on li "Paiements" at bounding box center [411, 231] width 81 height 35
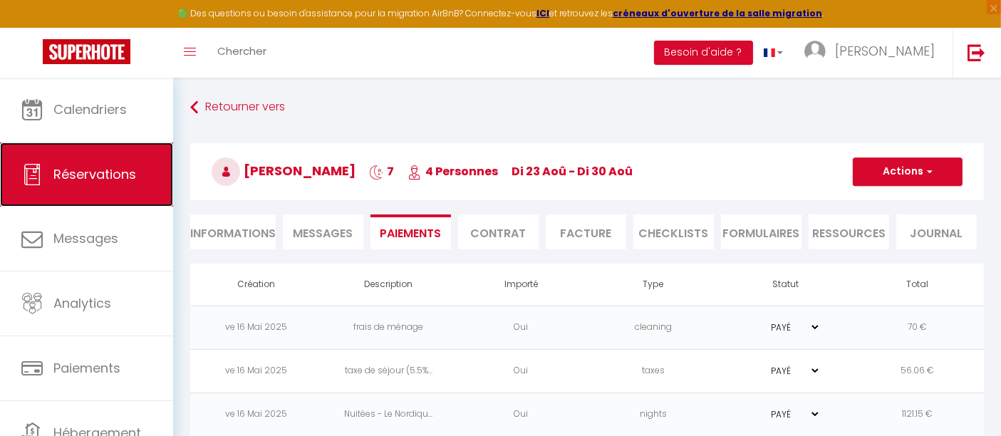
click at [83, 186] on link "Réservations" at bounding box center [86, 175] width 173 height 64
select select "not_cancelled"
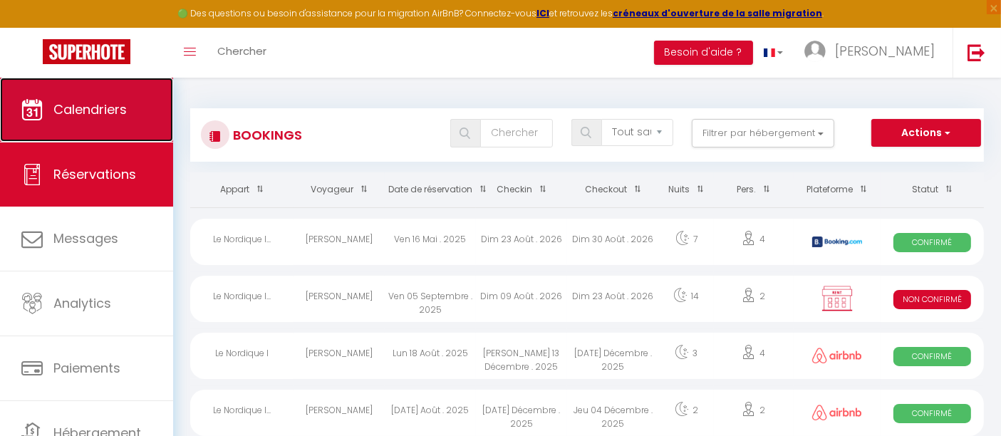
click at [132, 103] on link "Calendriers" at bounding box center [86, 110] width 173 height 64
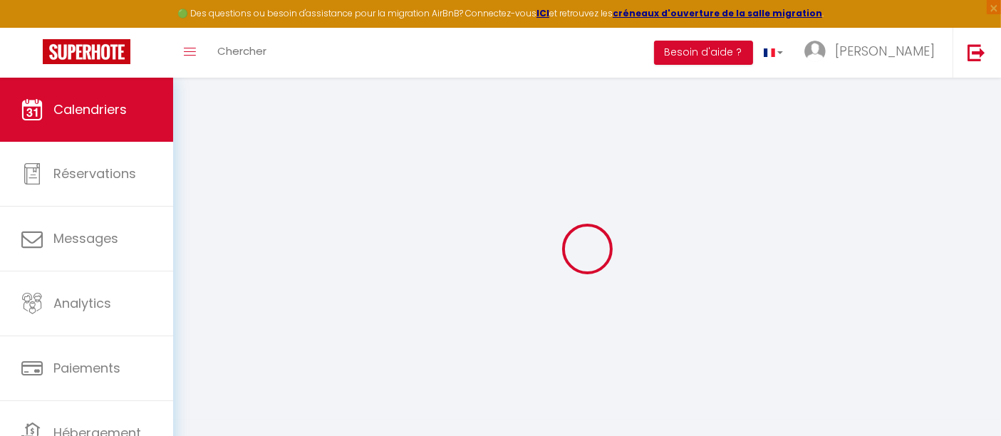
select select
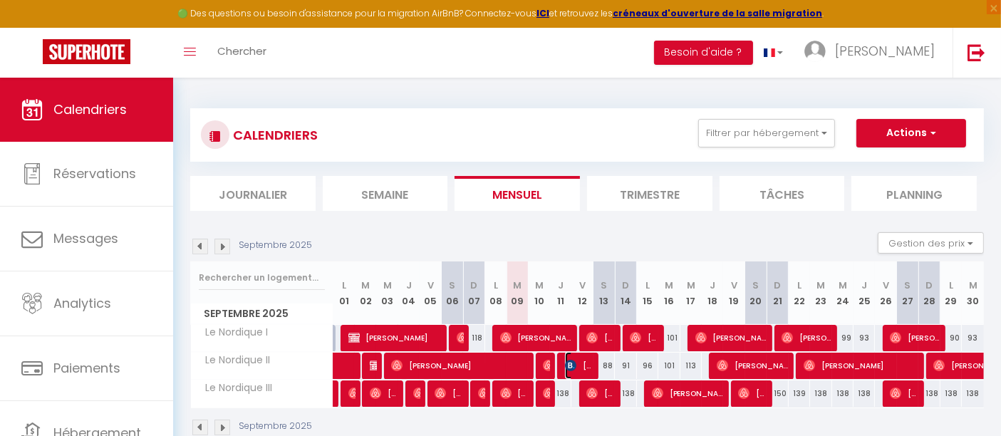
click at [574, 361] on img at bounding box center [570, 365] width 11 height 11
select select "OK"
select select "KO"
select select "0"
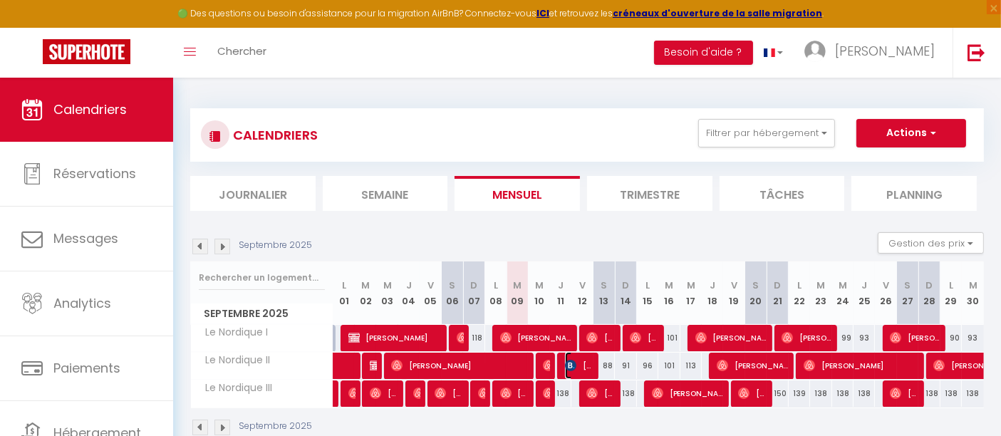
select select "1"
select select
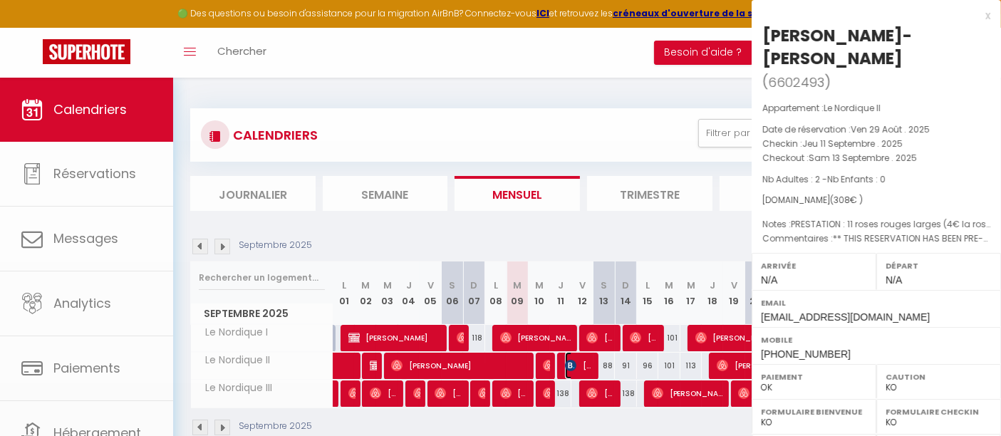
select select "39762"
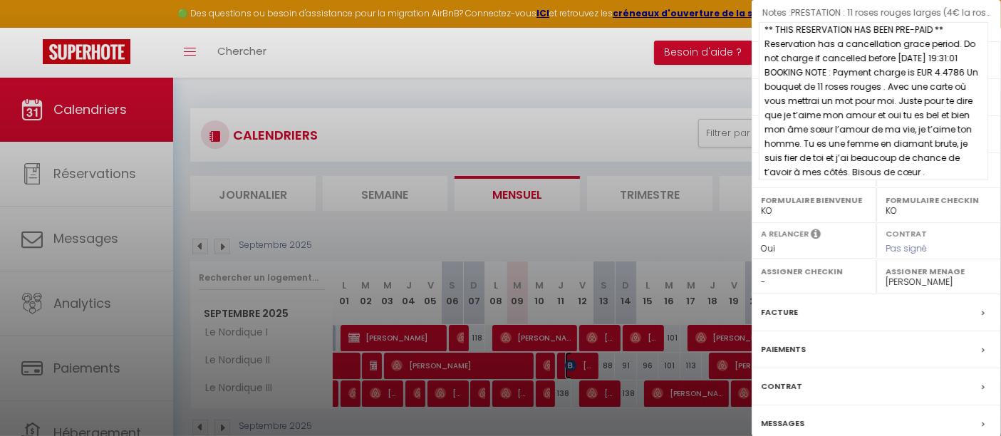
scroll to position [269, 0]
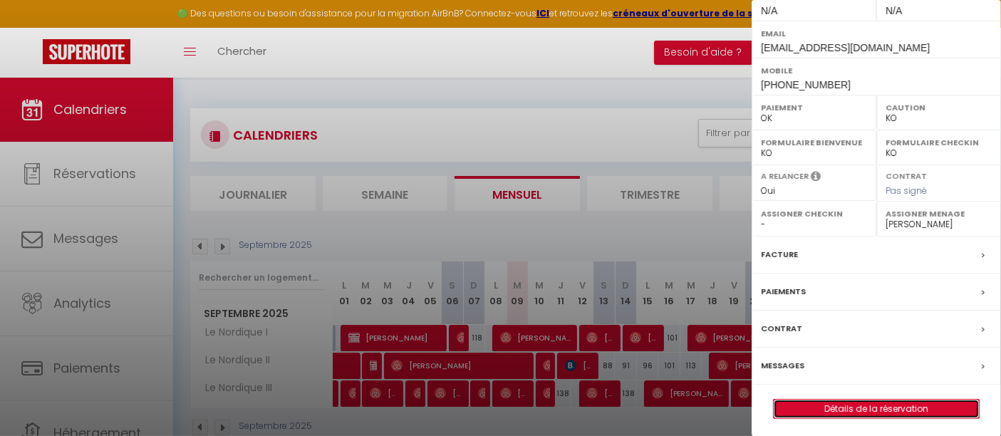
click at [879, 404] on link "Détails de la réservation" at bounding box center [876, 409] width 205 height 19
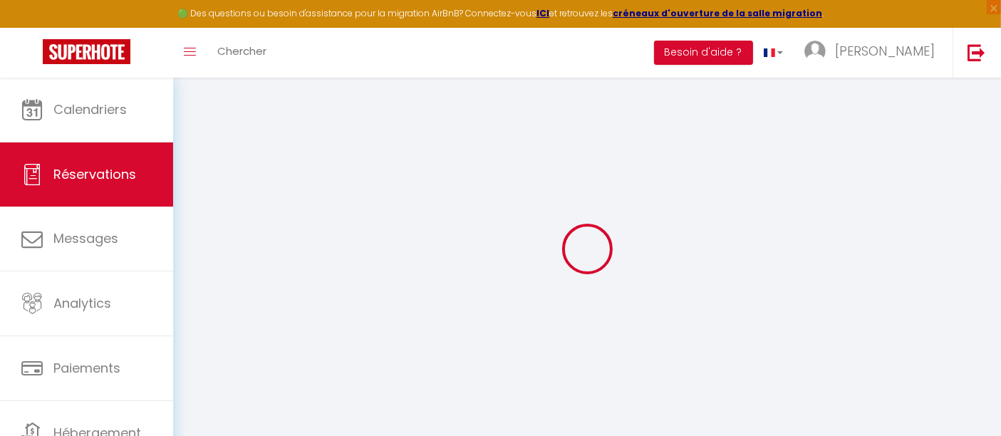
type input "Mickael"
type input "Pintasilgo-correia"
type input "mpinta.297105@guest.booking.com"
type input "+33648549341"
type input "74800"
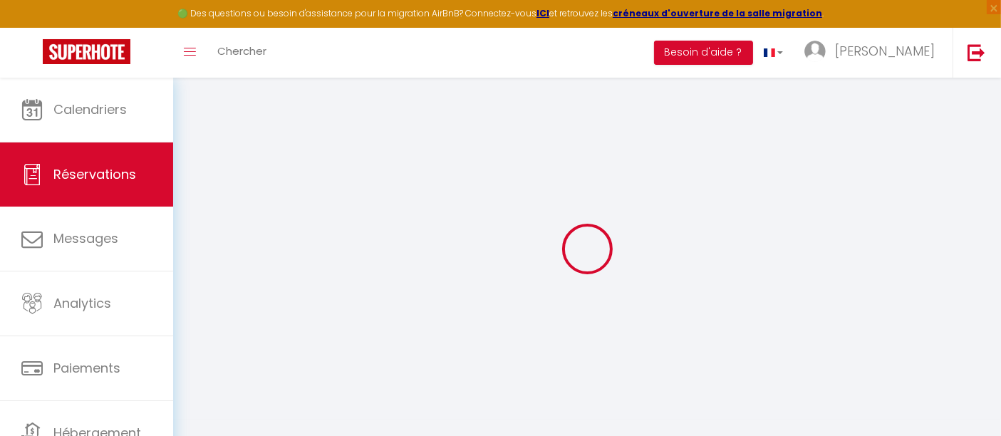
type input "150 route du vuaz"
type input "Eteaux"
select select "FR"
type input "52.36"
select select "58416"
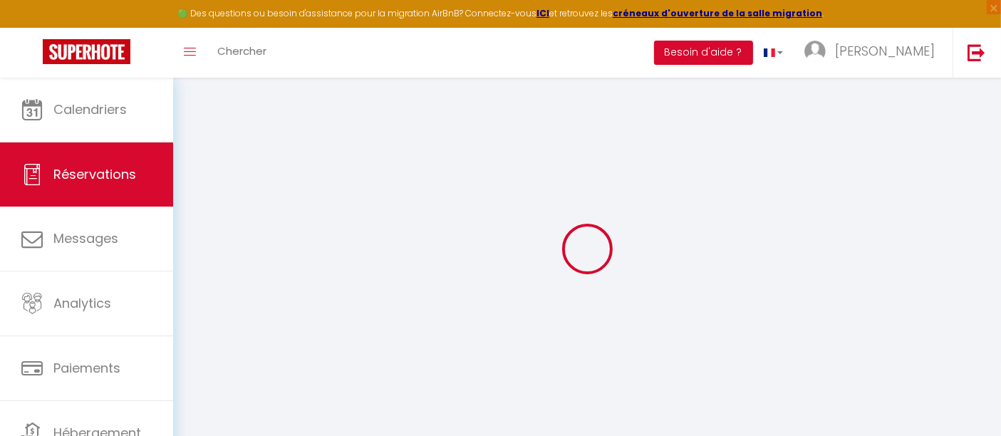
select select "1"
select select
type input "2"
select select "12"
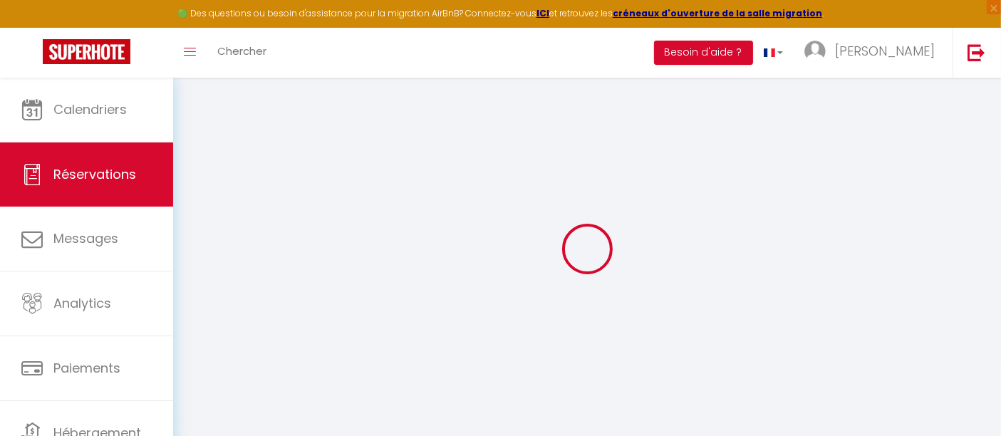
select select
type input "238"
checkbox input "false"
type input "0"
select select "2"
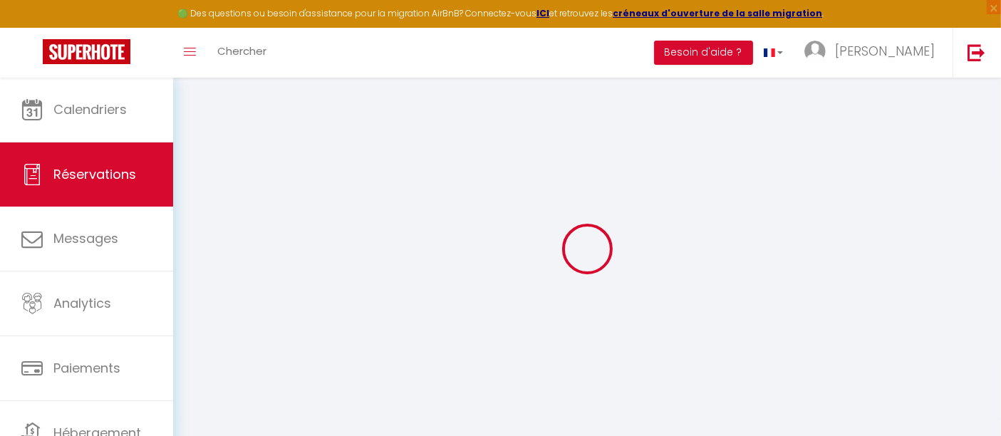
type input "0"
select select
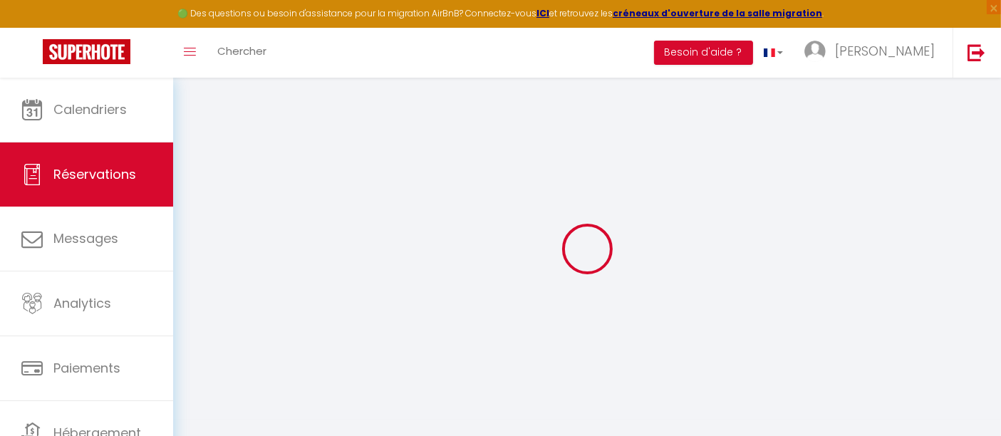
select select "14"
checkbox input "false"
select select
checkbox input "false"
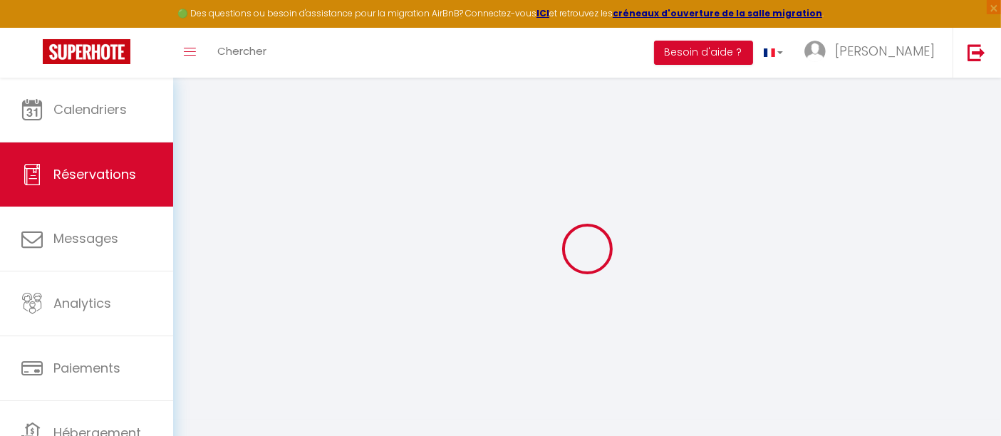
select select
checkbox input "false"
type textarea "** THIS RESERVATION HAS BEEN PRE-PAID ** Reservation has a cancellation grace p…"
type textarea "PRESTATION : 11 roses rouges larges (4€ la rose) + une carte avecle message : "…"
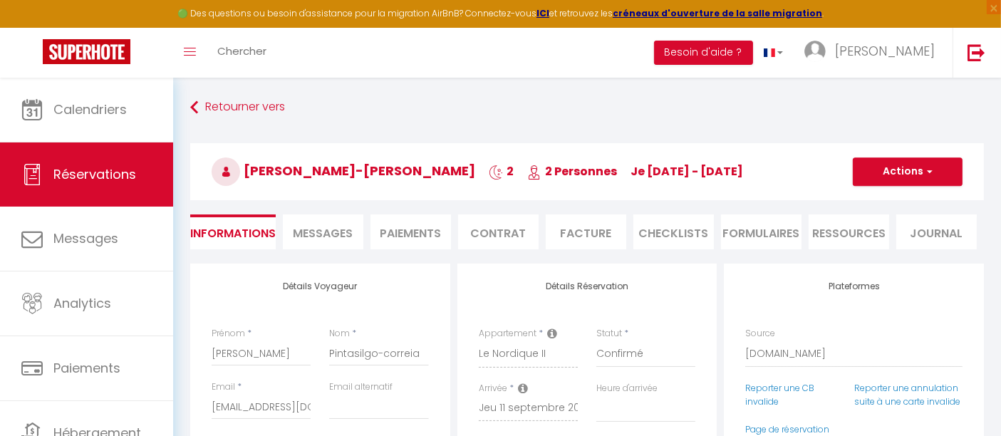
select select
checkbox input "false"
type input "70"
select select
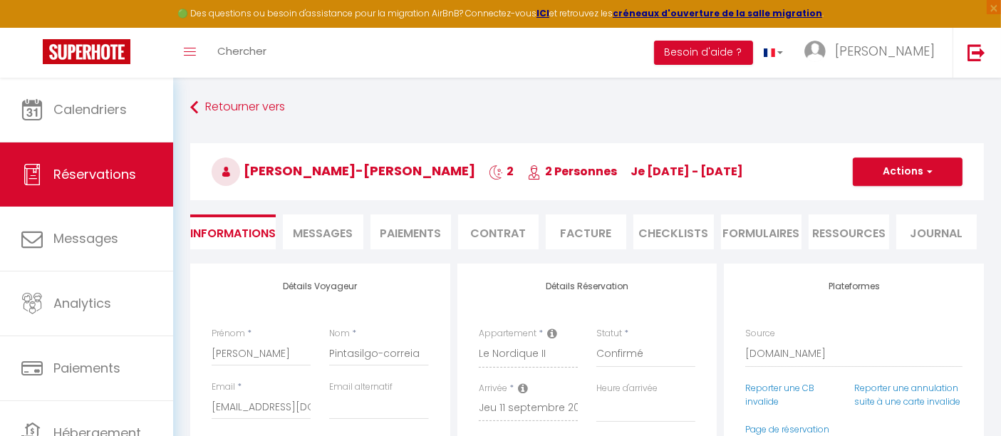
select select
checkbox input "false"
select select
click at [344, 232] on span "Messages" at bounding box center [324, 233] width 60 height 16
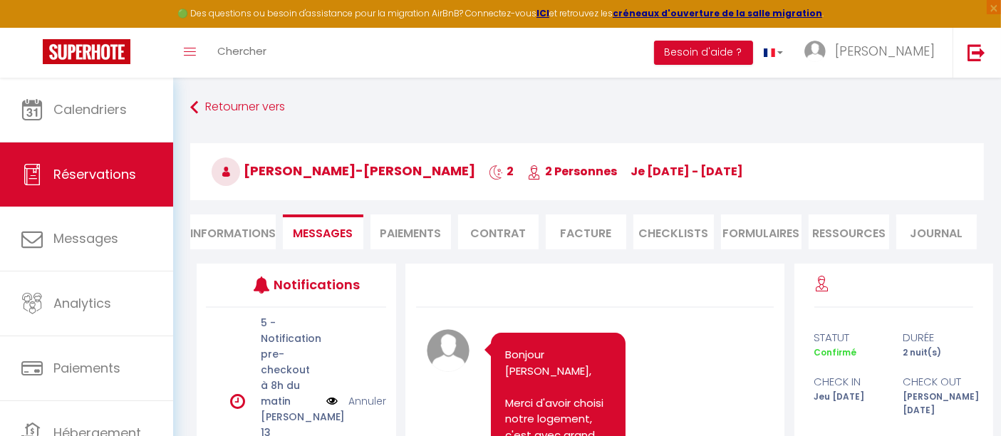
click at [401, 237] on li "Paiements" at bounding box center [411, 231] width 81 height 35
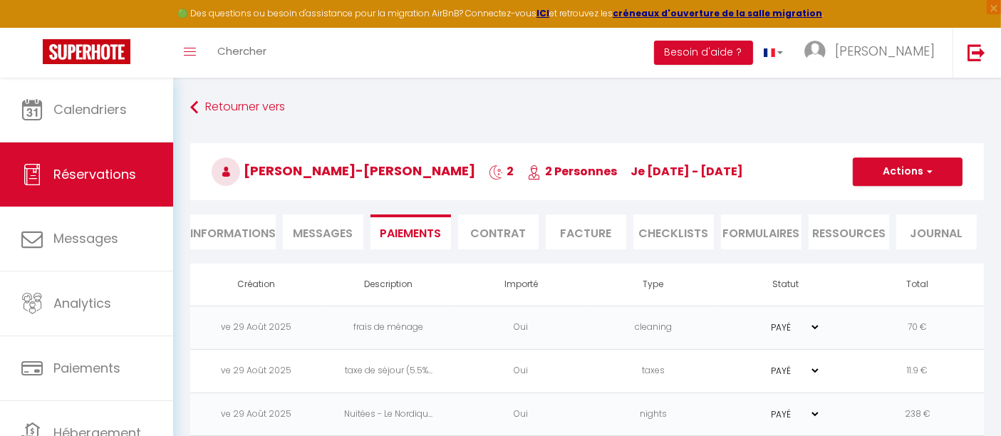
scroll to position [77, 0]
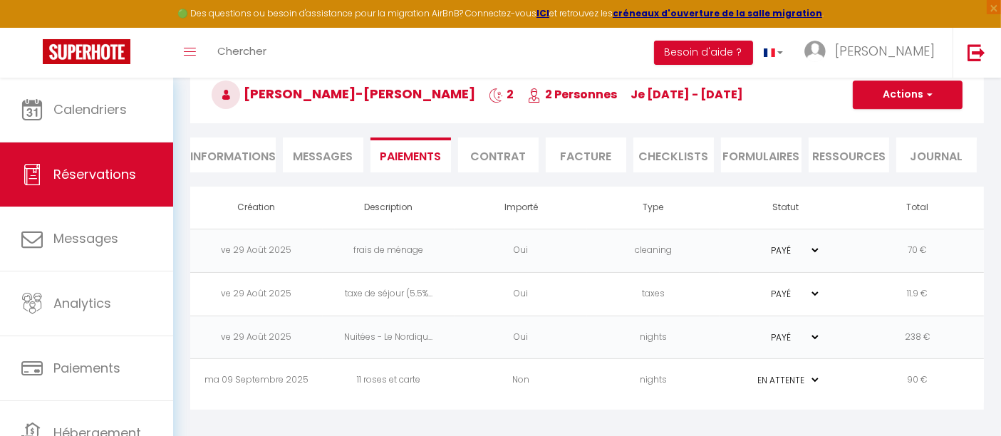
click at [230, 149] on li "Informations" at bounding box center [233, 155] width 86 height 35
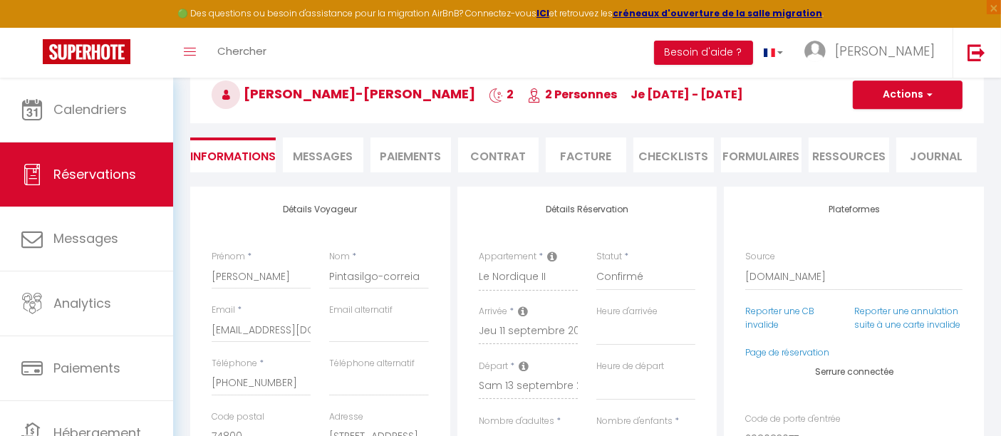
select select
drag, startPoint x: 289, startPoint y: 381, endPoint x: 187, endPoint y: 381, distance: 101.9
select select
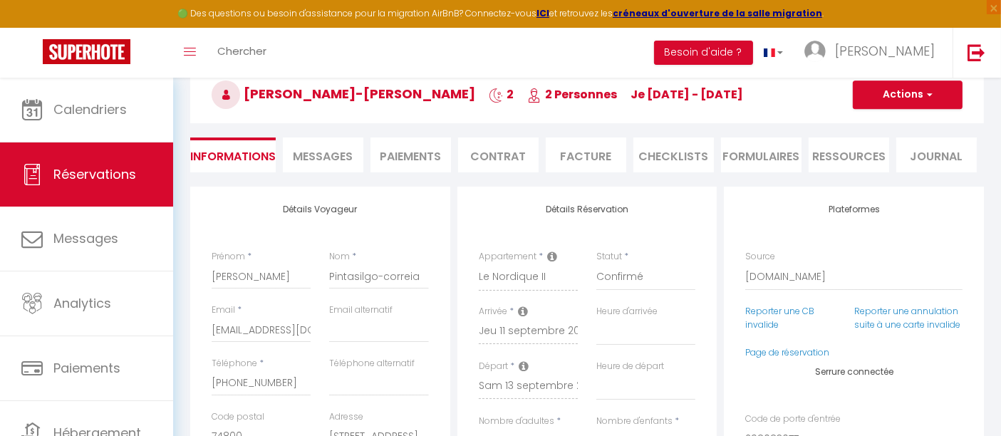
select select
checkbox input "false"
select select
checkbox input "false"
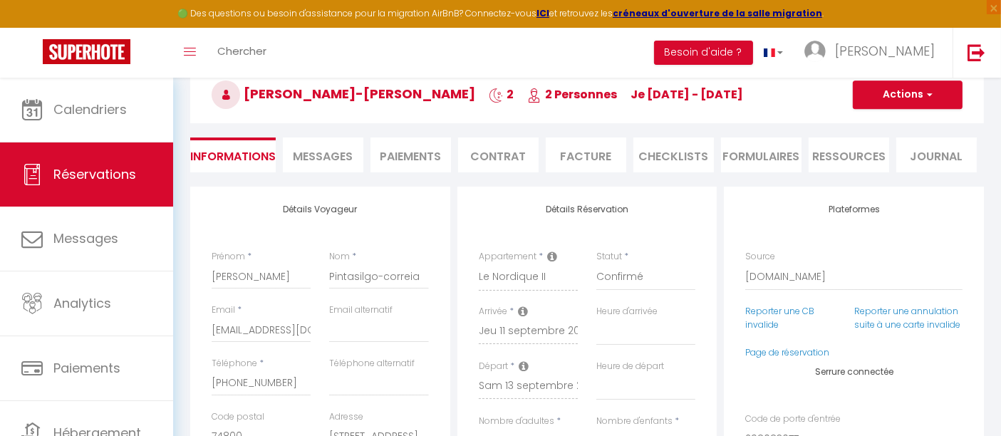
select select
checkbox input "false"
select select
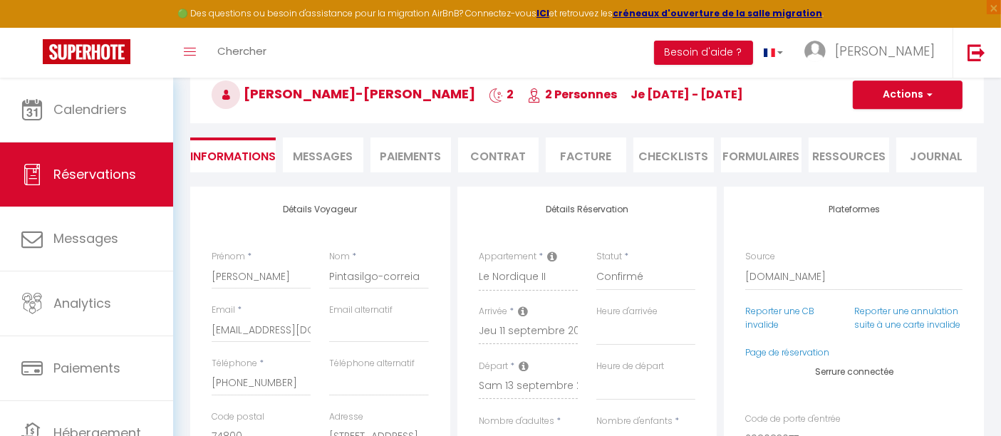
checkbox input "false"
select select
checkbox input "false"
select select
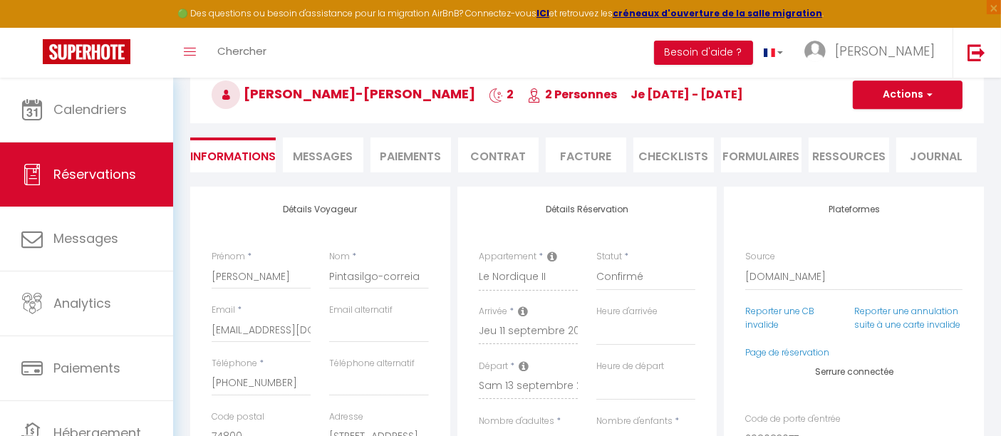
select select
checkbox input "false"
select select
checkbox input "false"
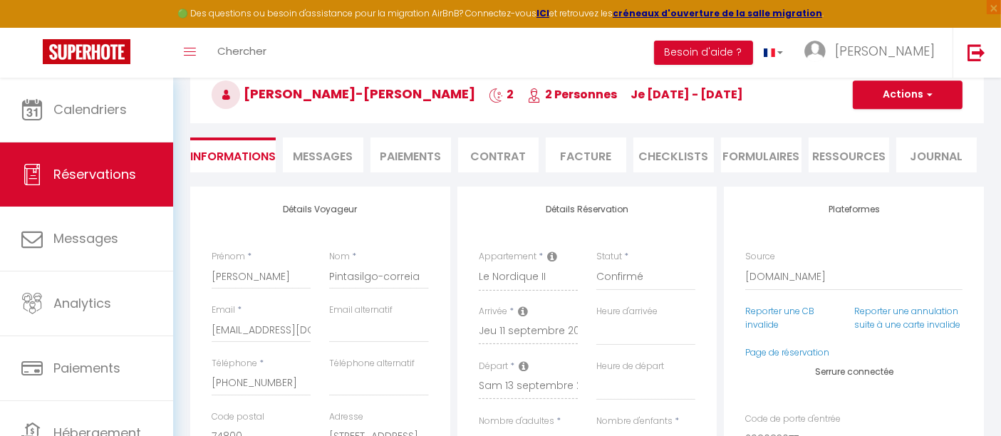
select select
checkbox input "false"
select select
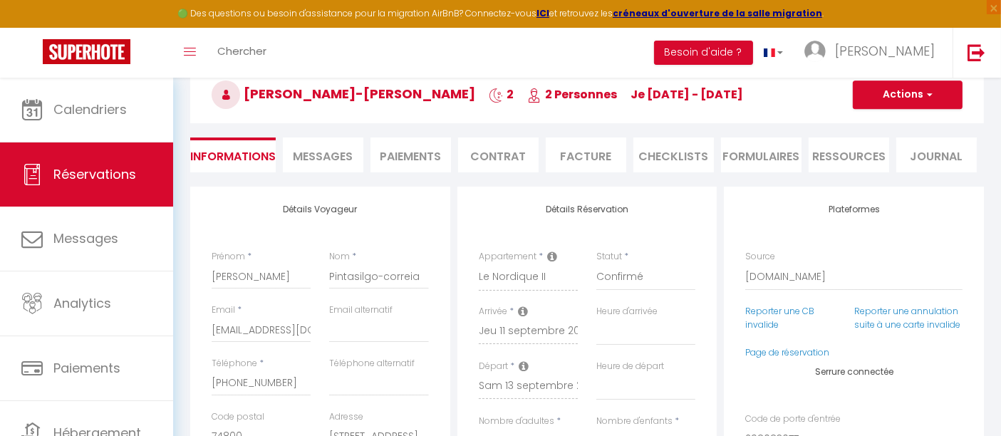
checkbox input "false"
select select
checkbox input "false"
select select
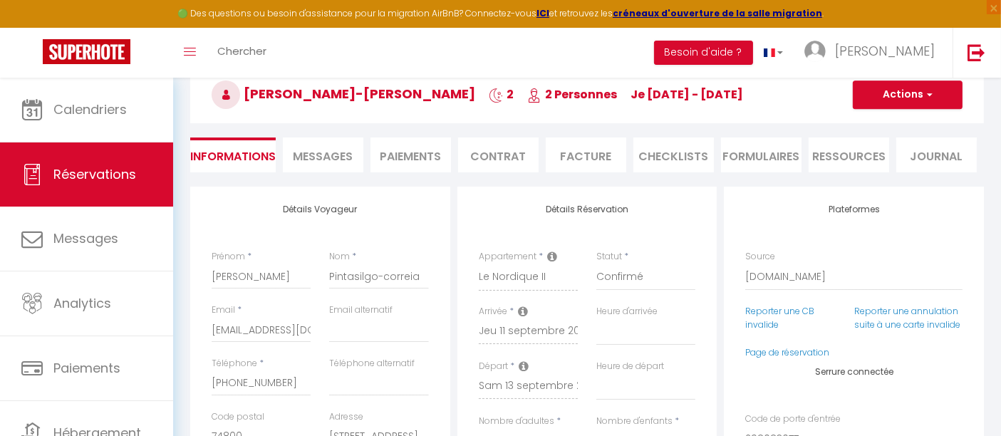
select select
checkbox input "false"
select select
checkbox input "false"
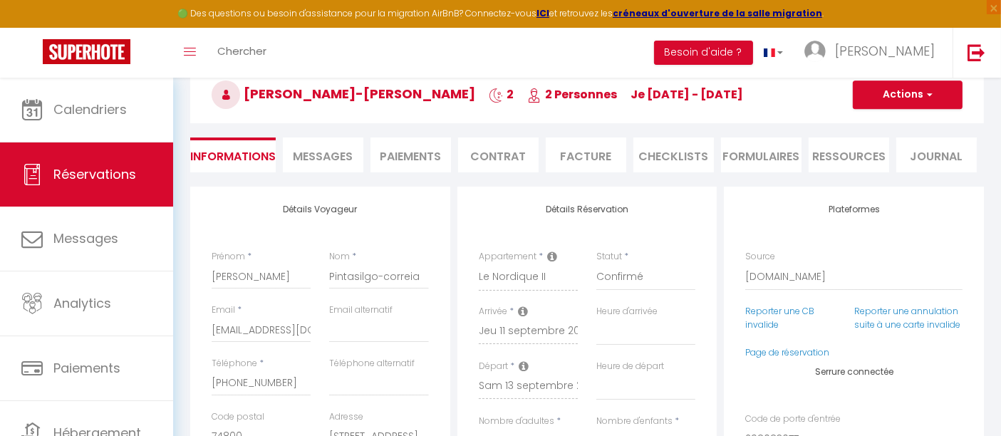
select select
checkbox input "false"
select select
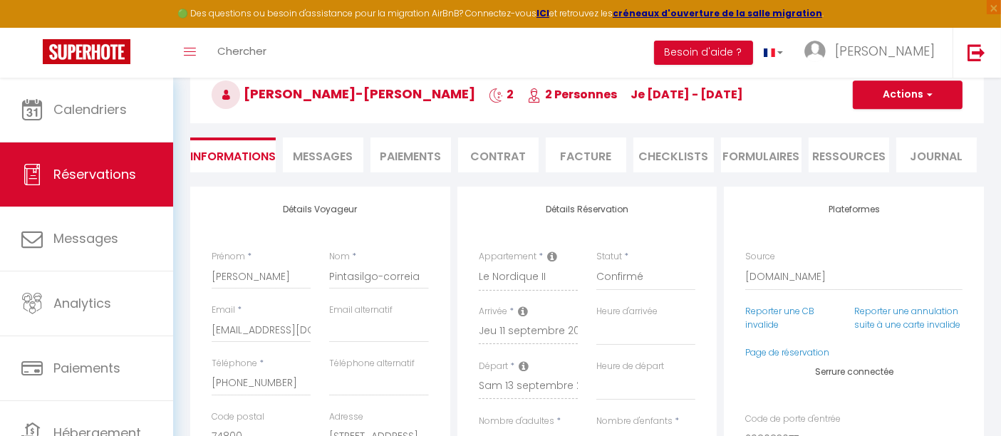
checkbox input "false"
select select
checkbox input "false"
select select
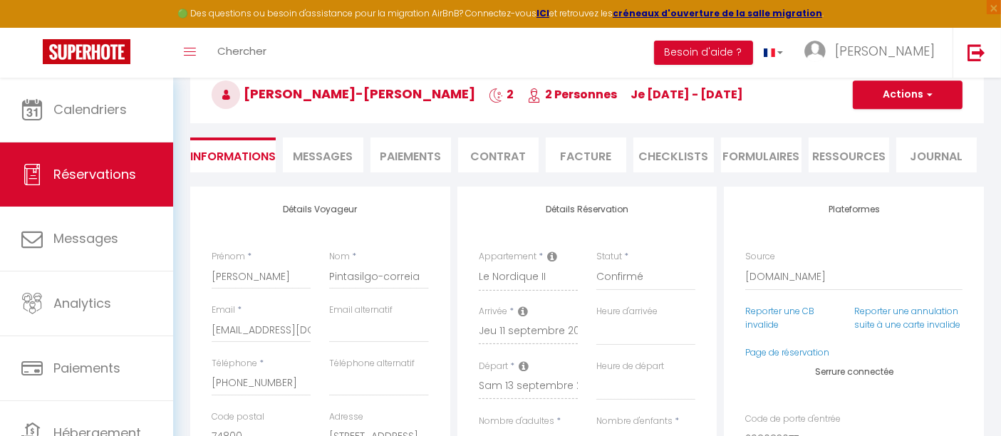
select select
checkbox input "false"
select select
checkbox input "false"
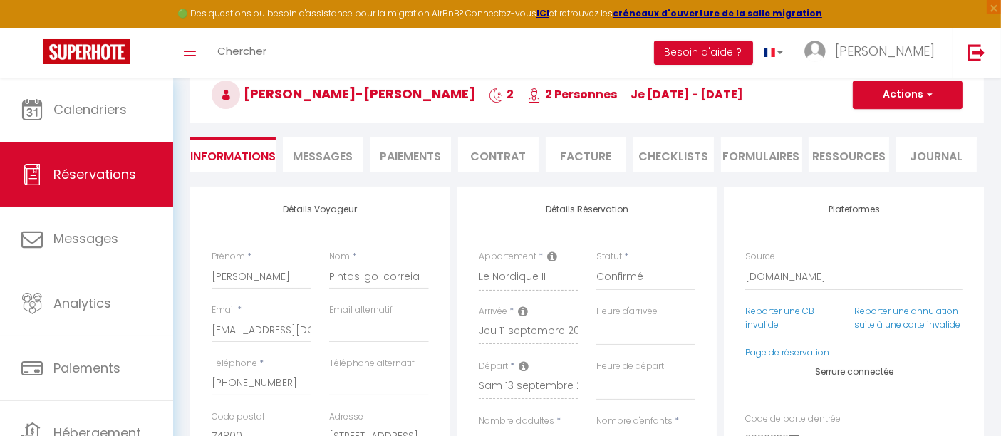
select select
